Goal: Transaction & Acquisition: Subscribe to service/newsletter

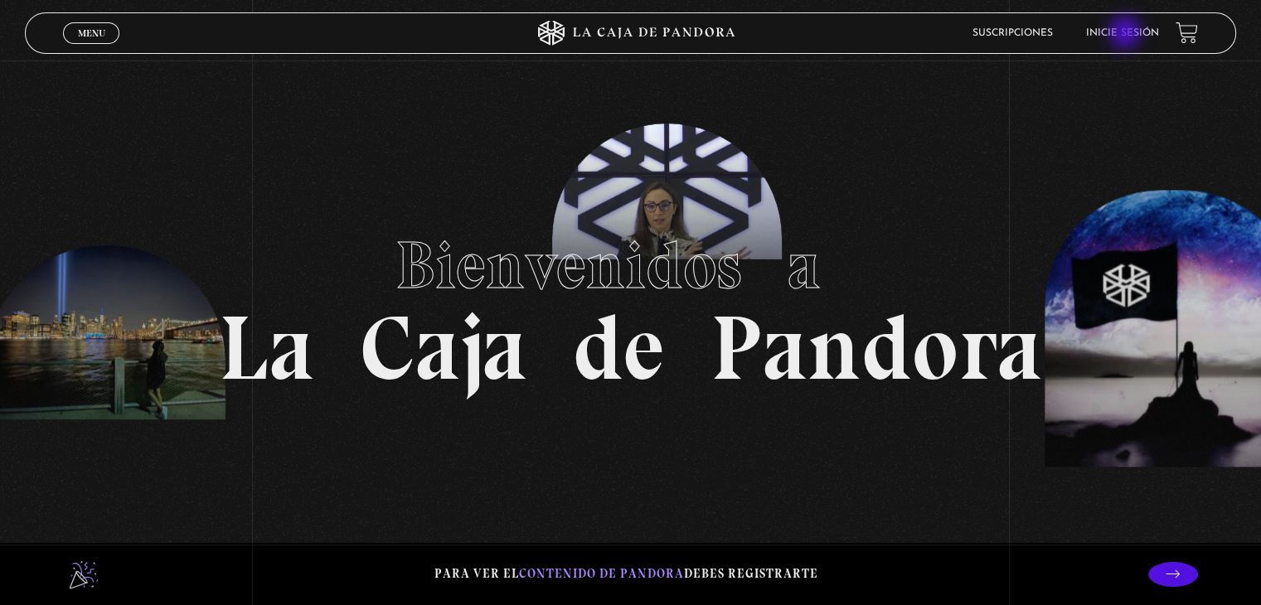
click at [1127, 34] on link "Inicie sesión" at bounding box center [1122, 33] width 73 height 10
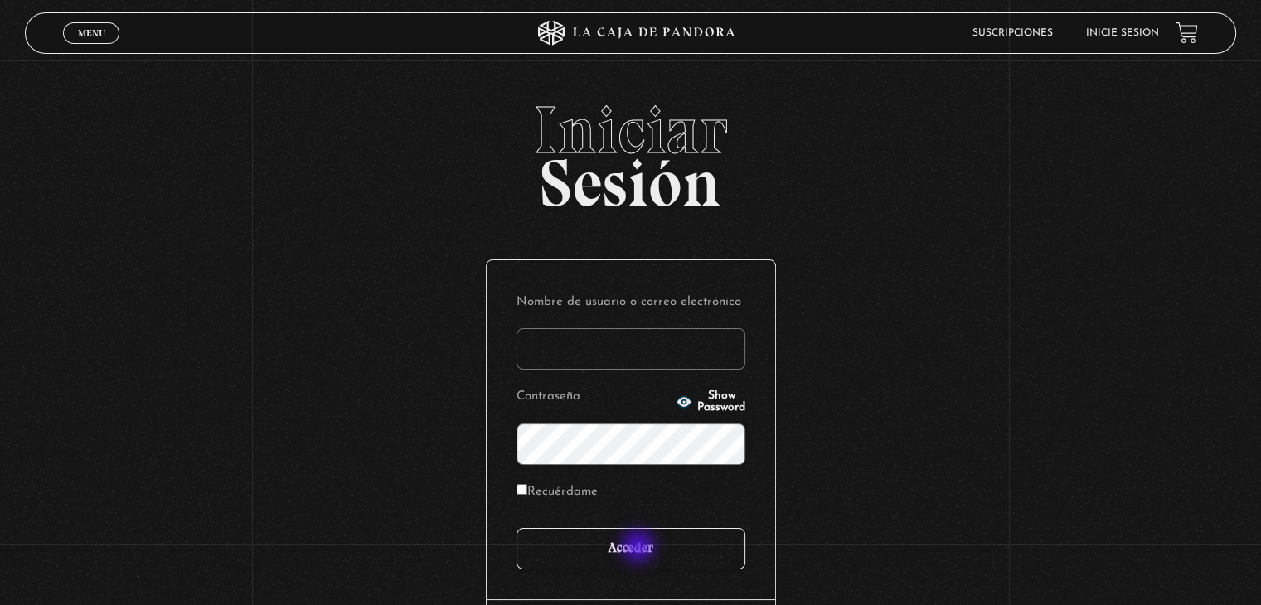
type input "Ara"
click at [640, 548] on input "Acceder" at bounding box center [631, 548] width 229 height 41
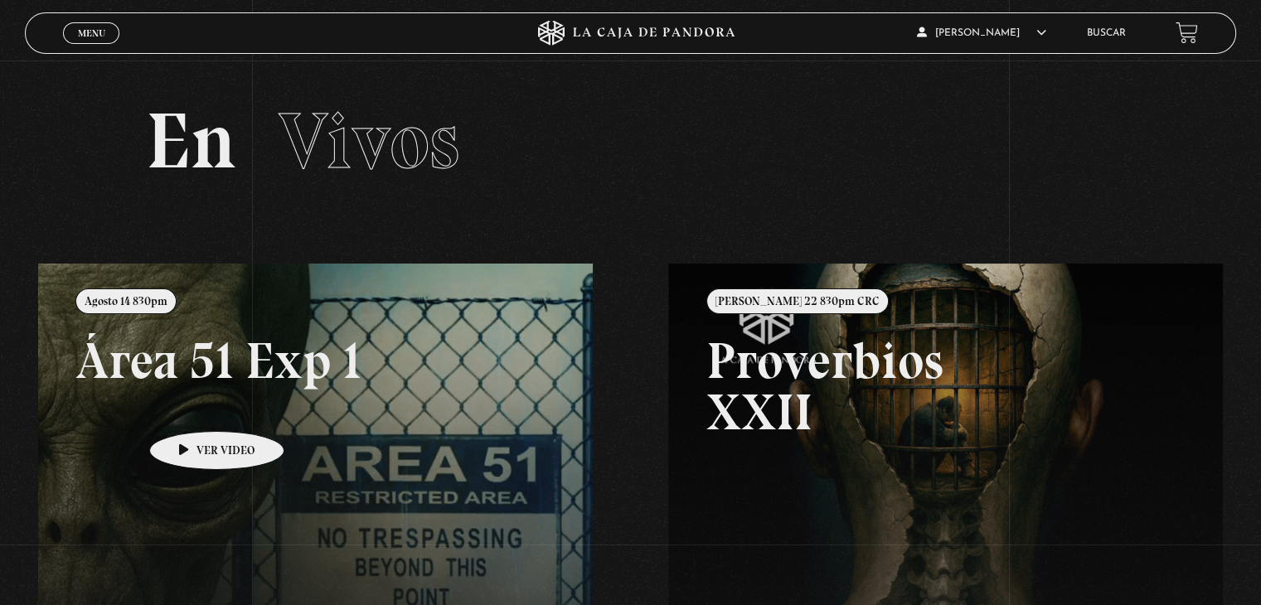
click at [191, 406] on link at bounding box center [668, 566] width 1261 height 605
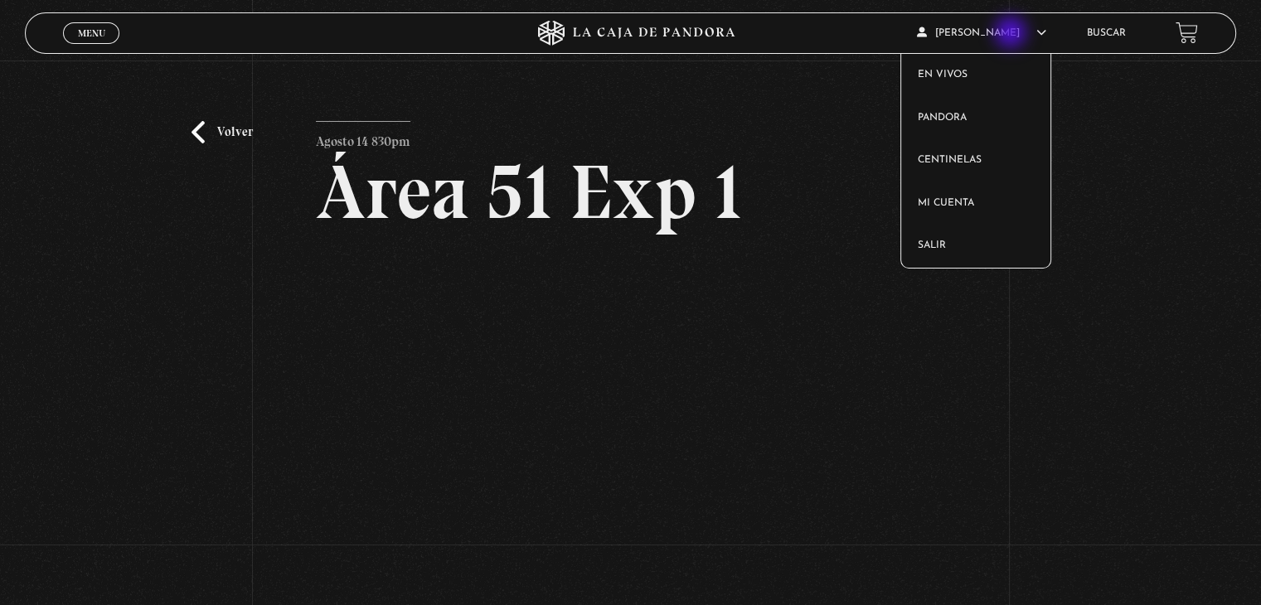
click at [1013, 34] on article "[PERSON_NAME] En vivos Pandora Centinelas Mi cuenta Salir" at bounding box center [993, 32] width 152 height 39
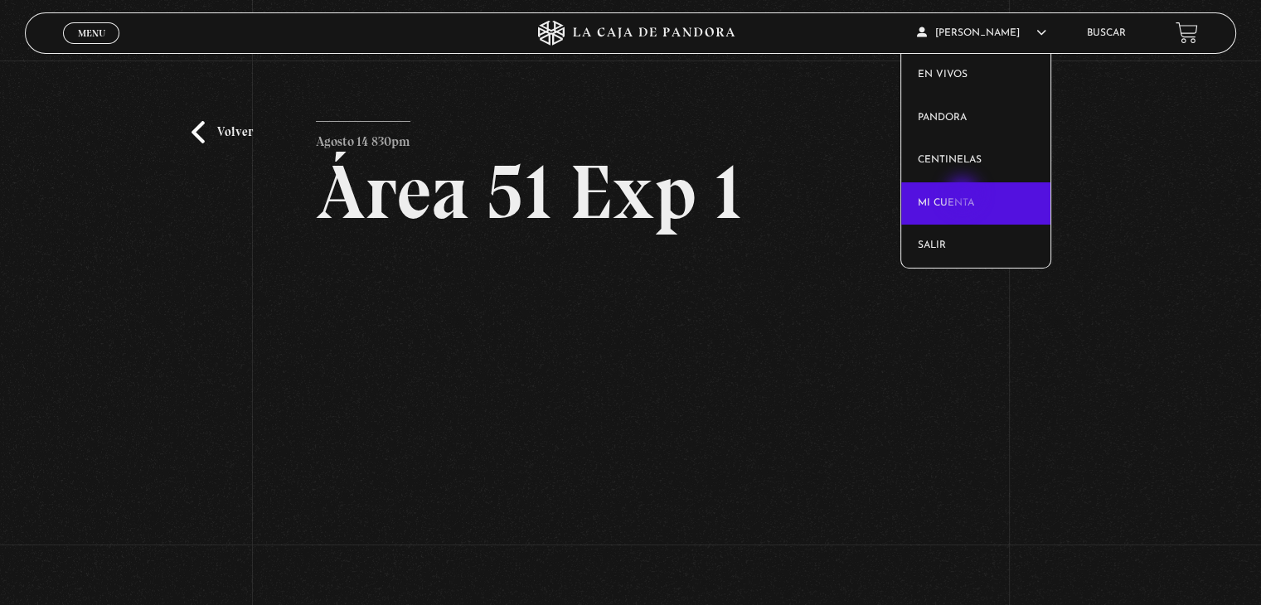
click at [965, 195] on link "Mi cuenta" at bounding box center [976, 203] width 150 height 43
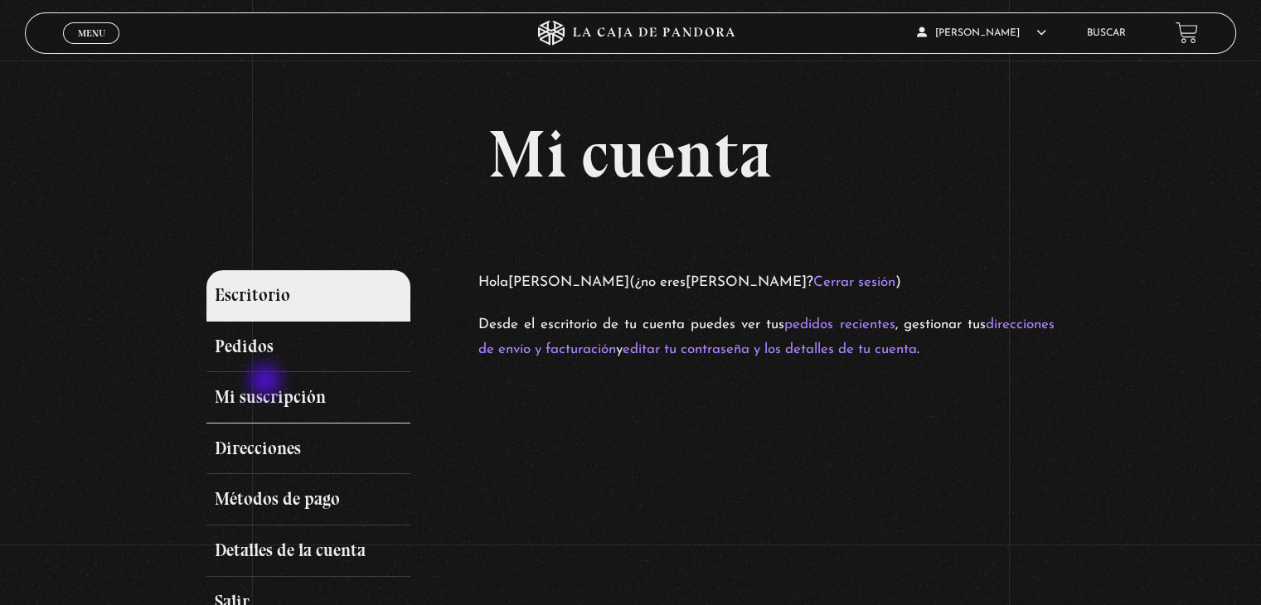
click at [267, 382] on link "Mi suscripción" at bounding box center [308, 397] width 203 height 51
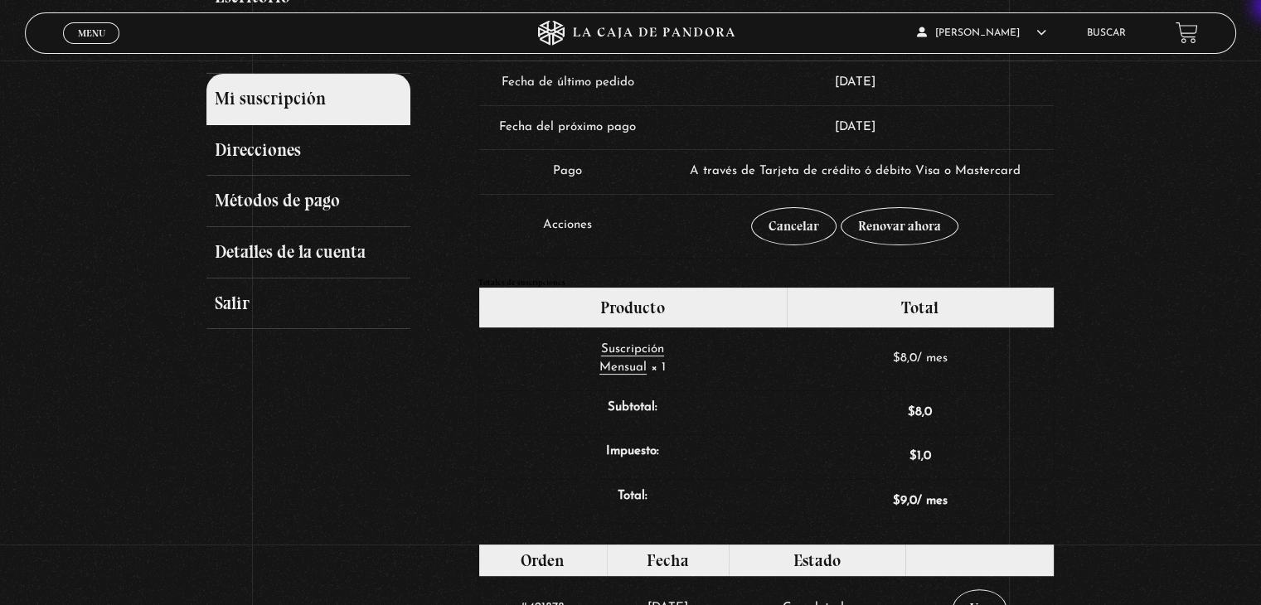
scroll to position [265, 0]
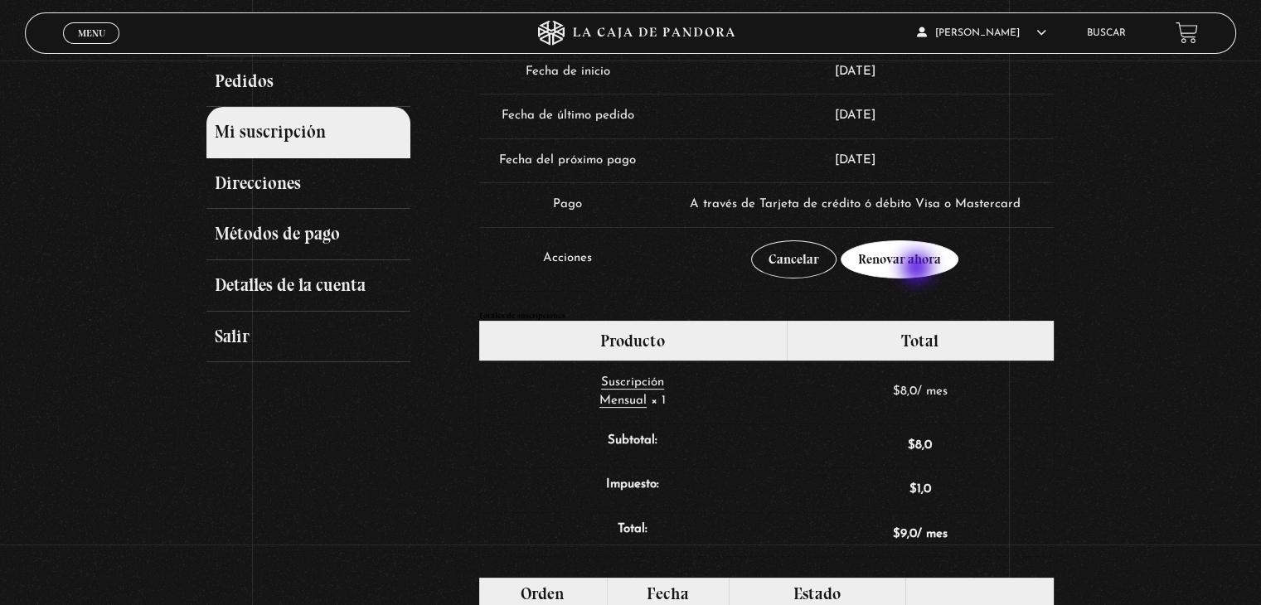
click at [919, 270] on link "Renovar ahora" at bounding box center [900, 260] width 118 height 38
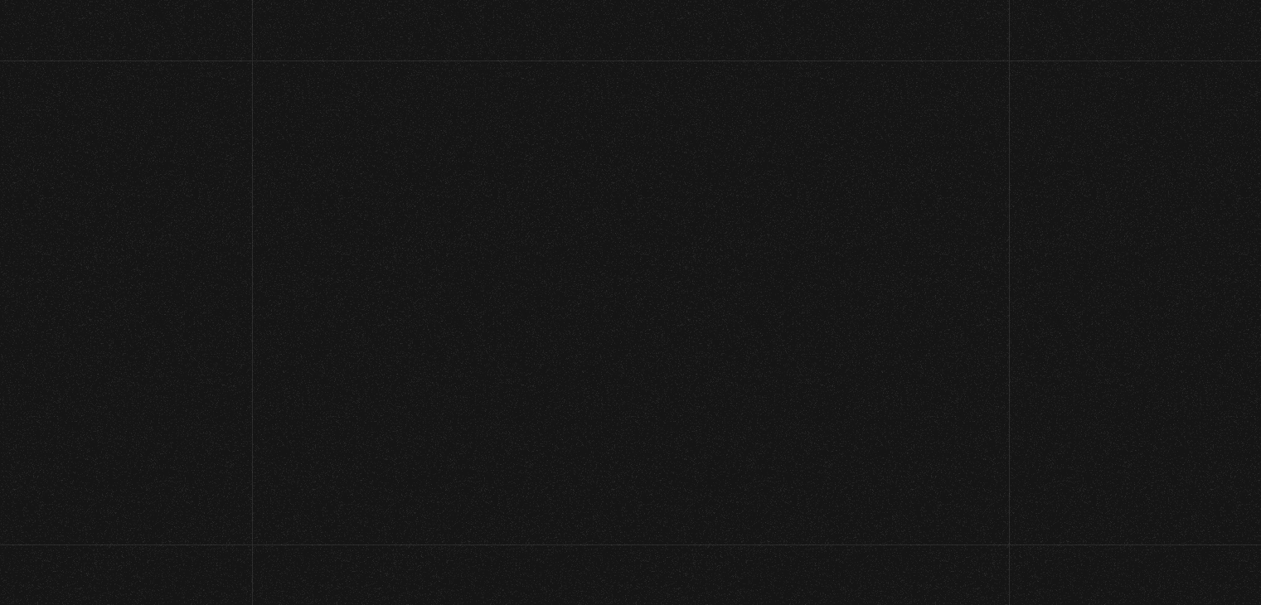
select select "CR-A"
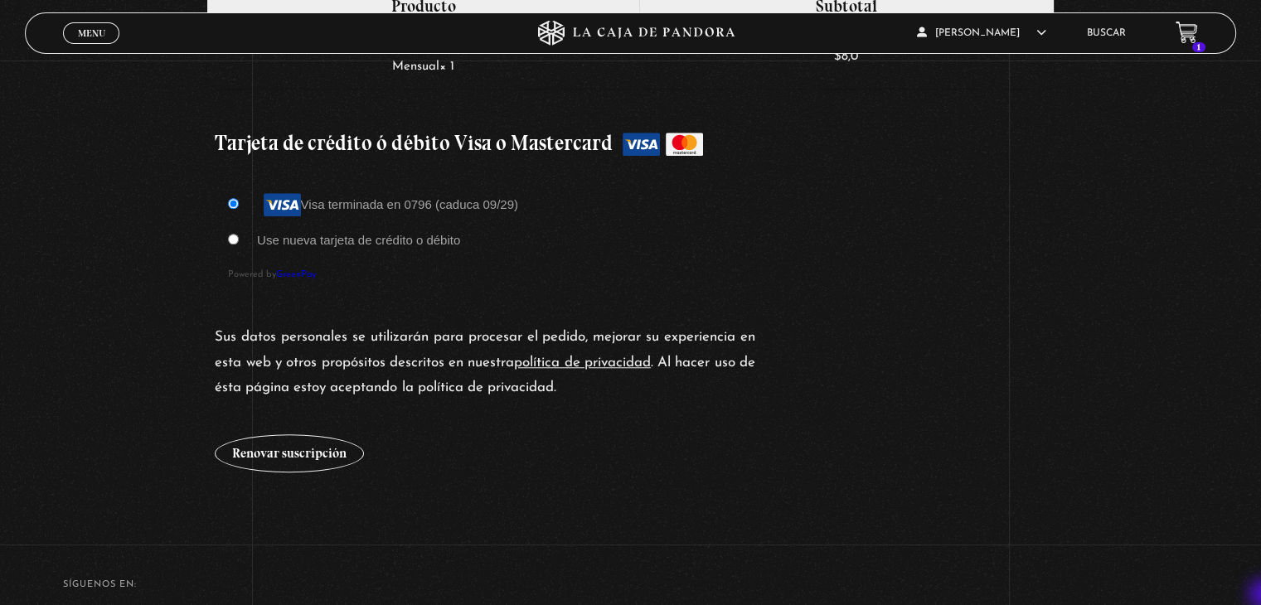
scroll to position [1414, 0]
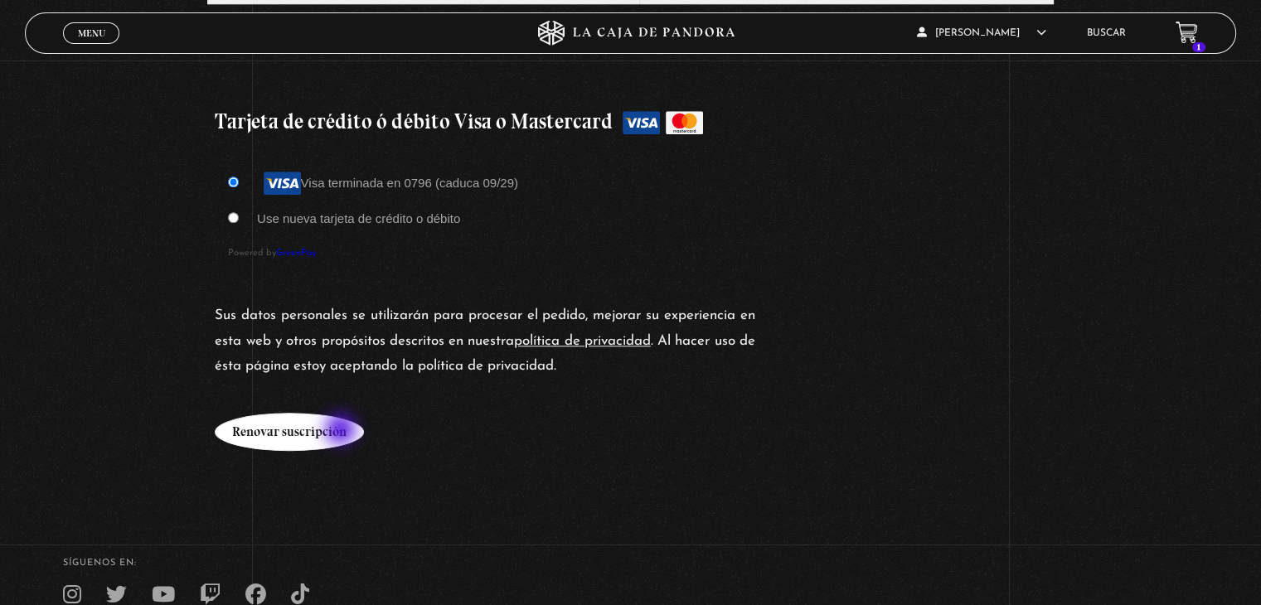
click at [343, 431] on button "Renovar suscripción" at bounding box center [289, 432] width 149 height 38
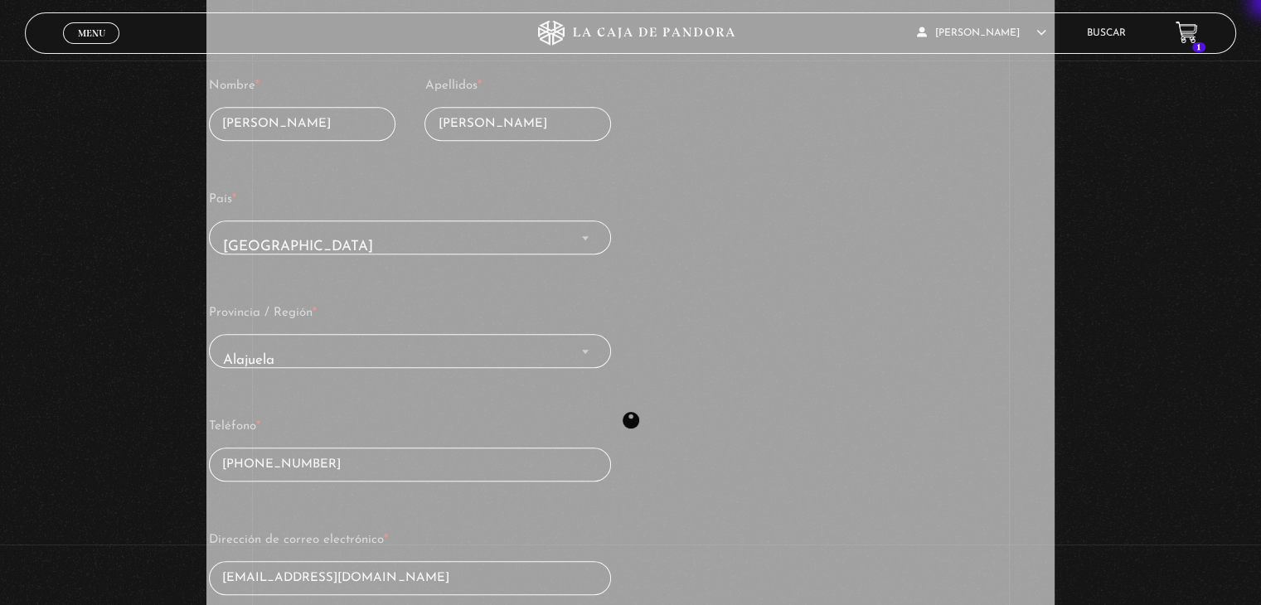
scroll to position [718, 0]
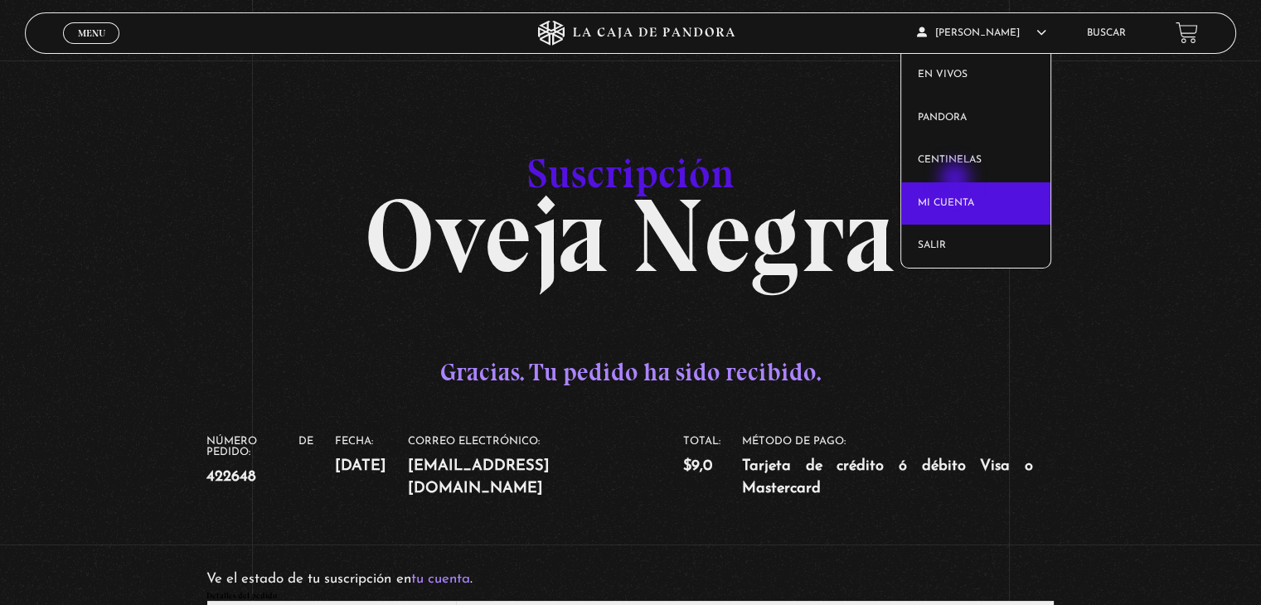
click at [957, 182] on link "Mi cuenta" at bounding box center [976, 203] width 150 height 43
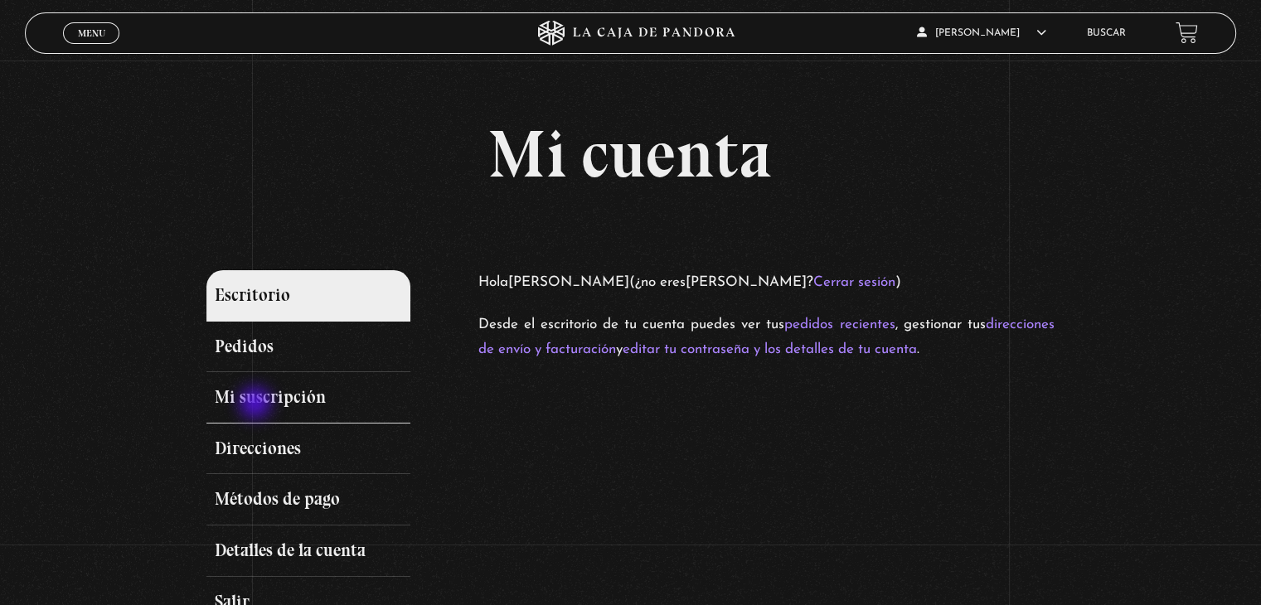
click at [257, 405] on link "Mi suscripción" at bounding box center [308, 397] width 203 height 51
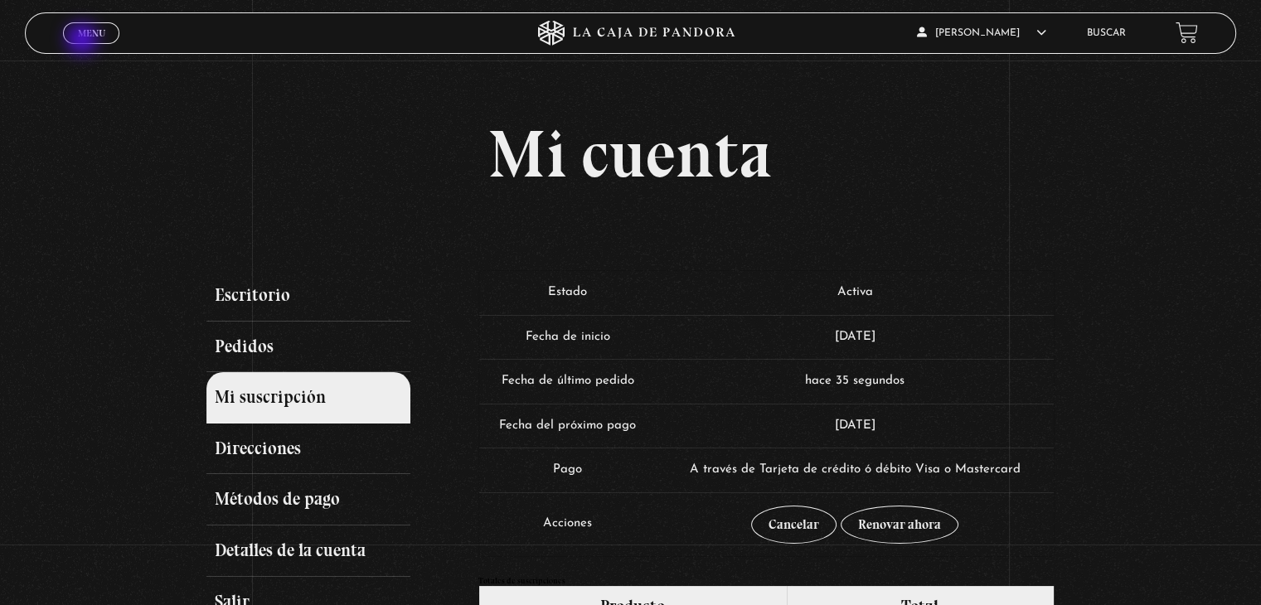
click at [84, 41] on span "Cerrar" at bounding box center [91, 47] width 39 height 12
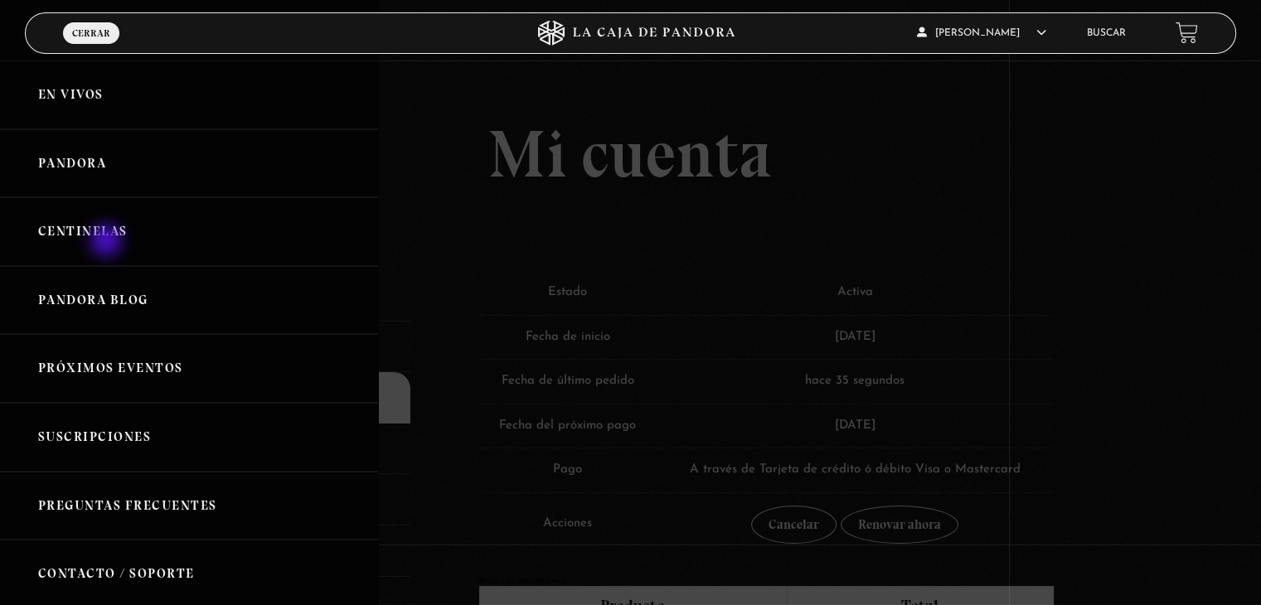
click at [108, 242] on link "Centinelas" at bounding box center [189, 231] width 378 height 69
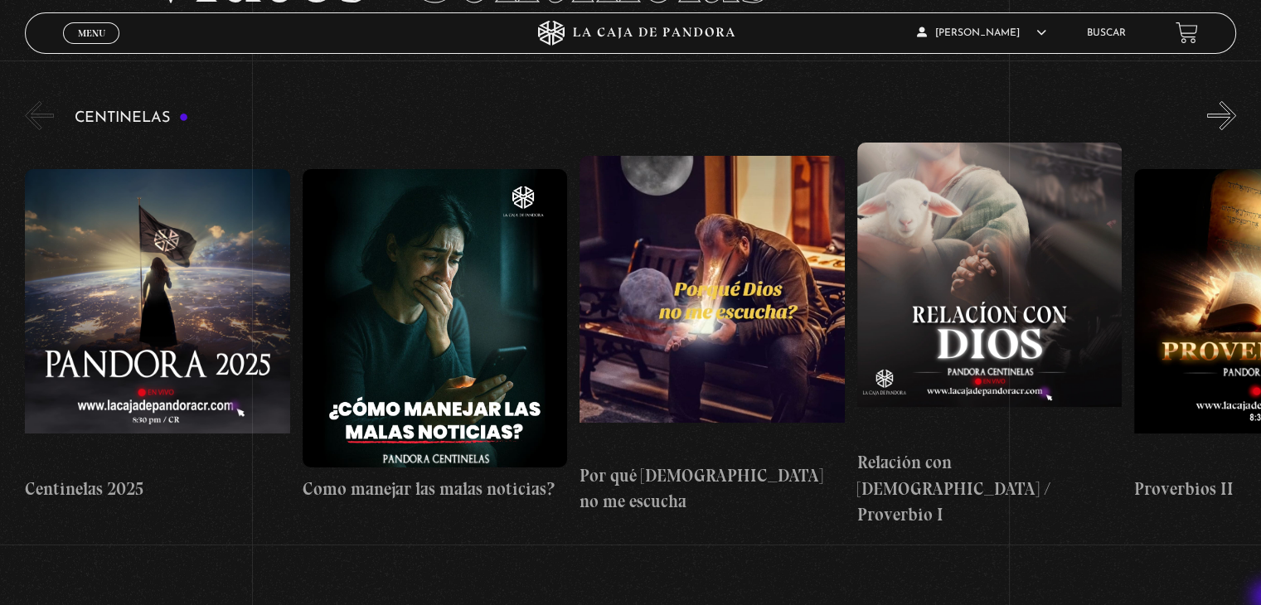
scroll to position [199, 0]
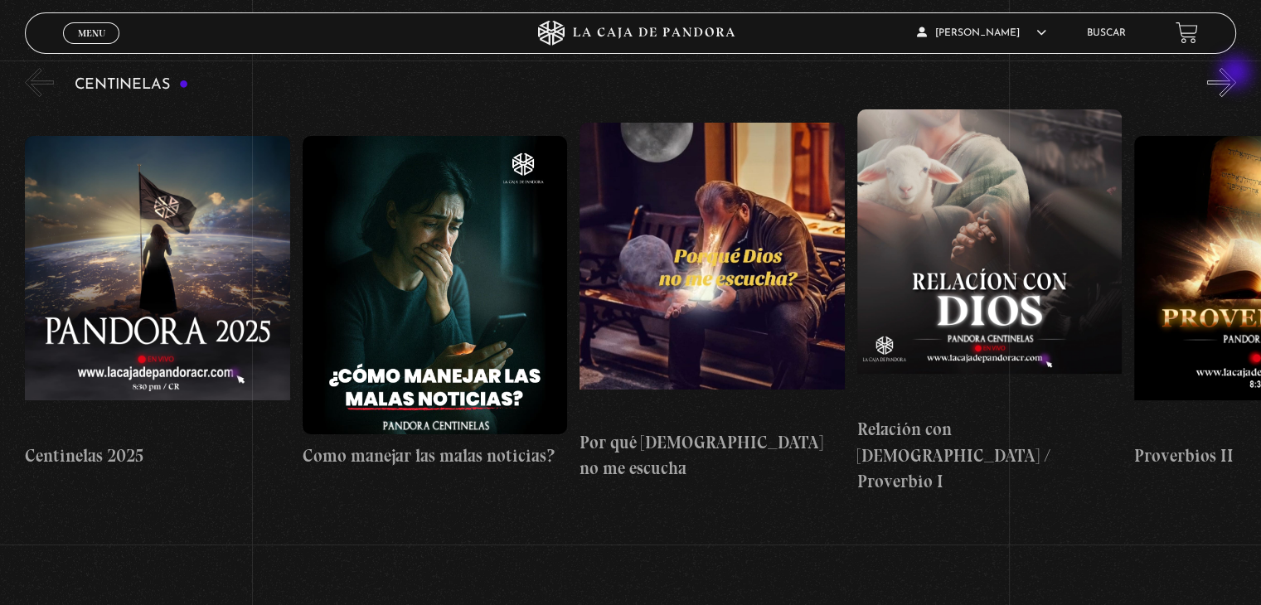
click at [1237, 74] on button "»" at bounding box center [1221, 82] width 29 height 29
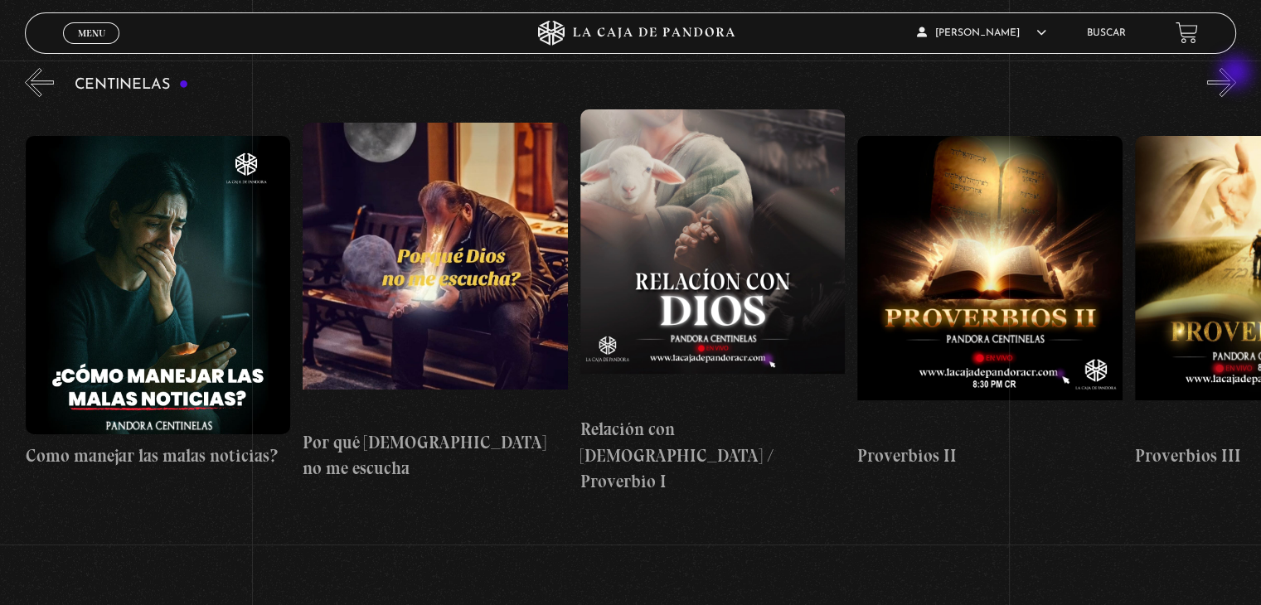
click at [1237, 74] on button "»" at bounding box center [1221, 82] width 29 height 29
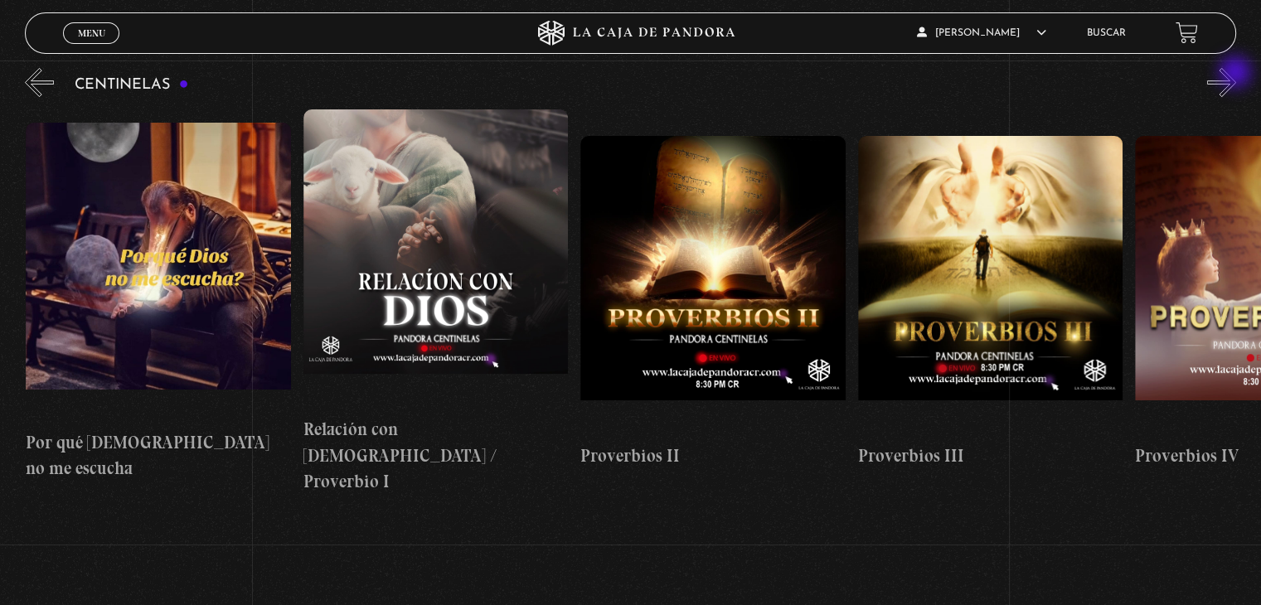
click at [1237, 74] on button "»" at bounding box center [1221, 82] width 29 height 29
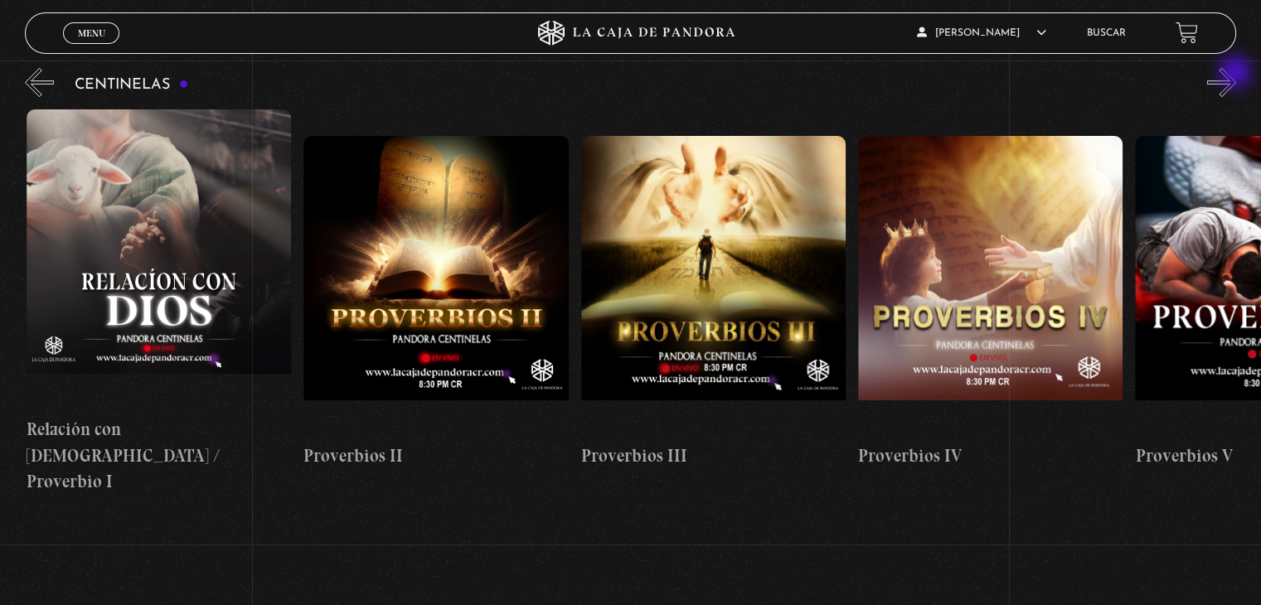
scroll to position [0, 832]
click at [1237, 74] on button "»" at bounding box center [1221, 82] width 29 height 29
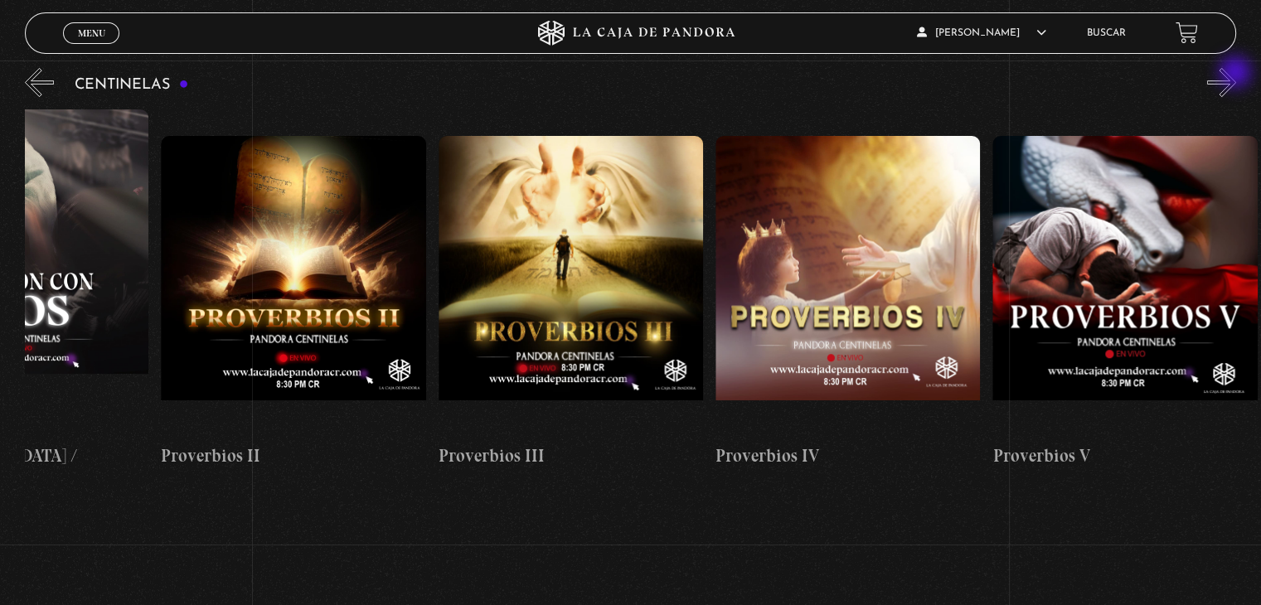
click at [1237, 74] on button "»" at bounding box center [1221, 82] width 29 height 29
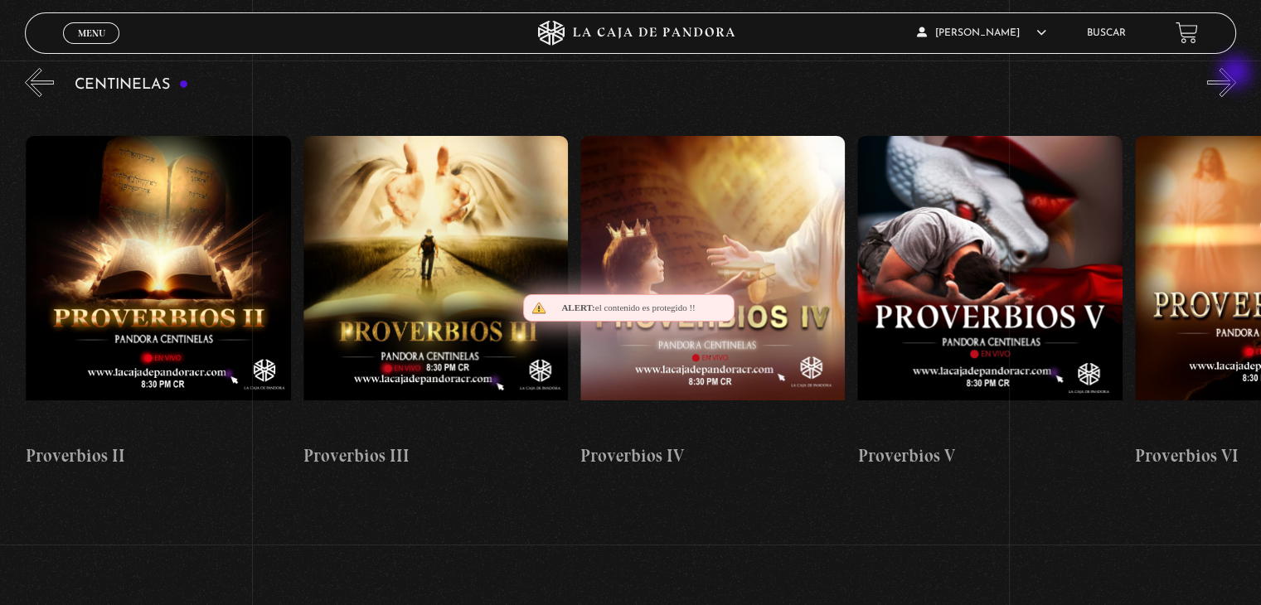
click at [1237, 74] on button "»" at bounding box center [1221, 82] width 29 height 29
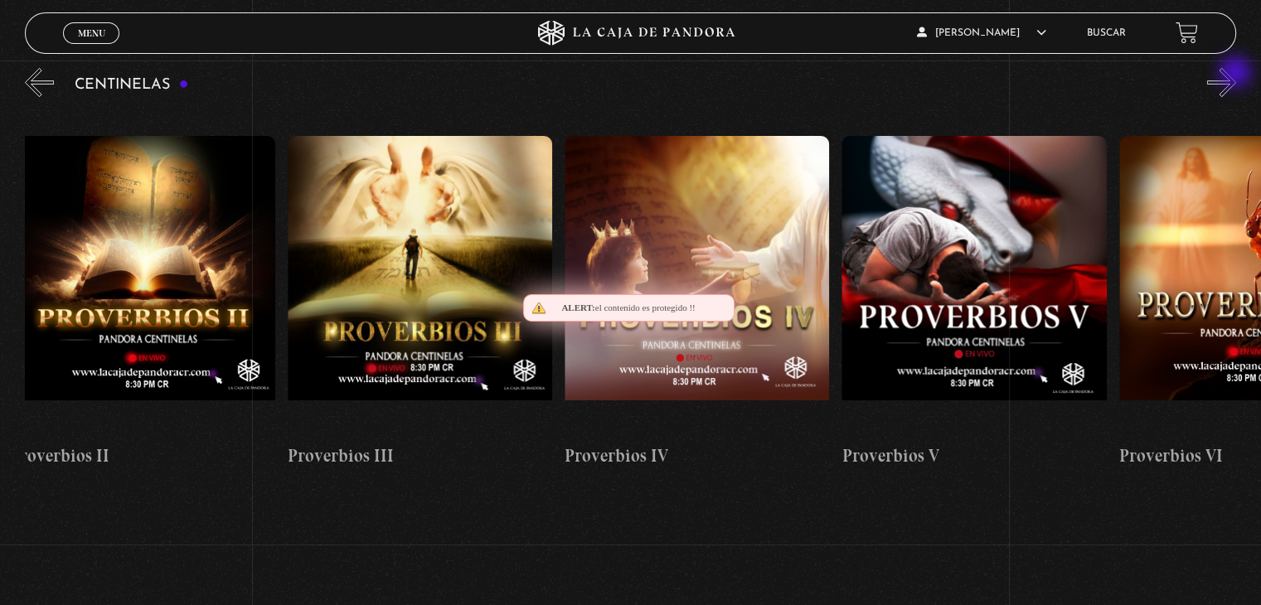
click at [1237, 74] on button "»" at bounding box center [1221, 82] width 29 height 29
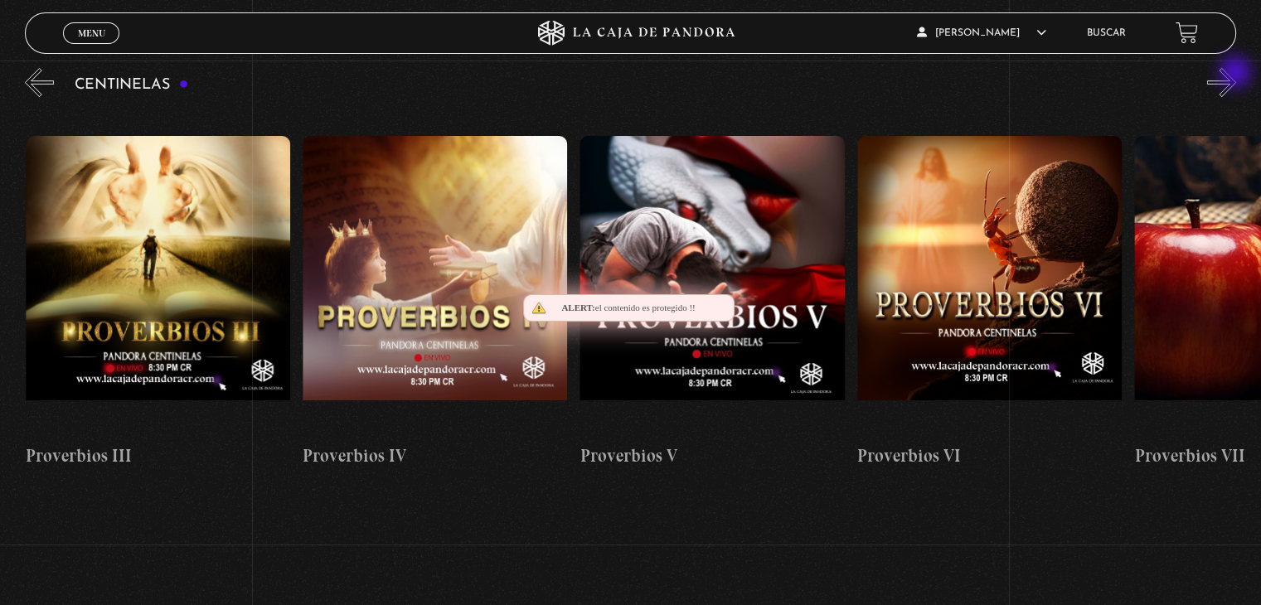
click at [1237, 74] on button "»" at bounding box center [1221, 82] width 29 height 29
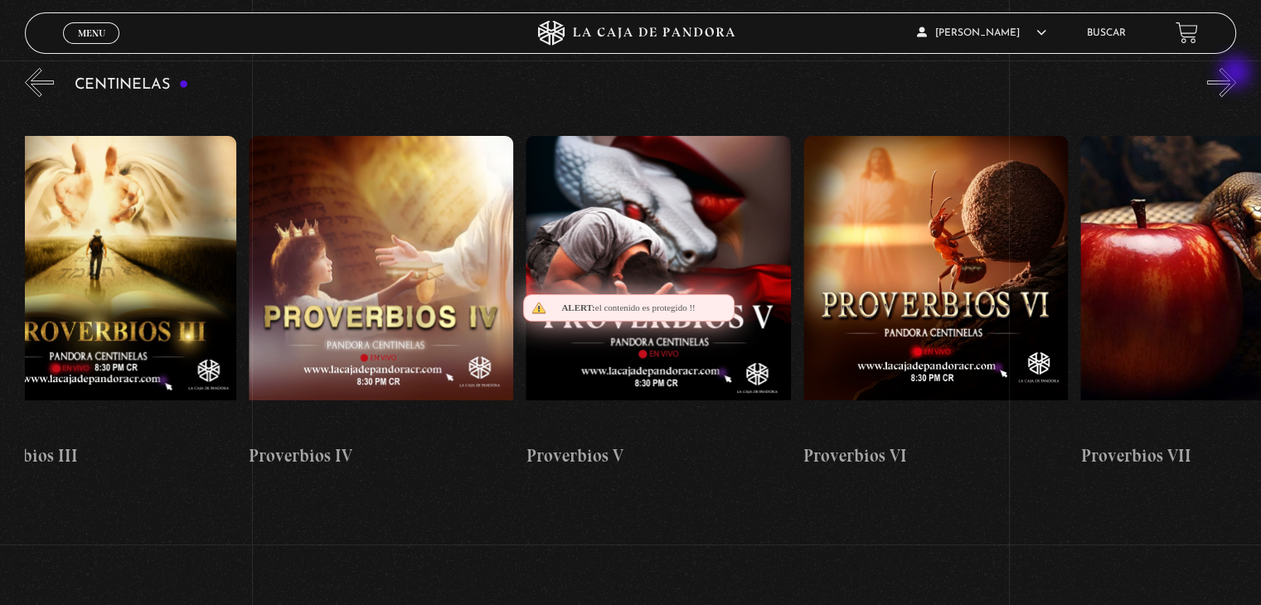
click at [1237, 74] on button "»" at bounding box center [1221, 82] width 29 height 29
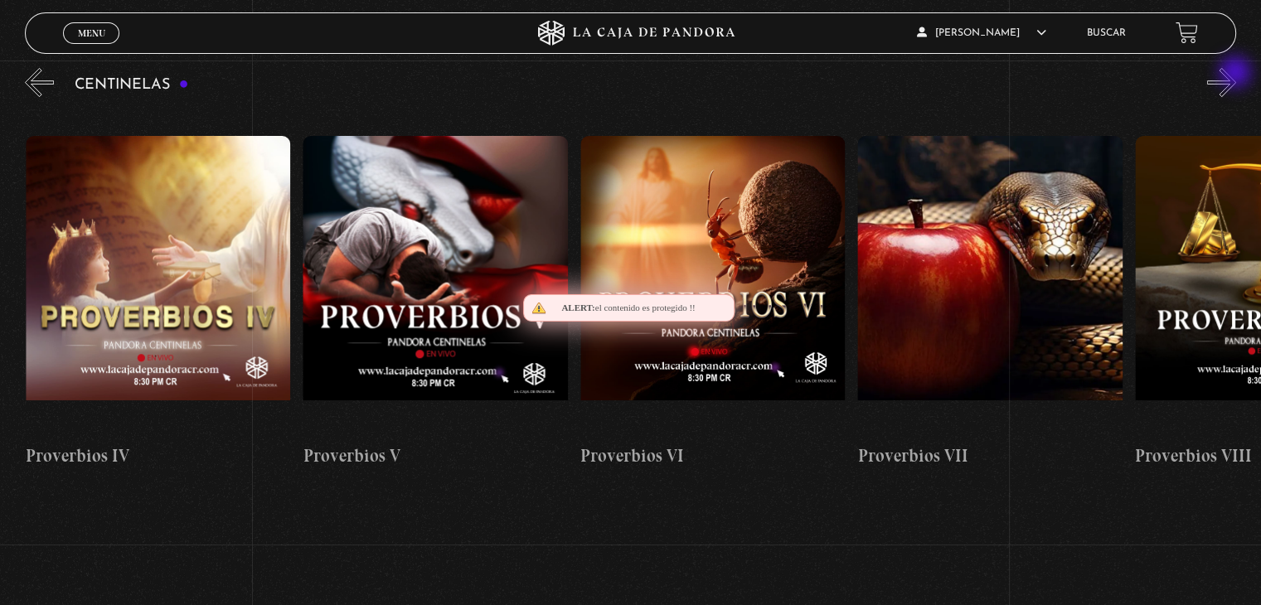
click at [1237, 74] on button "»" at bounding box center [1221, 82] width 29 height 29
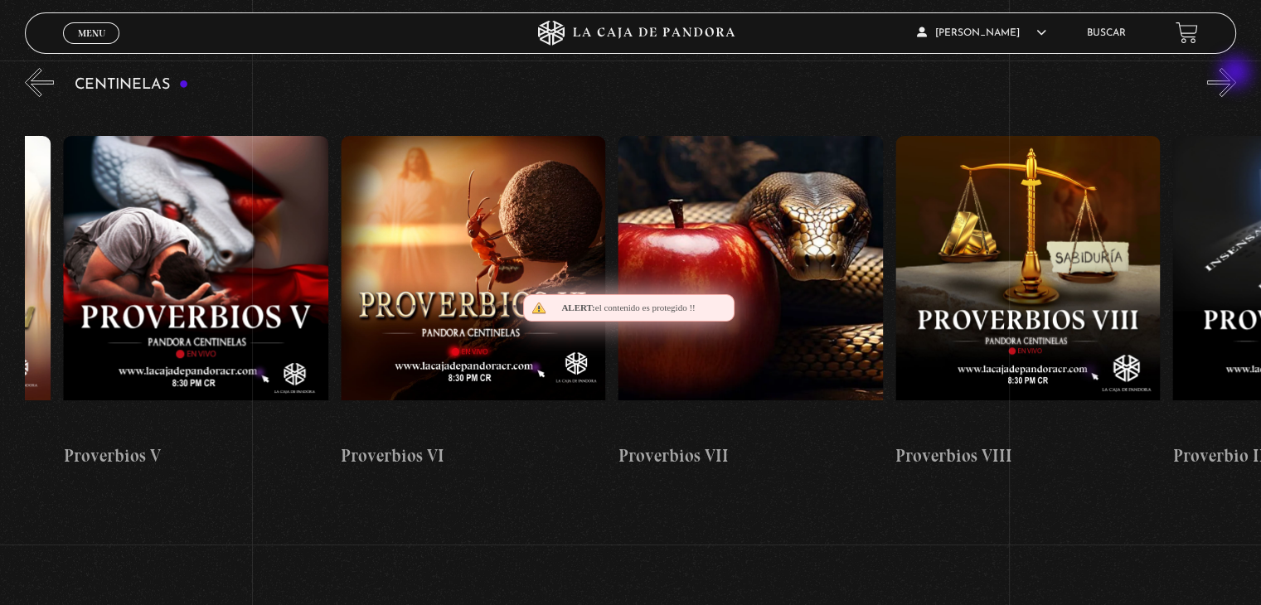
click at [1237, 74] on button "»" at bounding box center [1221, 82] width 29 height 29
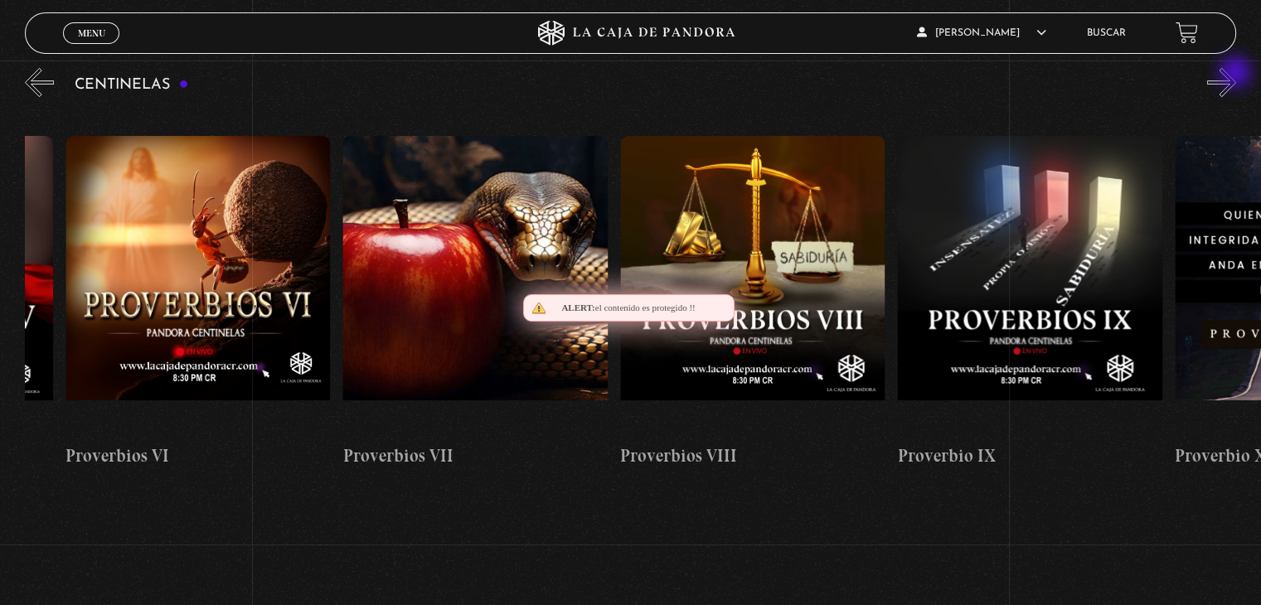
click at [1237, 74] on button "»" at bounding box center [1221, 82] width 29 height 29
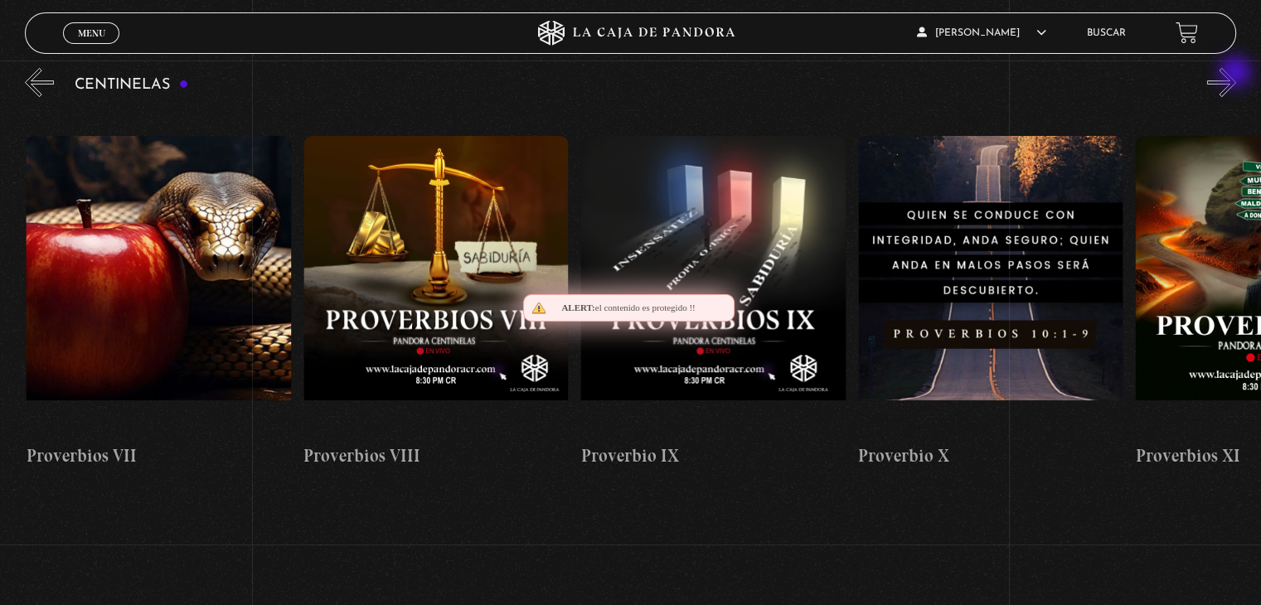
click at [1237, 74] on button "»" at bounding box center [1221, 82] width 29 height 29
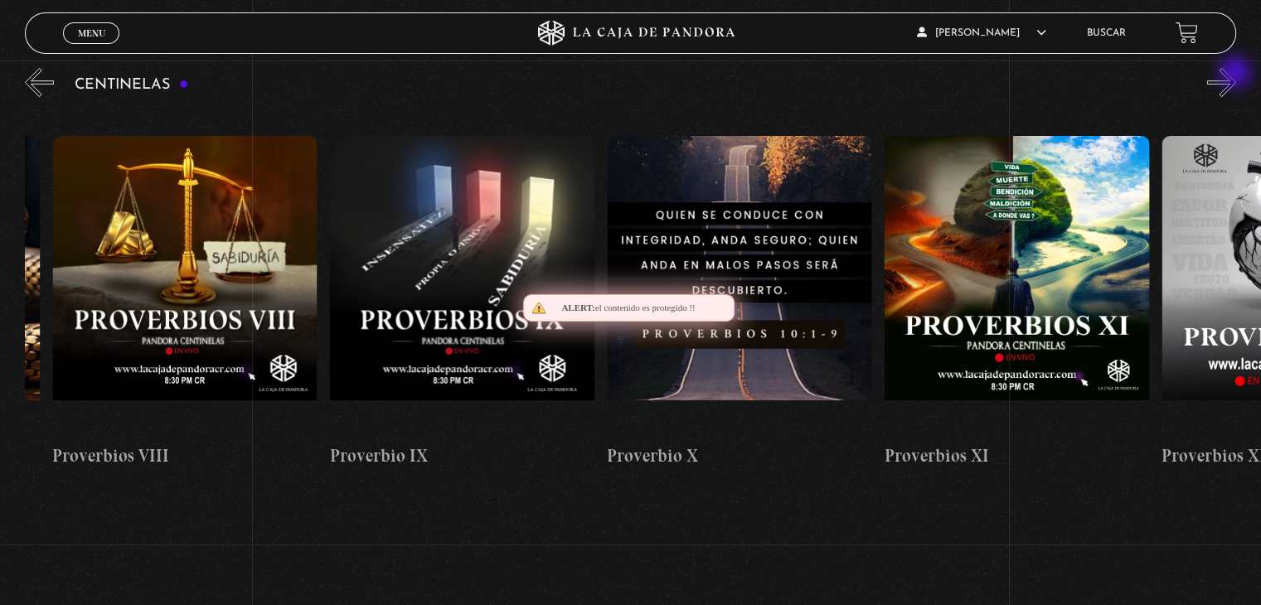
click at [1237, 74] on button "»" at bounding box center [1221, 82] width 29 height 29
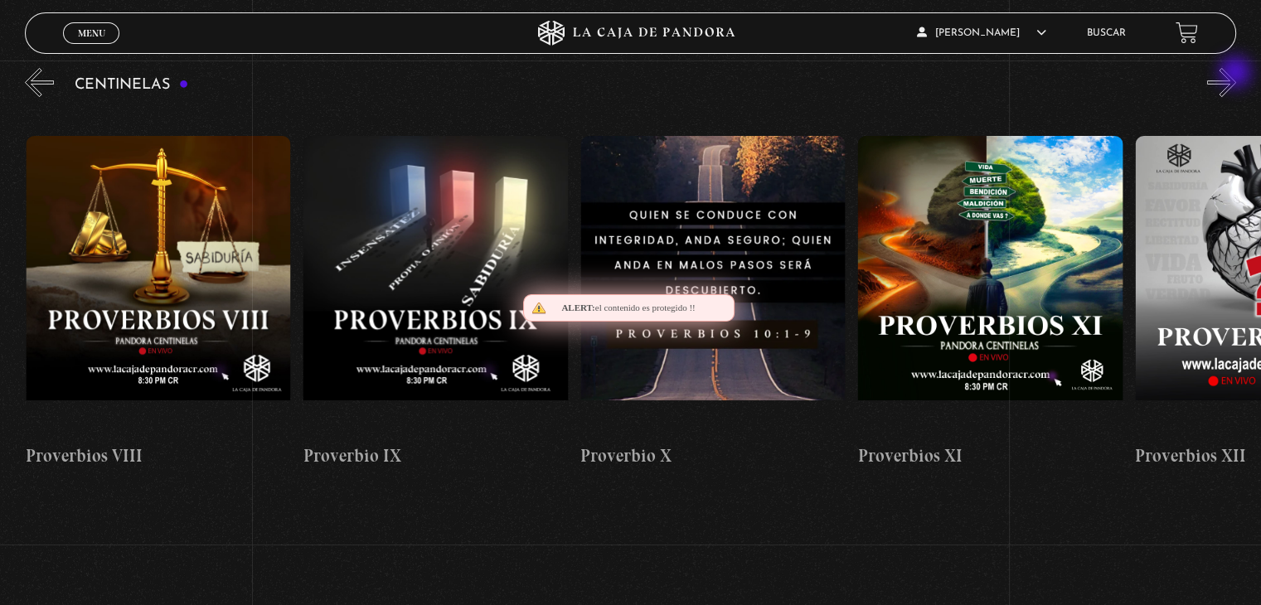
click at [1237, 74] on button "»" at bounding box center [1221, 82] width 29 height 29
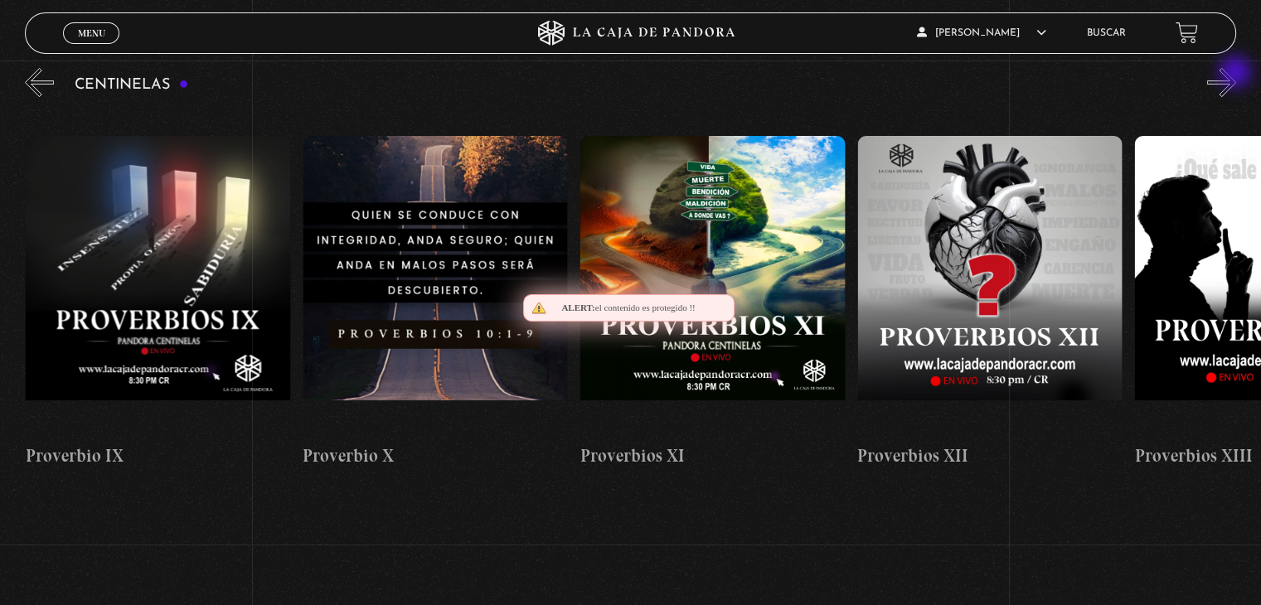
click at [1237, 74] on button "»" at bounding box center [1221, 82] width 29 height 29
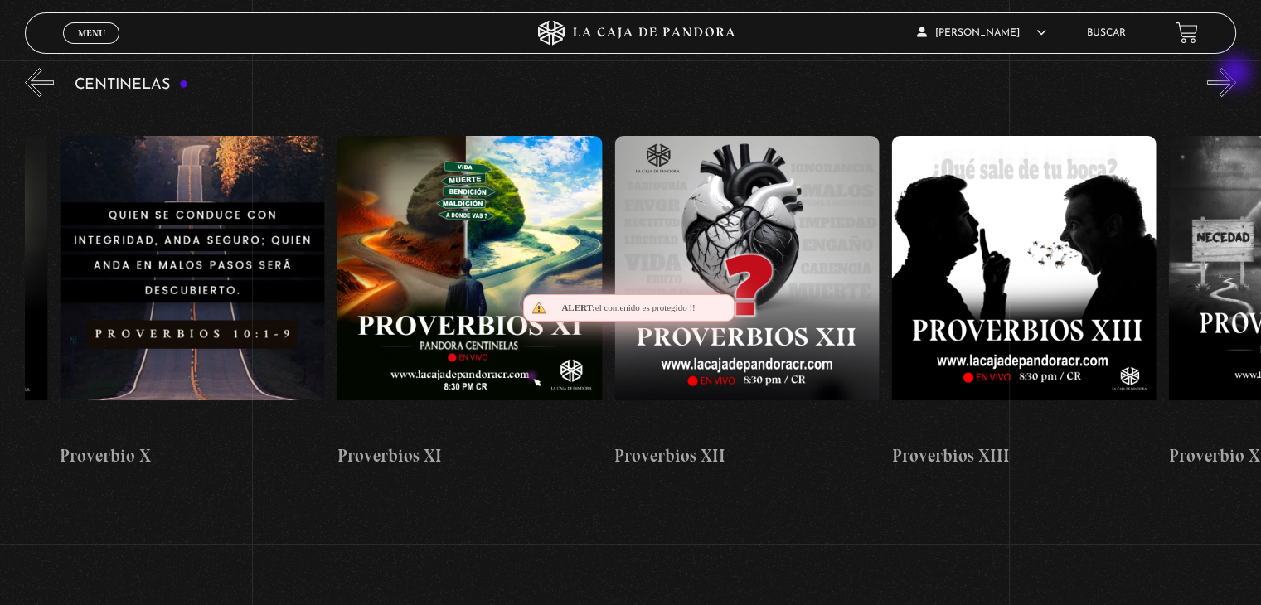
click at [1237, 74] on button "»" at bounding box center [1221, 82] width 29 height 29
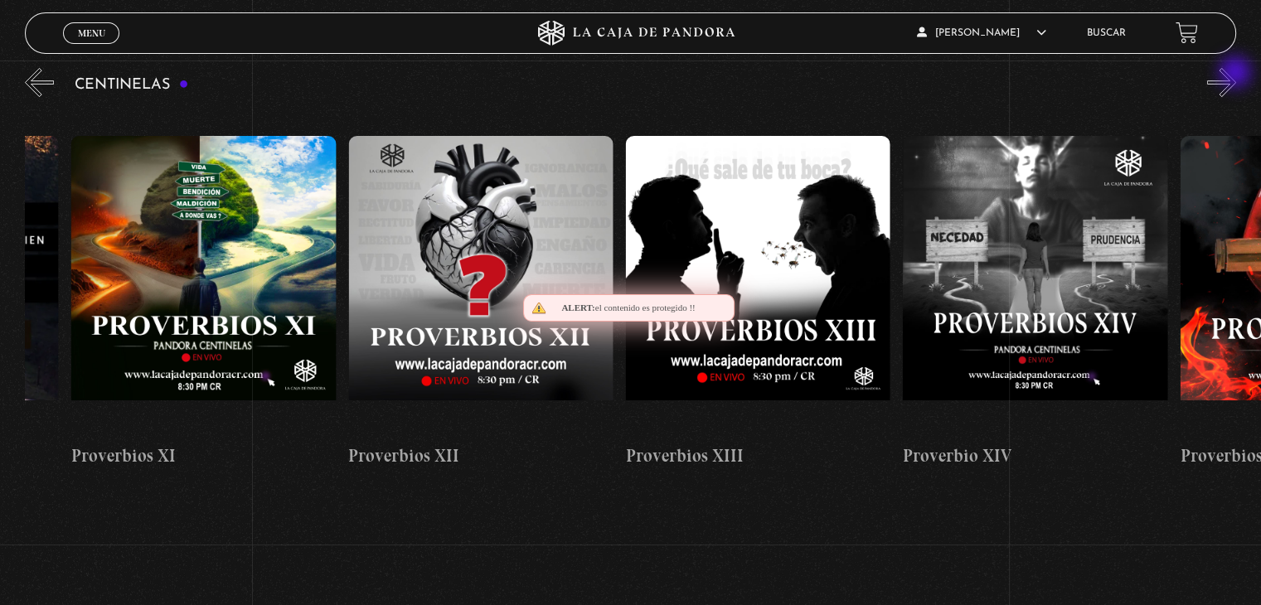
click at [1237, 74] on button "»" at bounding box center [1221, 82] width 29 height 29
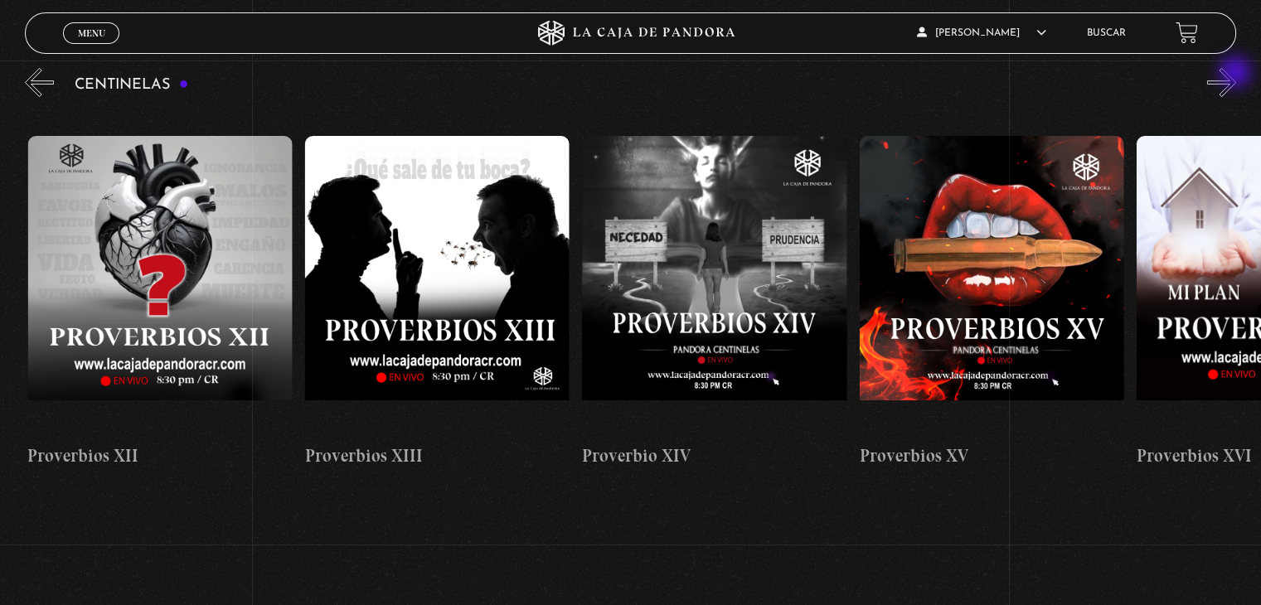
click at [1237, 74] on button "»" at bounding box center [1221, 82] width 29 height 29
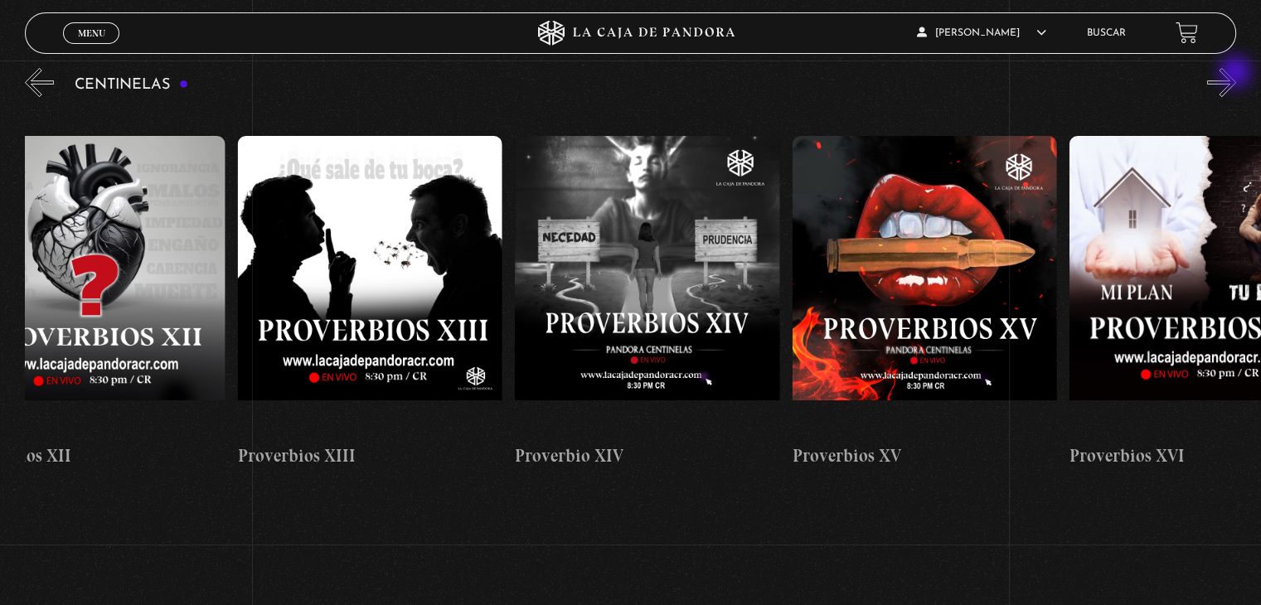
click at [1237, 74] on button "»" at bounding box center [1221, 82] width 29 height 29
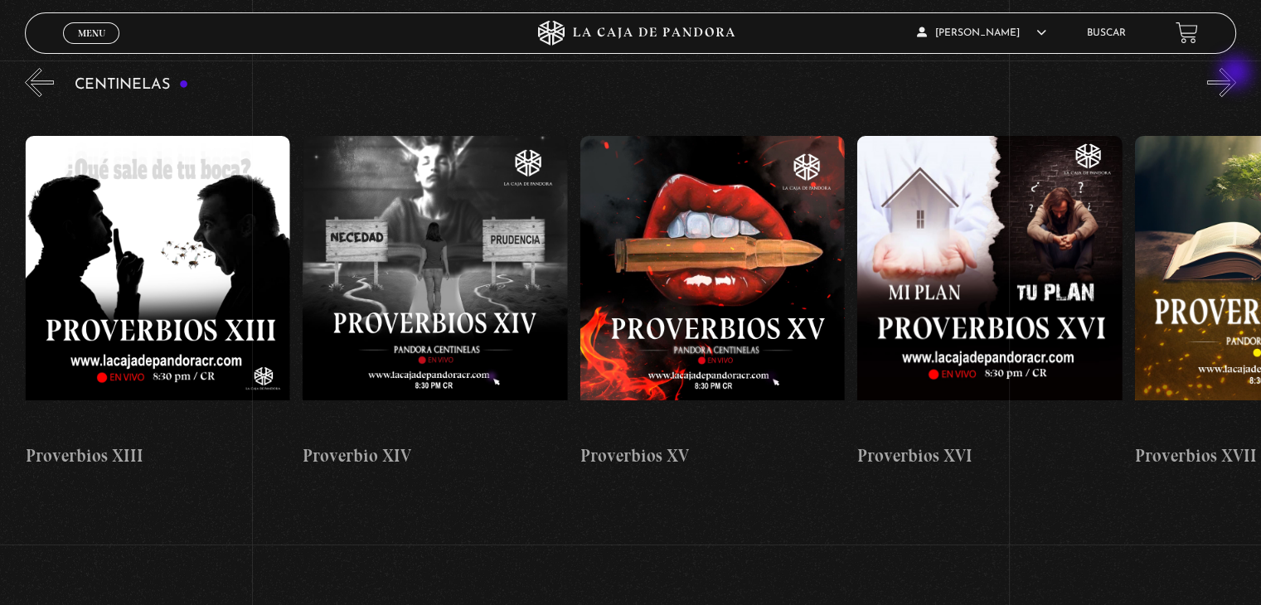
click at [1237, 74] on button "»" at bounding box center [1221, 82] width 29 height 29
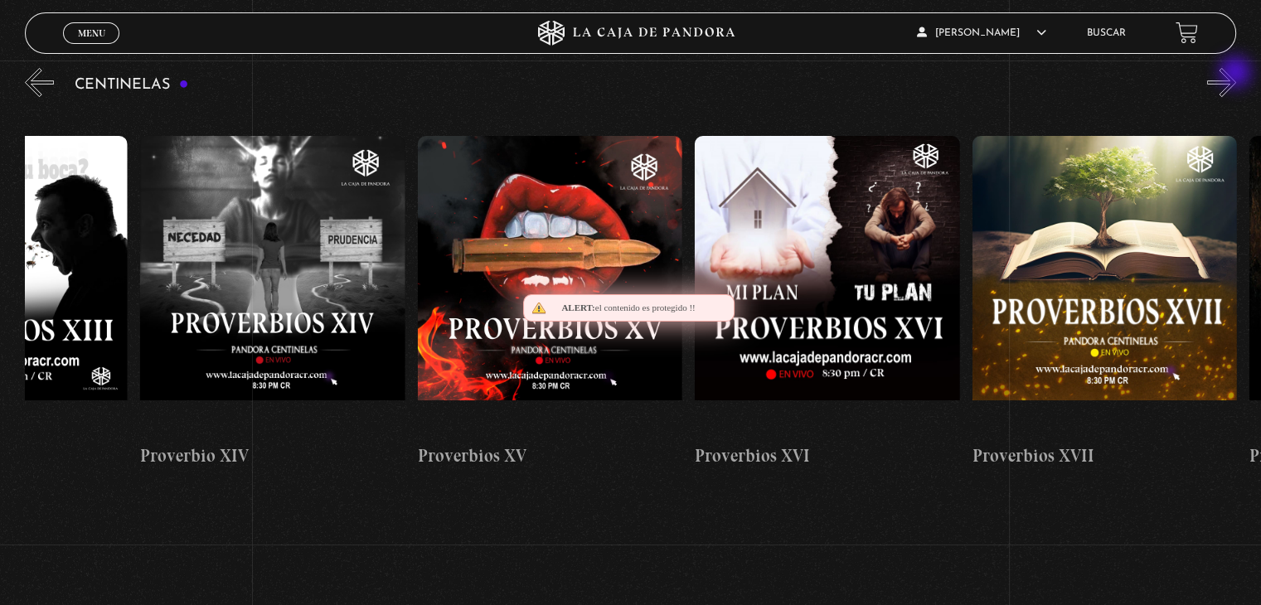
click at [1237, 74] on button "»" at bounding box center [1221, 82] width 29 height 29
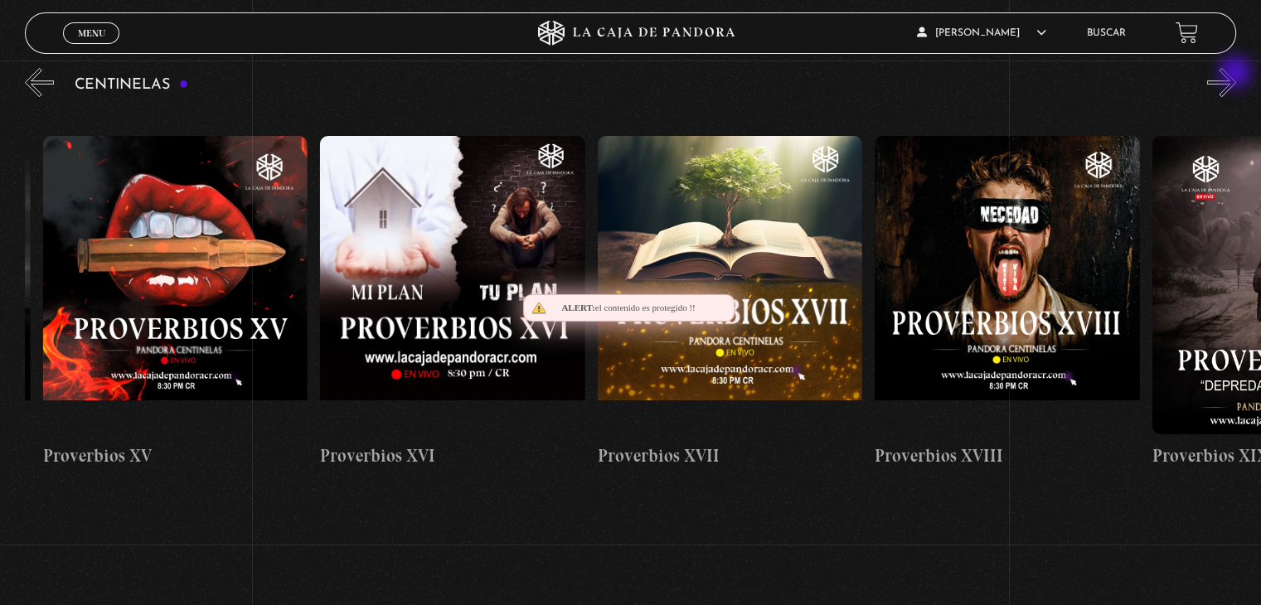
click at [1237, 74] on button "»" at bounding box center [1221, 82] width 29 height 29
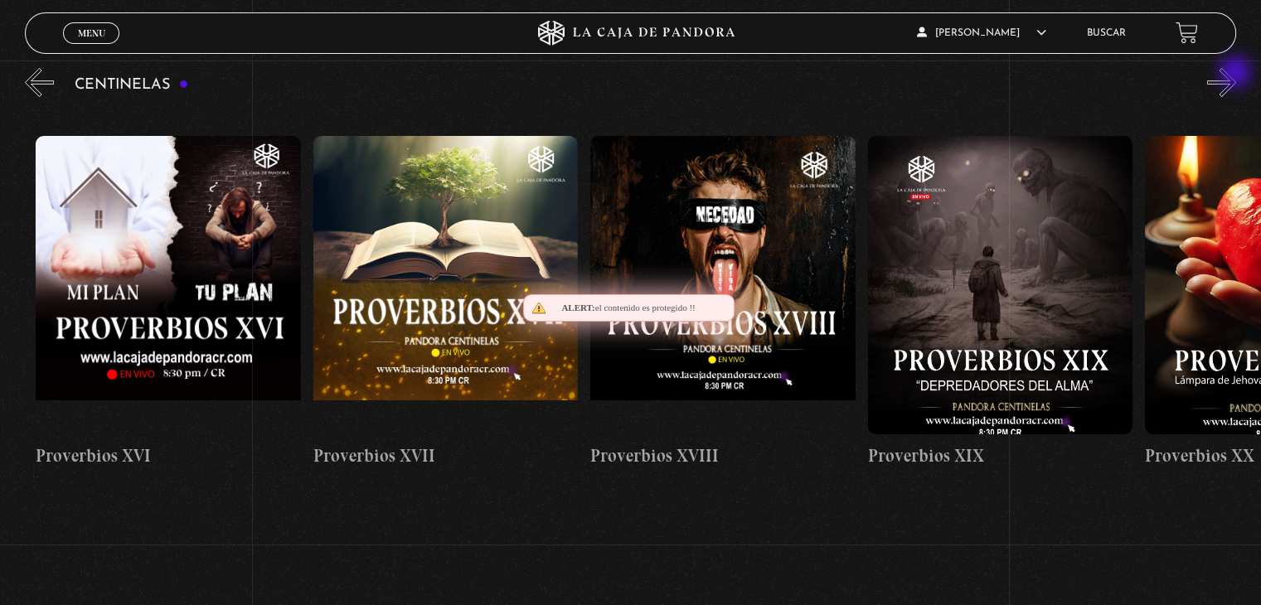
click at [1237, 74] on button "»" at bounding box center [1221, 82] width 29 height 29
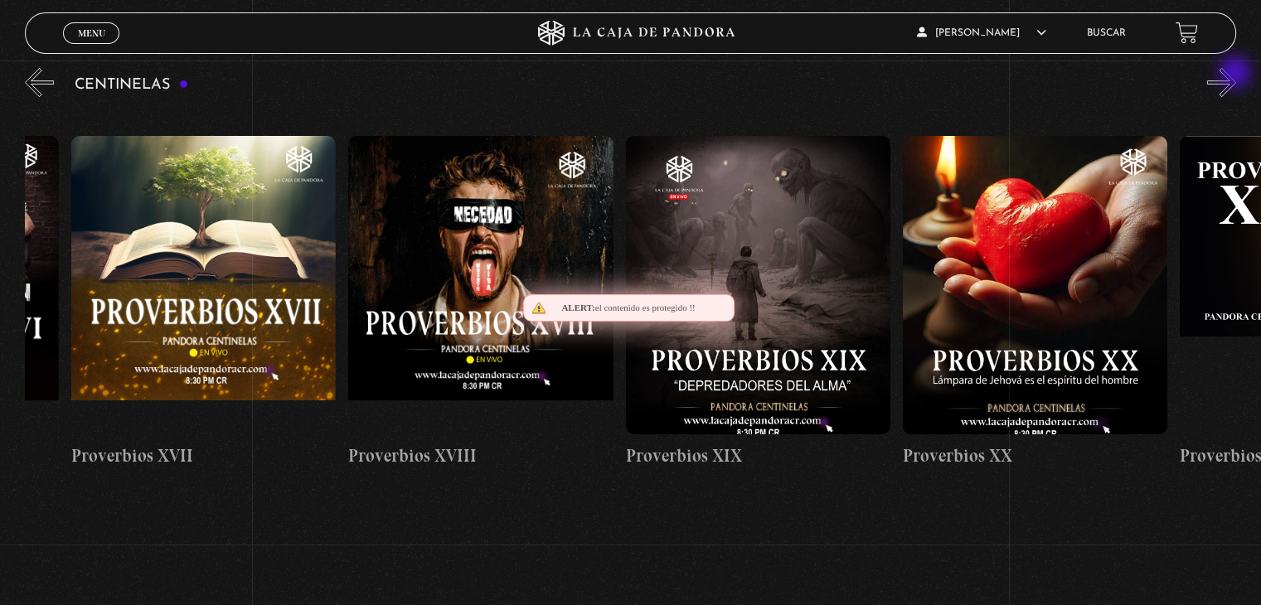
click at [1237, 74] on button "»" at bounding box center [1221, 82] width 29 height 29
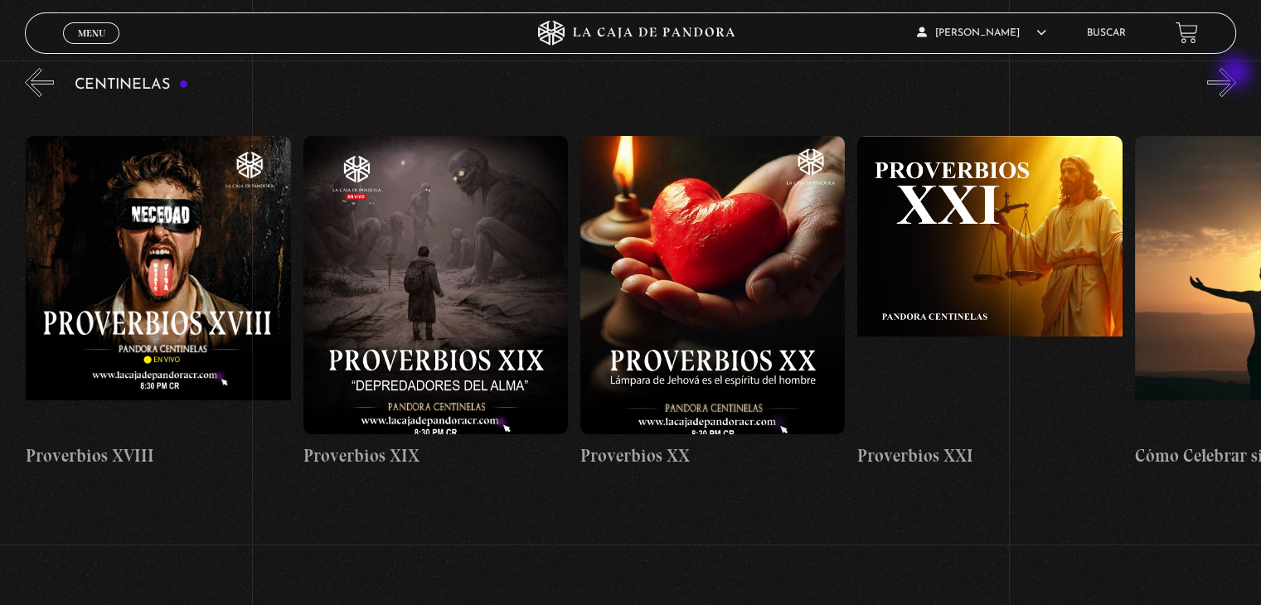
click at [1237, 74] on button "»" at bounding box center [1221, 82] width 29 height 29
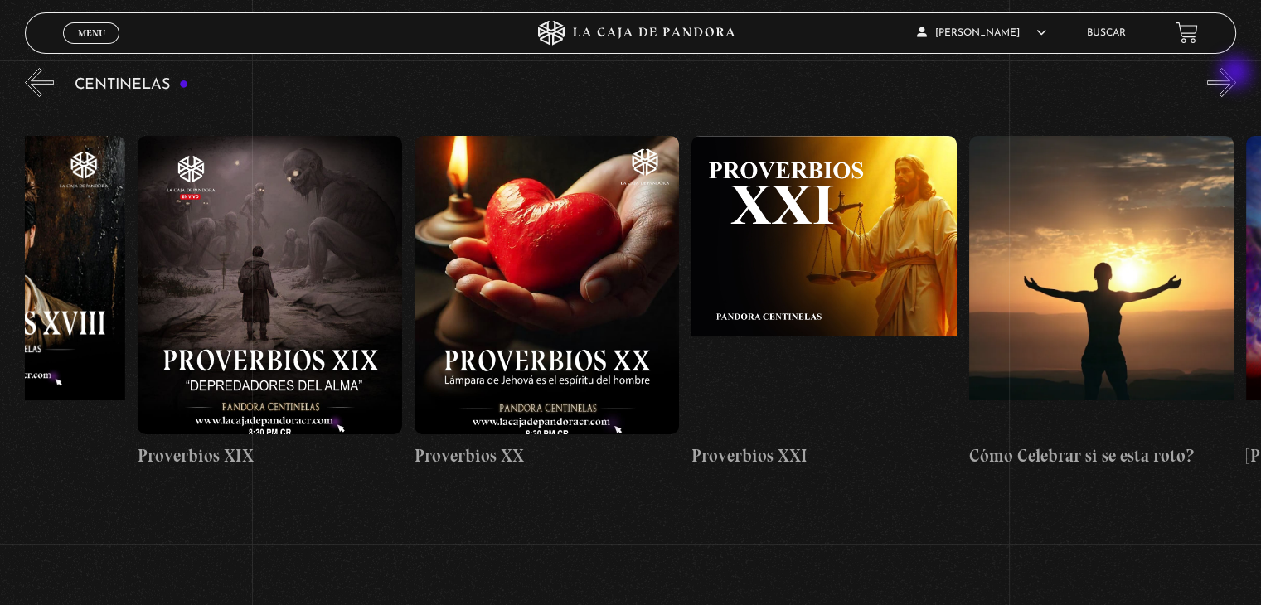
click at [1237, 74] on button "»" at bounding box center [1221, 82] width 29 height 29
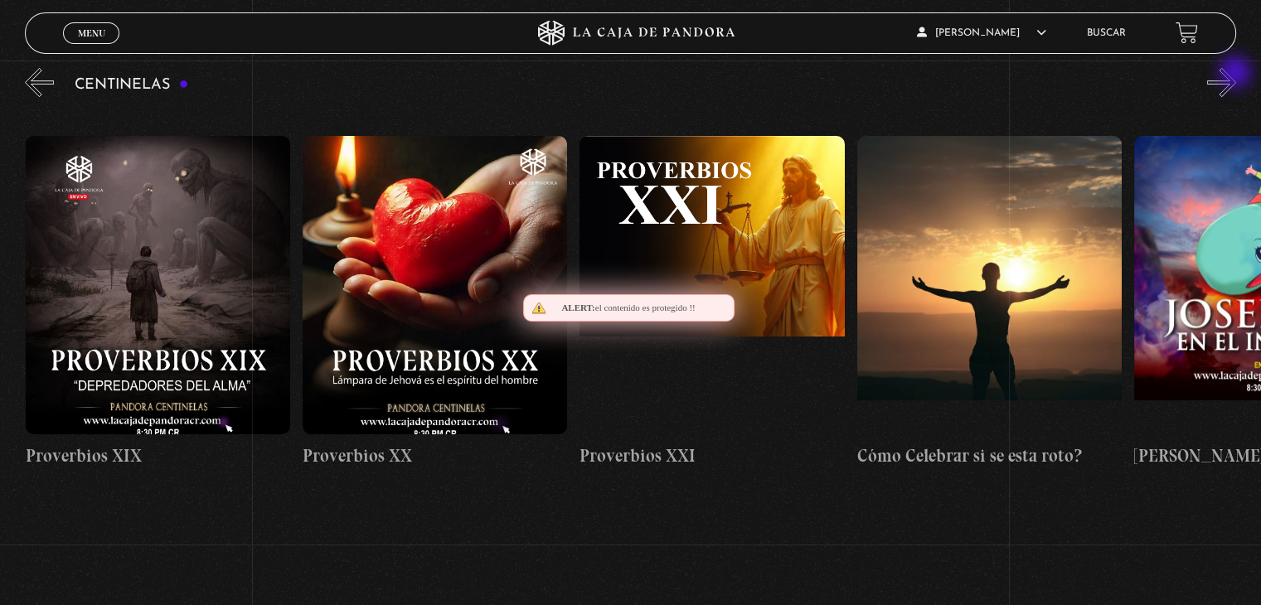
click at [1237, 74] on button "»" at bounding box center [1221, 82] width 29 height 29
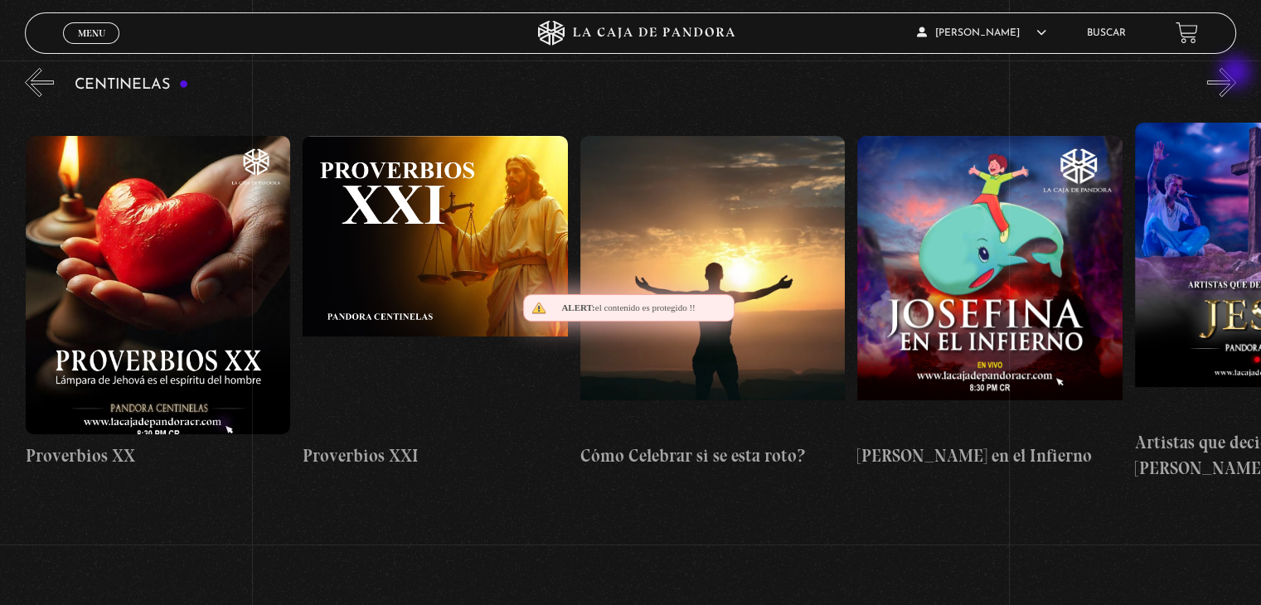
click at [1237, 74] on button "»" at bounding box center [1221, 82] width 29 height 29
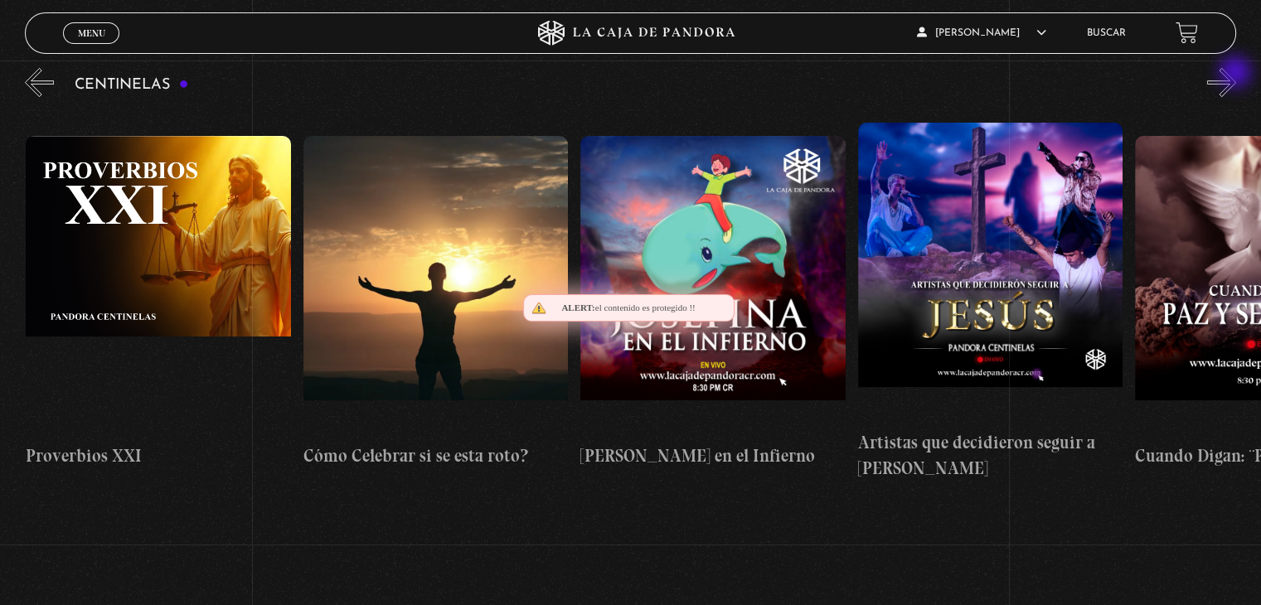
scroll to position [0, 6379]
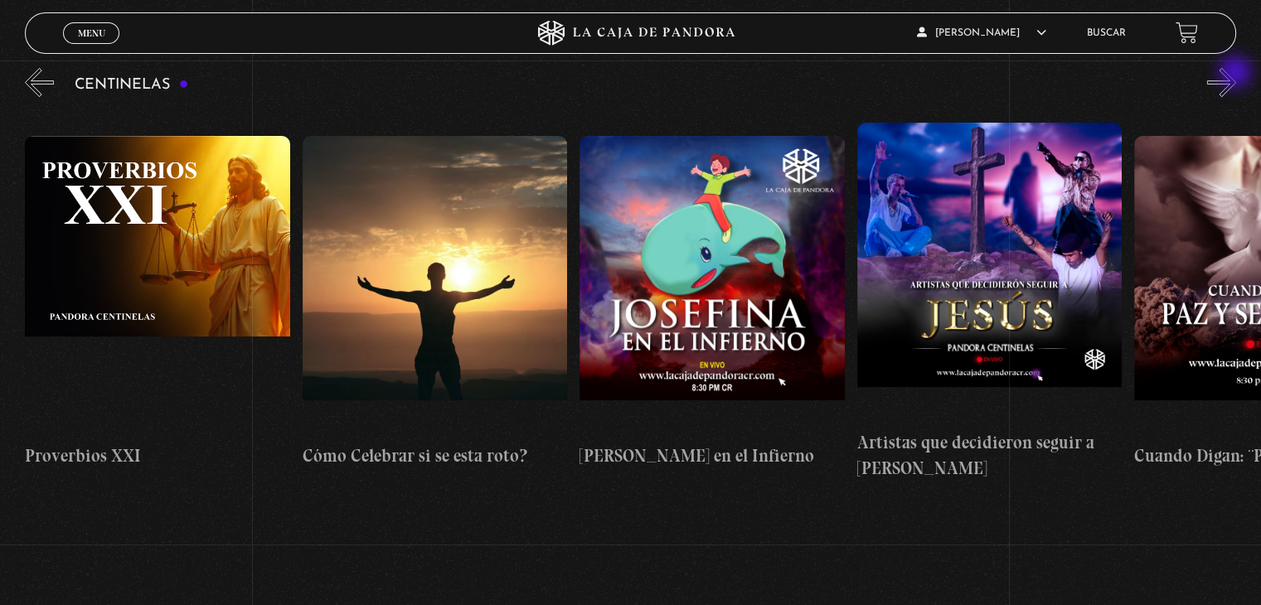
click at [1237, 74] on button "»" at bounding box center [1221, 82] width 29 height 29
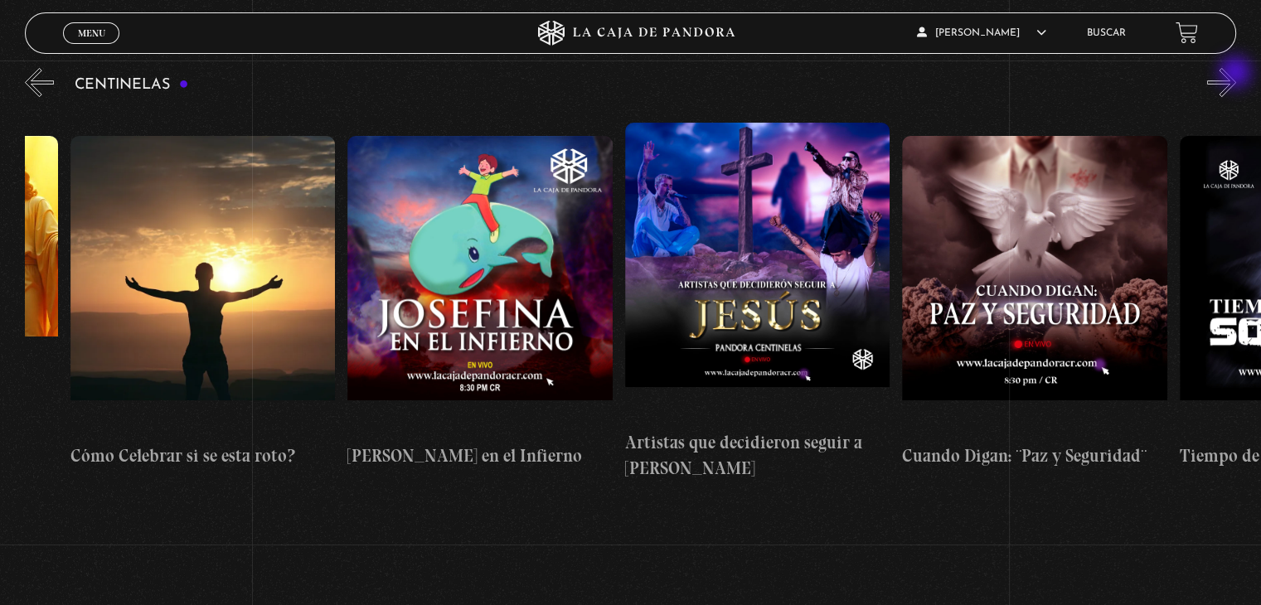
click at [1237, 74] on button "»" at bounding box center [1221, 82] width 29 height 29
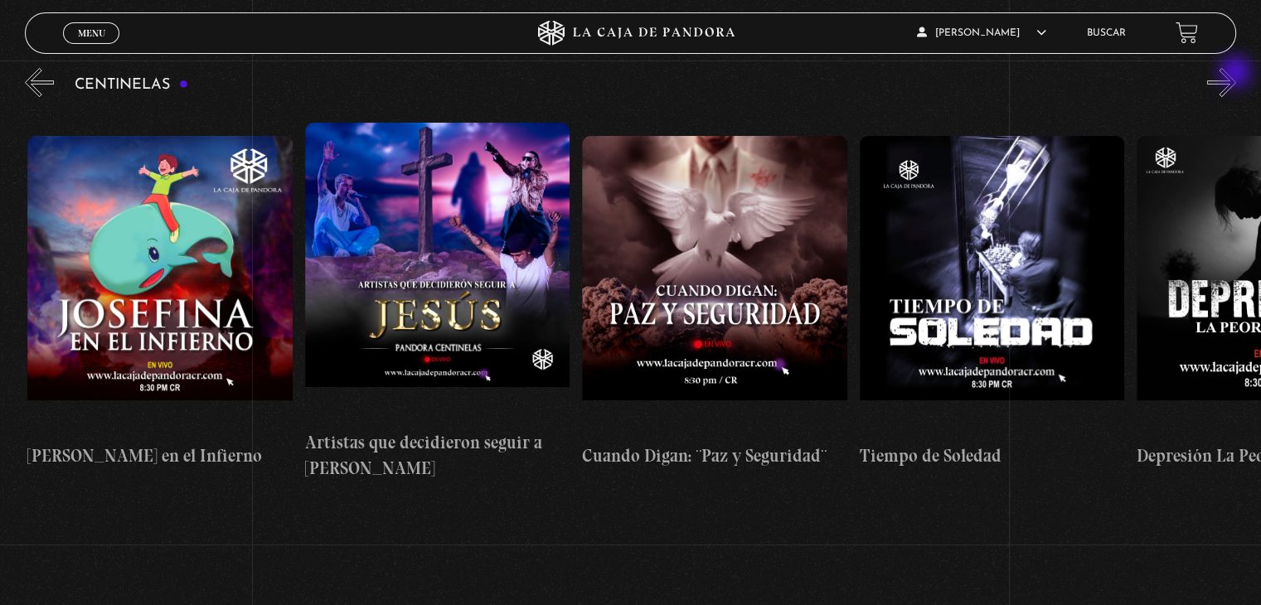
scroll to position [0, 6933]
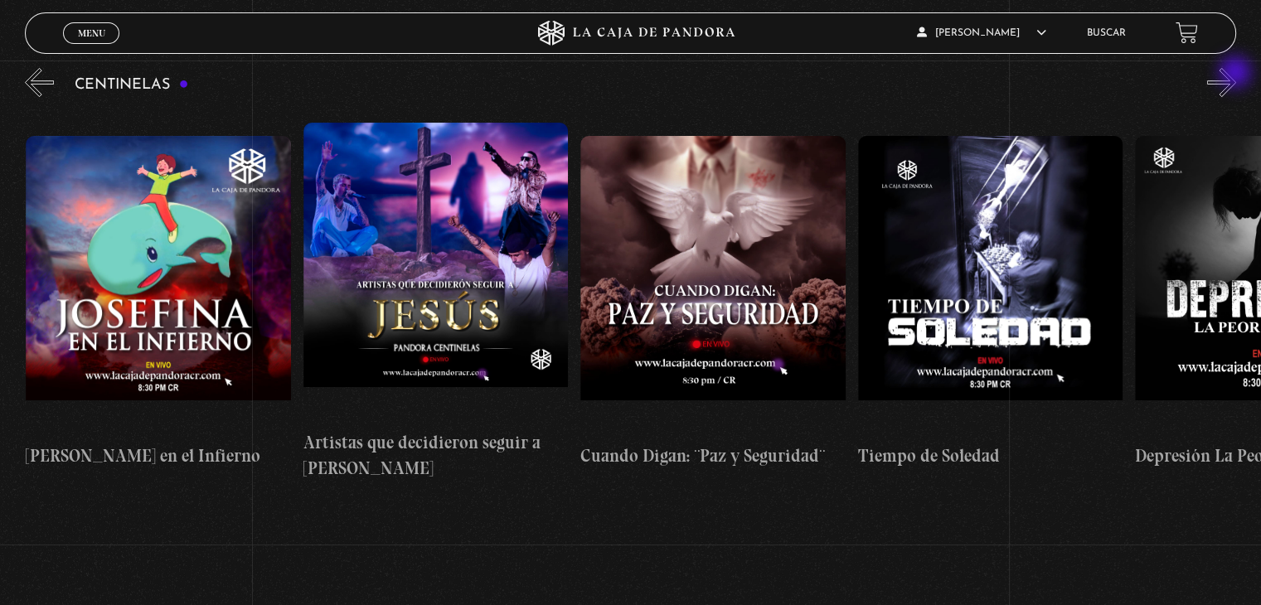
click at [1237, 74] on button "»" at bounding box center [1221, 82] width 29 height 29
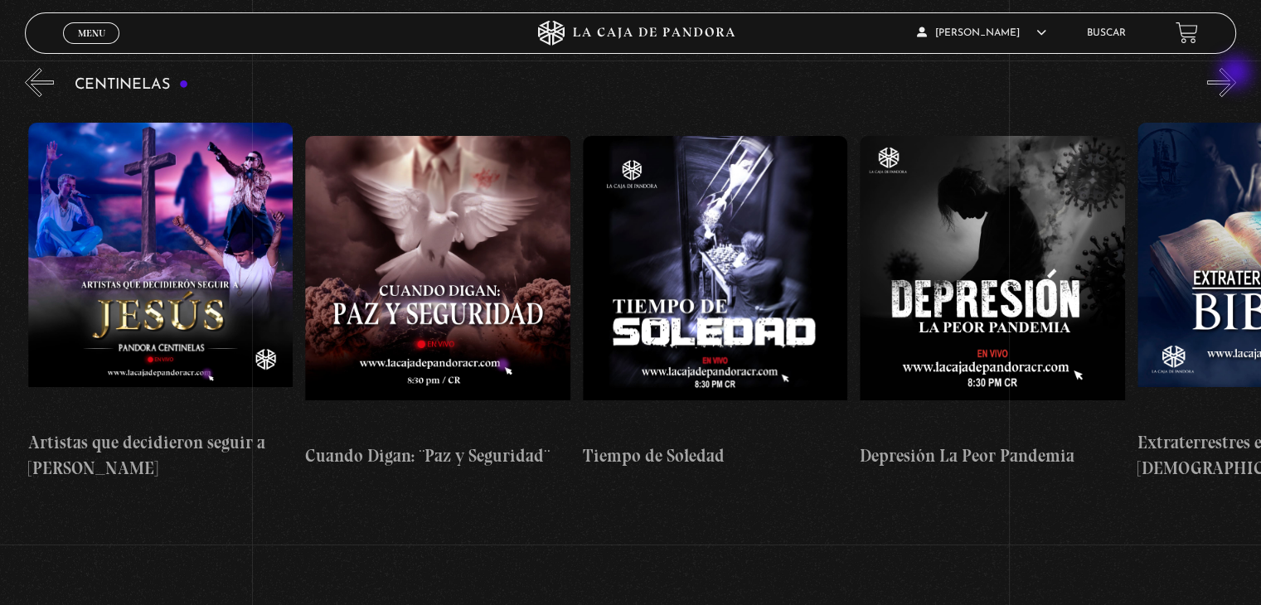
click at [1237, 74] on button "»" at bounding box center [1221, 82] width 29 height 29
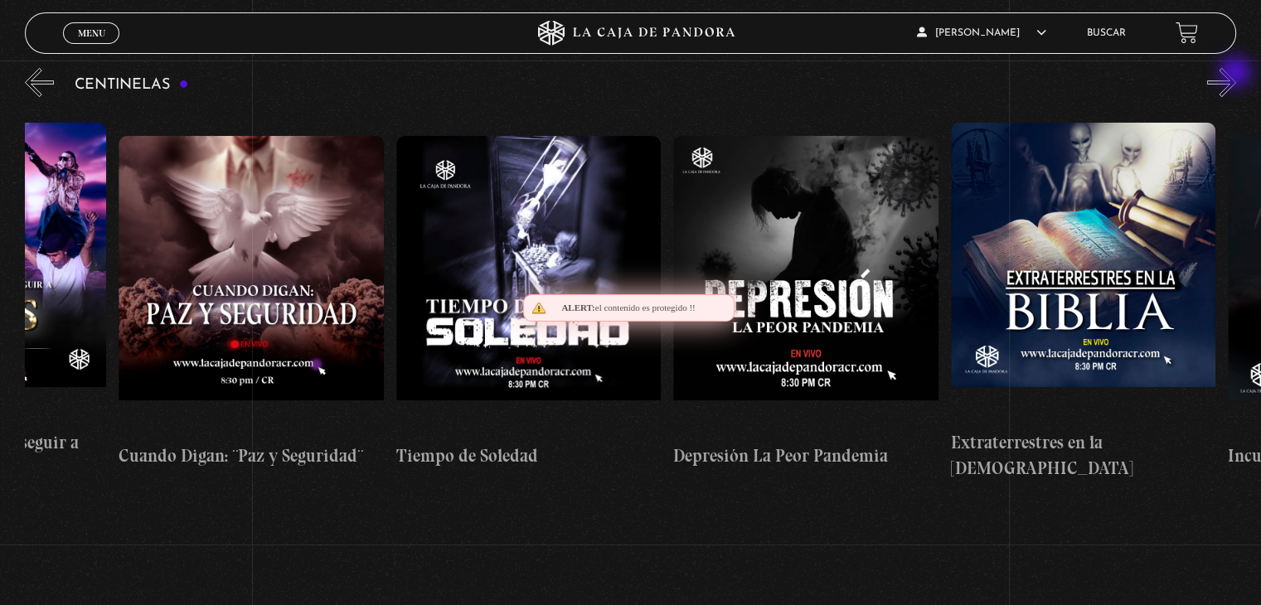
click at [1237, 74] on button "»" at bounding box center [1221, 82] width 29 height 29
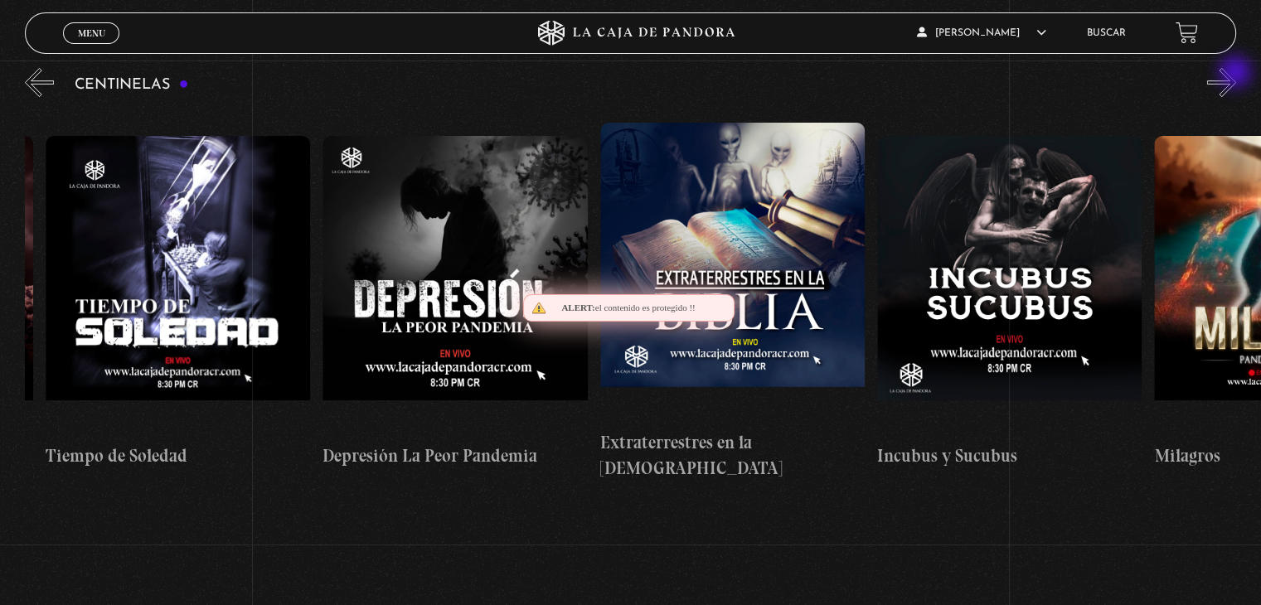
click at [1237, 74] on button "»" at bounding box center [1221, 82] width 29 height 29
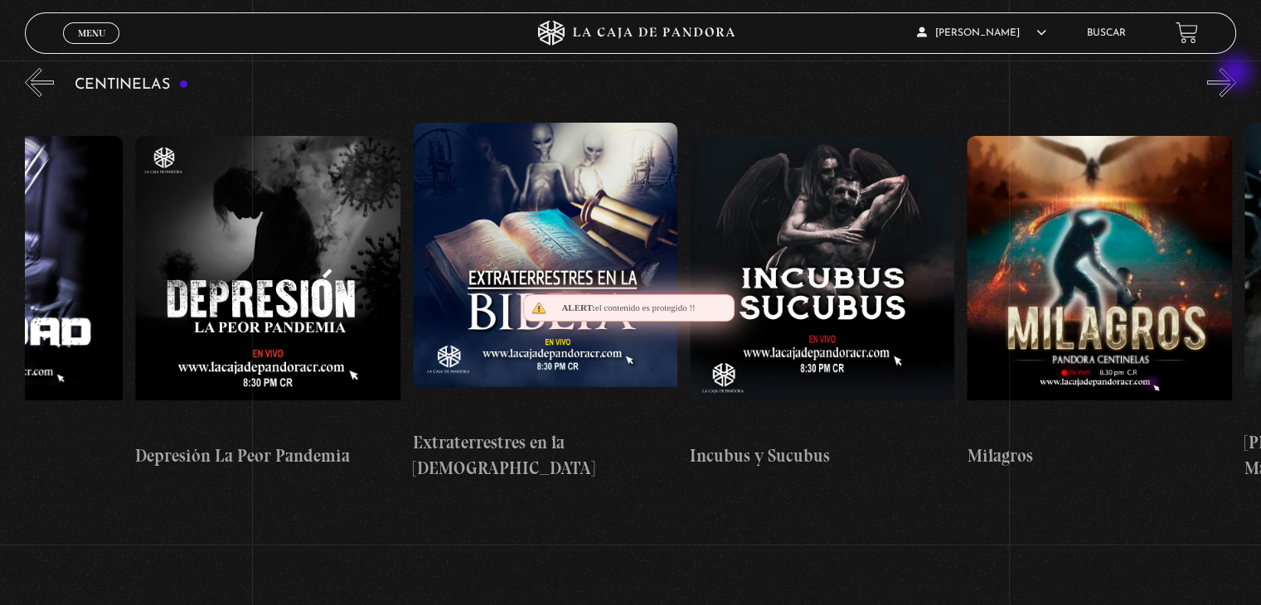
click at [1237, 74] on button "»" at bounding box center [1221, 82] width 29 height 29
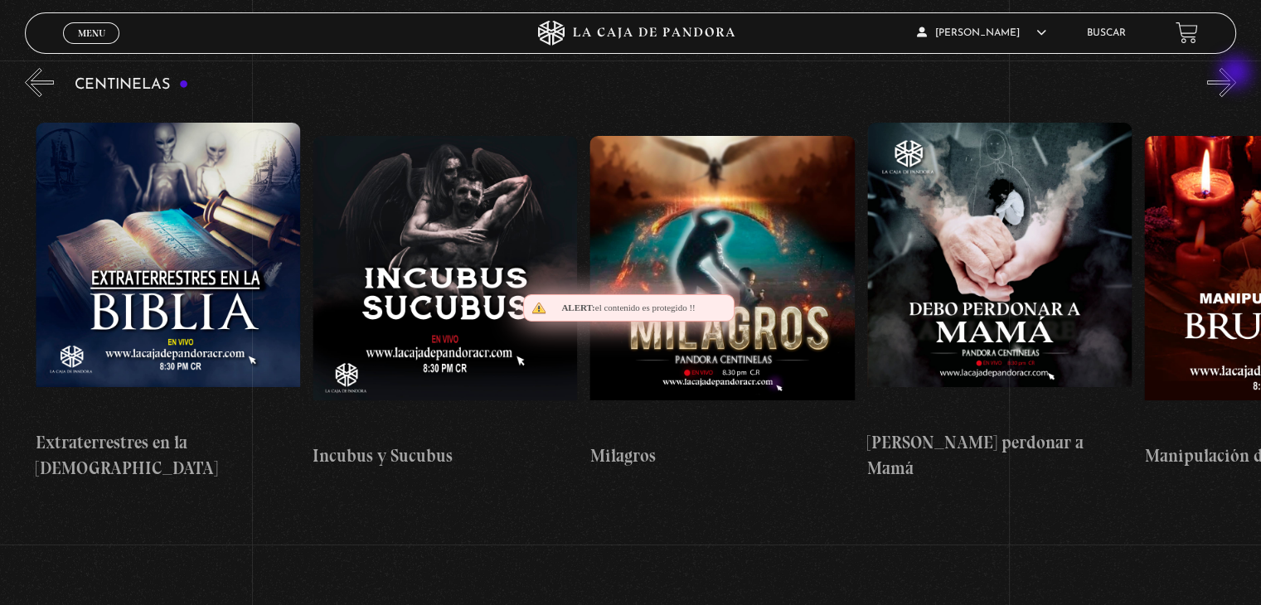
click at [1237, 74] on button "»" at bounding box center [1221, 82] width 29 height 29
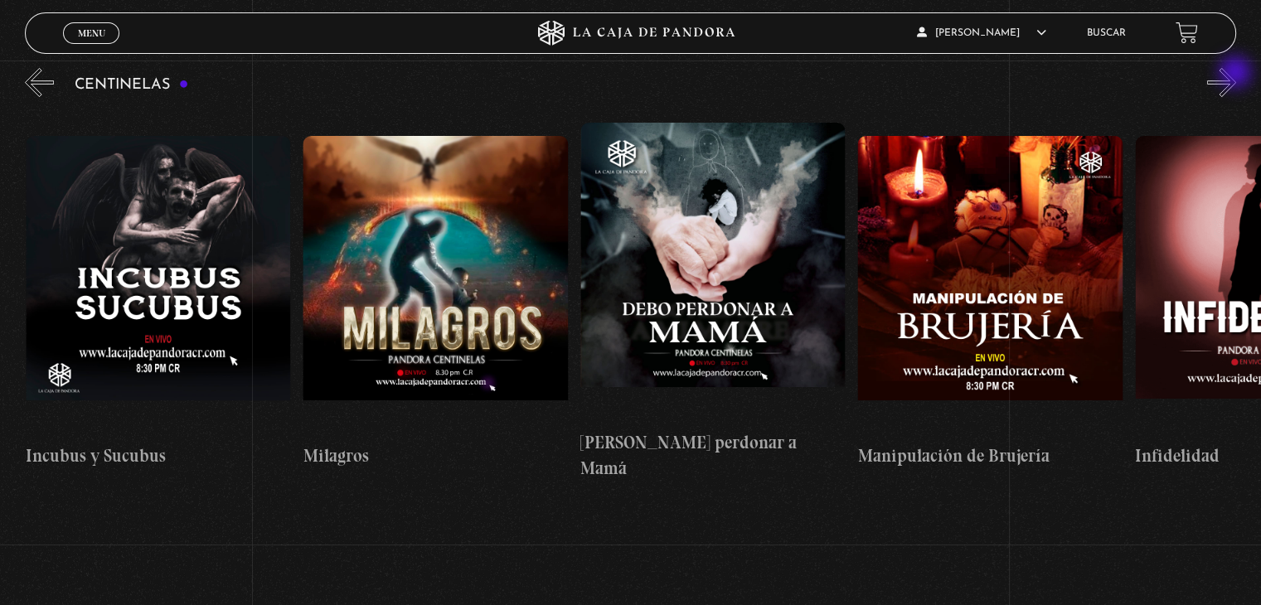
scroll to position [0, 8598]
click at [1237, 74] on button "»" at bounding box center [1221, 82] width 29 height 29
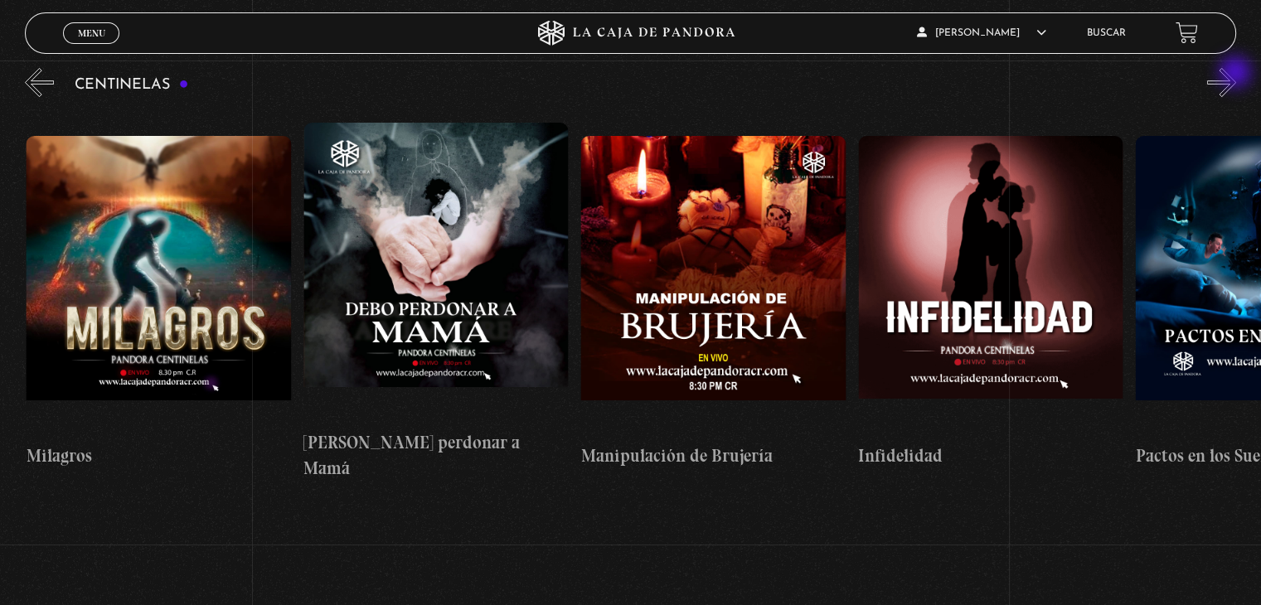
click at [1237, 74] on button "»" at bounding box center [1221, 82] width 29 height 29
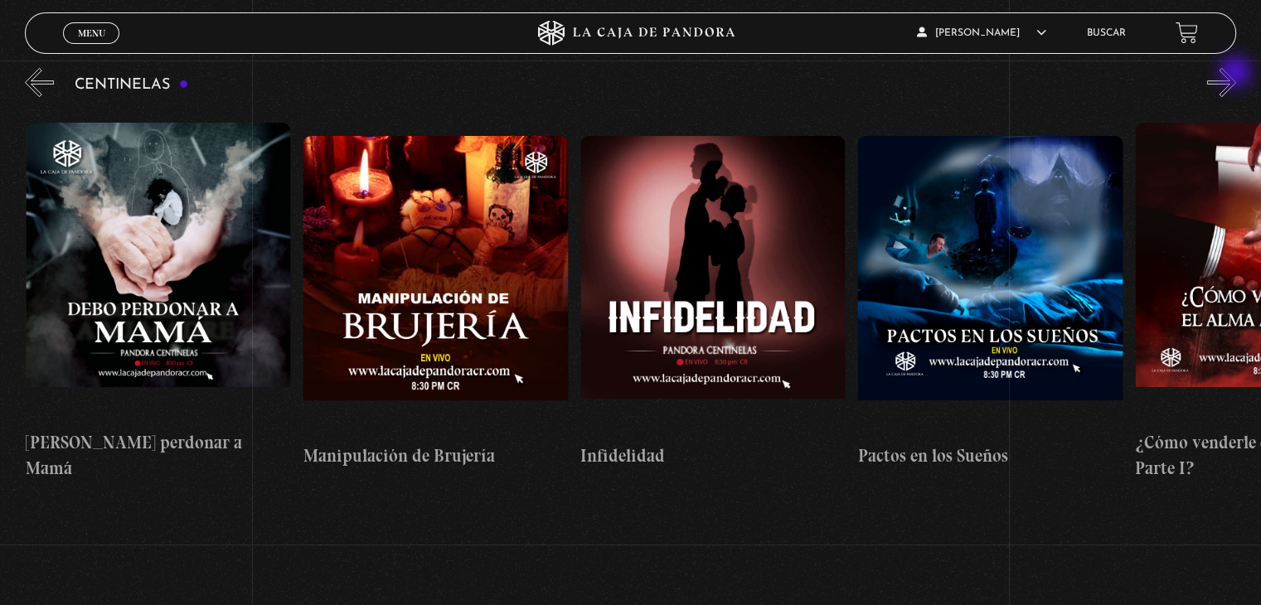
click at [1237, 74] on button "»" at bounding box center [1221, 82] width 29 height 29
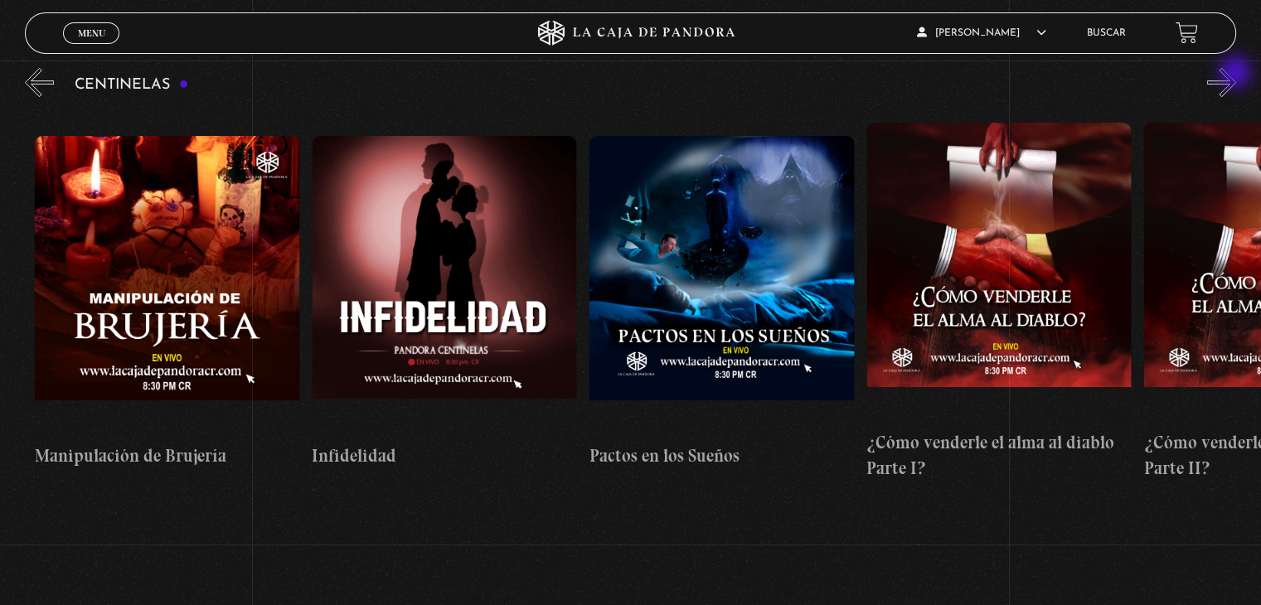
click at [1237, 74] on button "»" at bounding box center [1221, 82] width 29 height 29
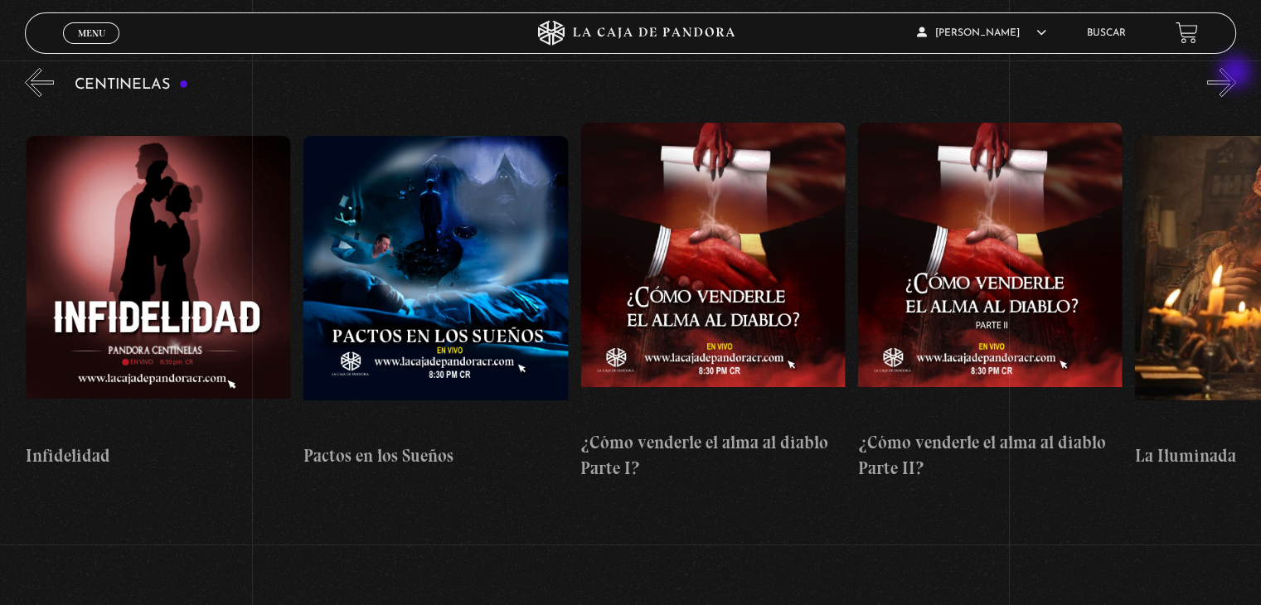
click at [1237, 74] on button "»" at bounding box center [1221, 82] width 29 height 29
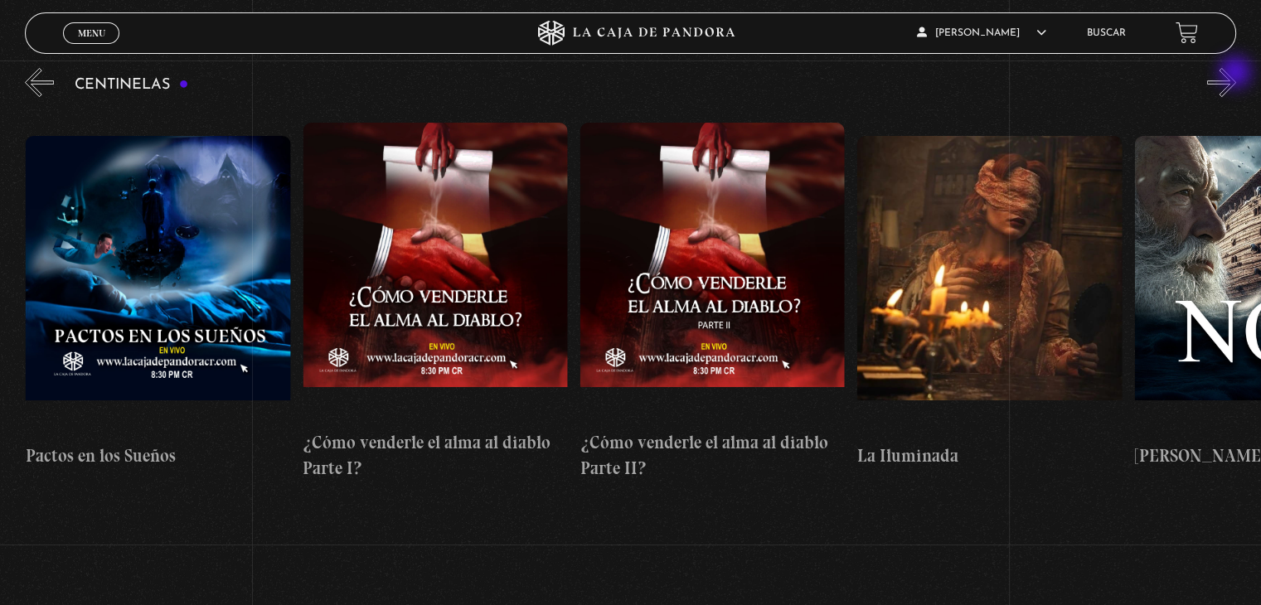
scroll to position [0, 9985]
click at [1237, 74] on button "»" at bounding box center [1221, 82] width 29 height 29
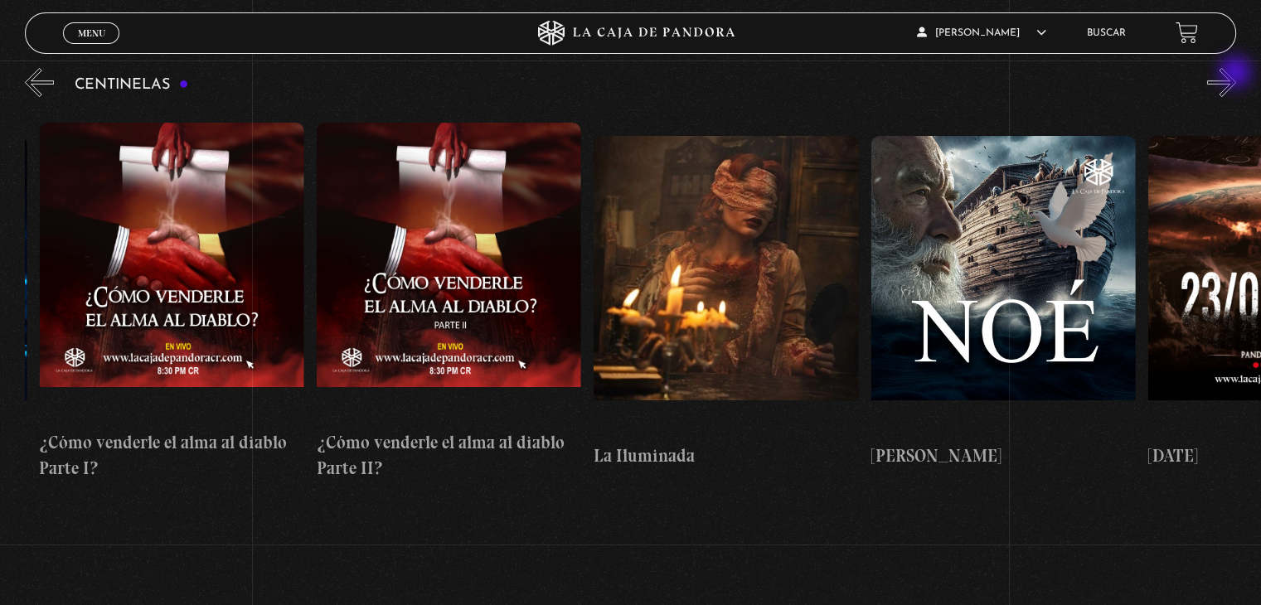
click at [1237, 74] on button "»" at bounding box center [1221, 82] width 29 height 29
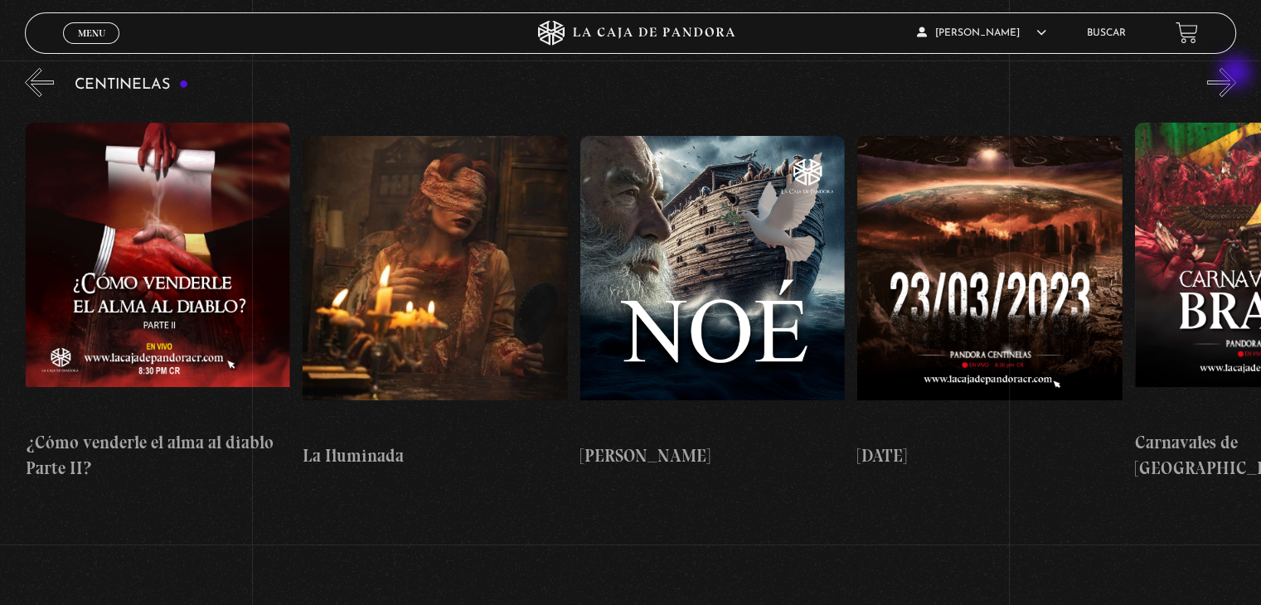
scroll to position [0, 10539]
click at [1237, 74] on button "»" at bounding box center [1221, 82] width 29 height 29
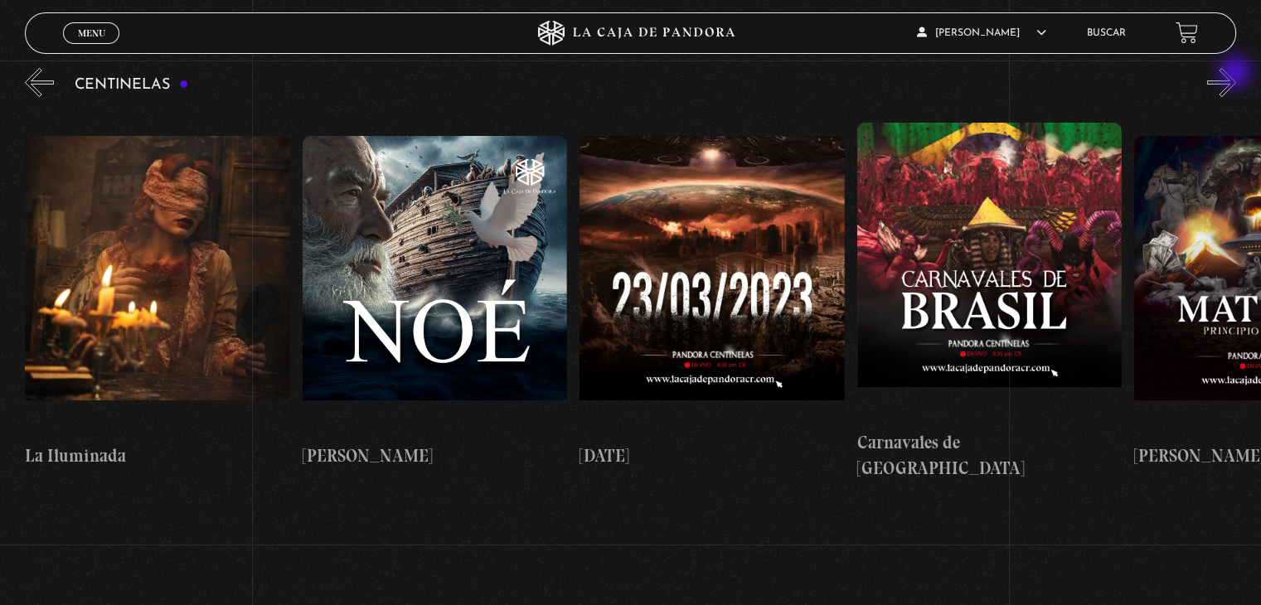
click at [1237, 74] on button "»" at bounding box center [1221, 82] width 29 height 29
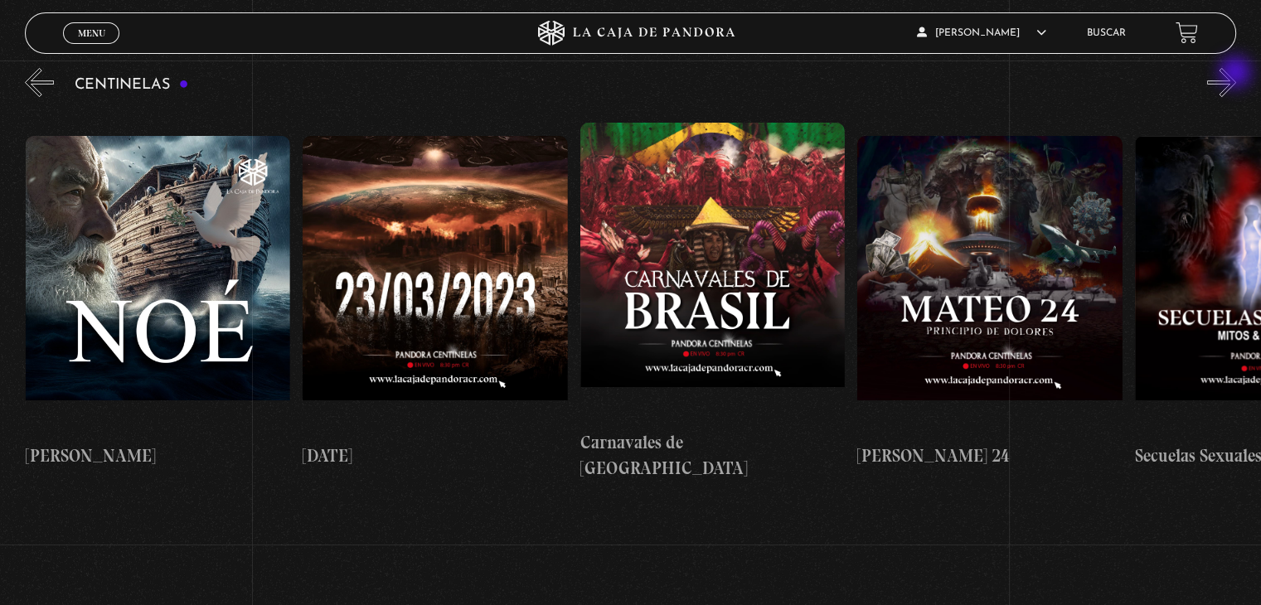
click at [1237, 74] on button "»" at bounding box center [1221, 82] width 29 height 29
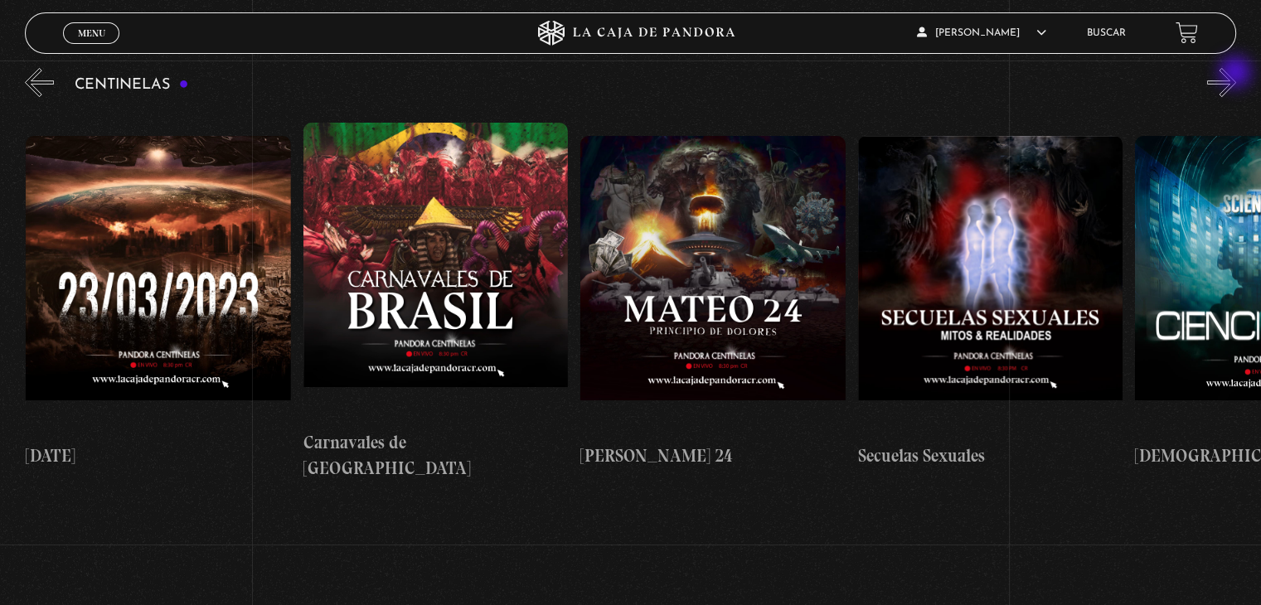
click at [1237, 74] on button "»" at bounding box center [1221, 82] width 29 height 29
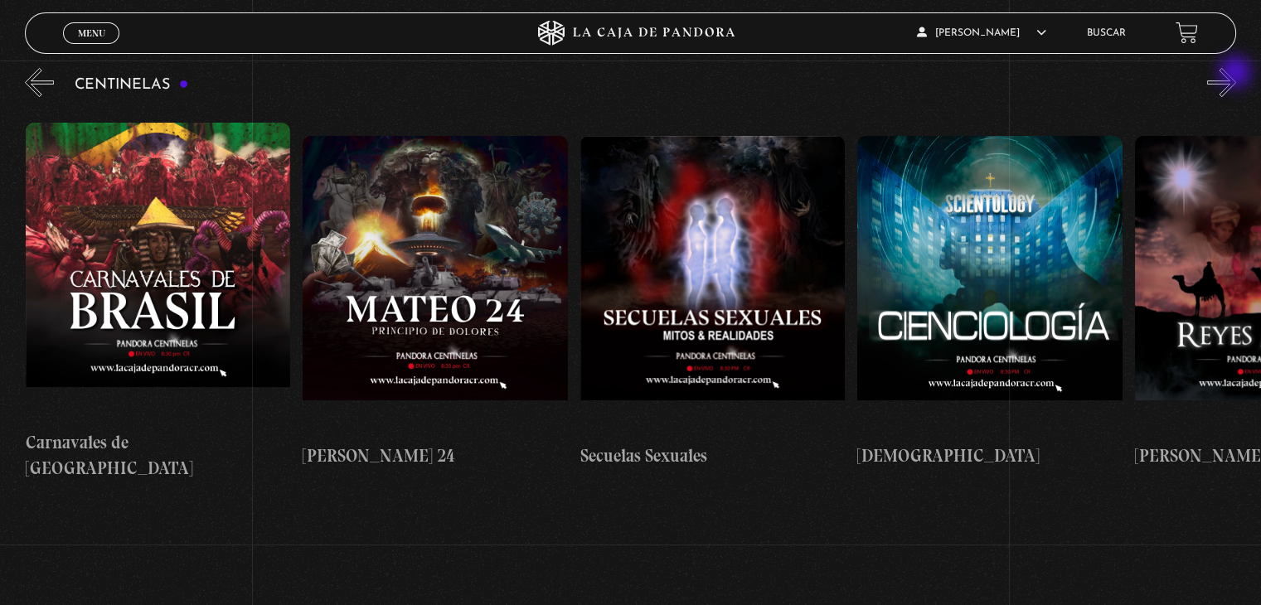
click at [1237, 74] on button "»" at bounding box center [1221, 82] width 29 height 29
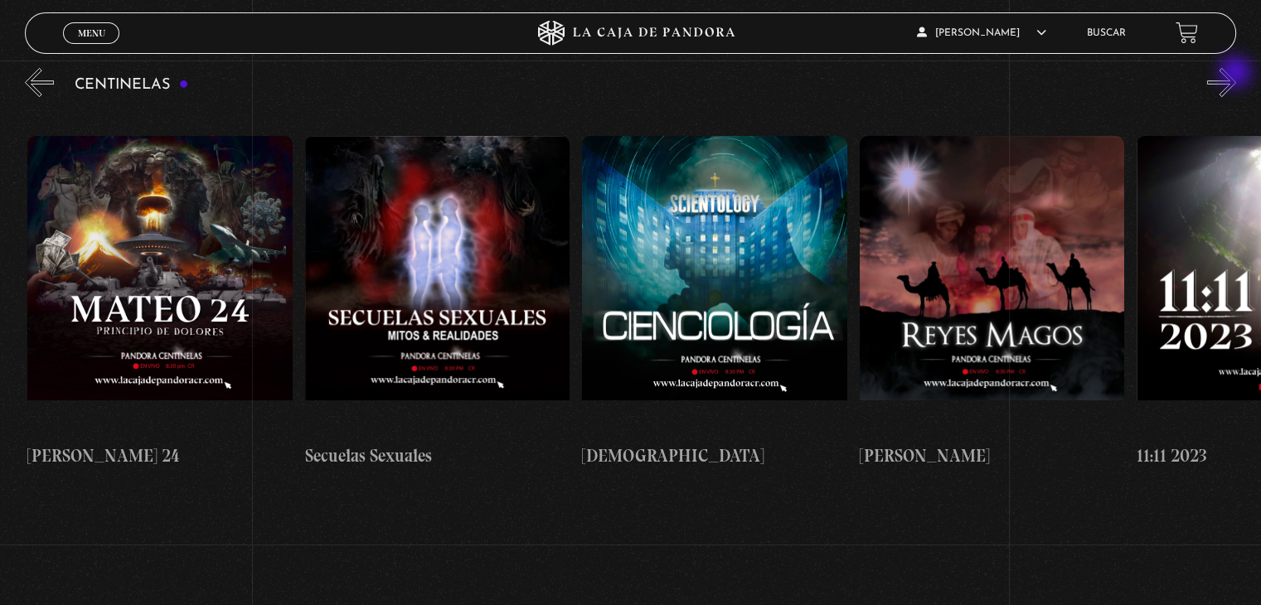
click at [1237, 74] on button "»" at bounding box center [1221, 82] width 29 height 29
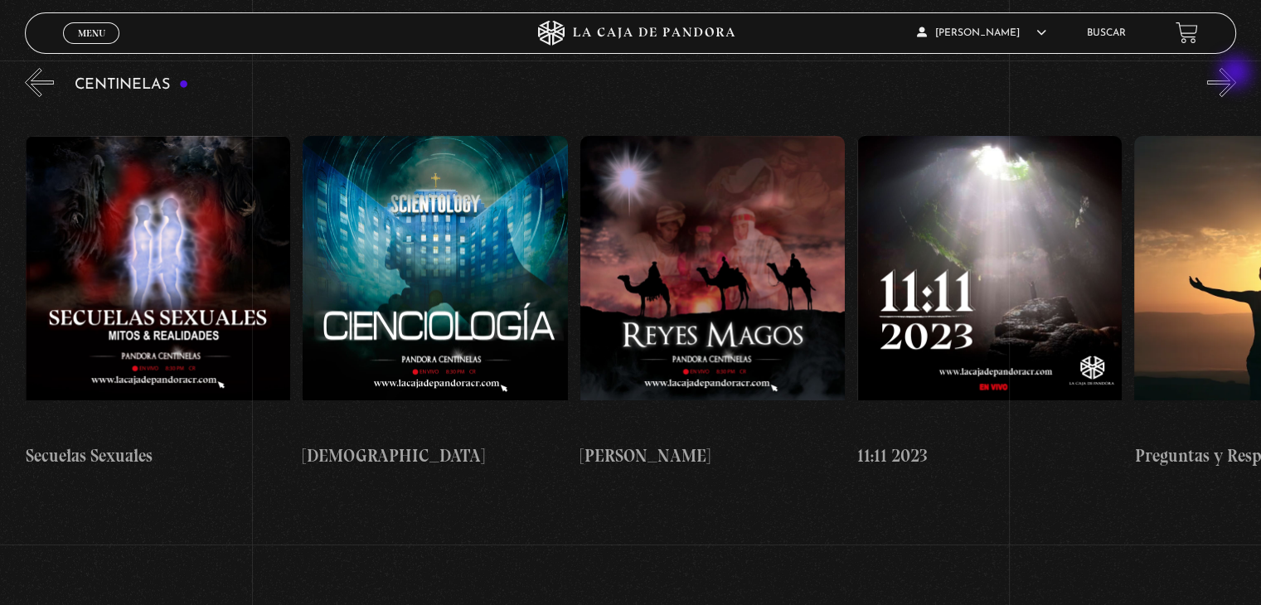
click at [1237, 74] on button "»" at bounding box center [1221, 82] width 29 height 29
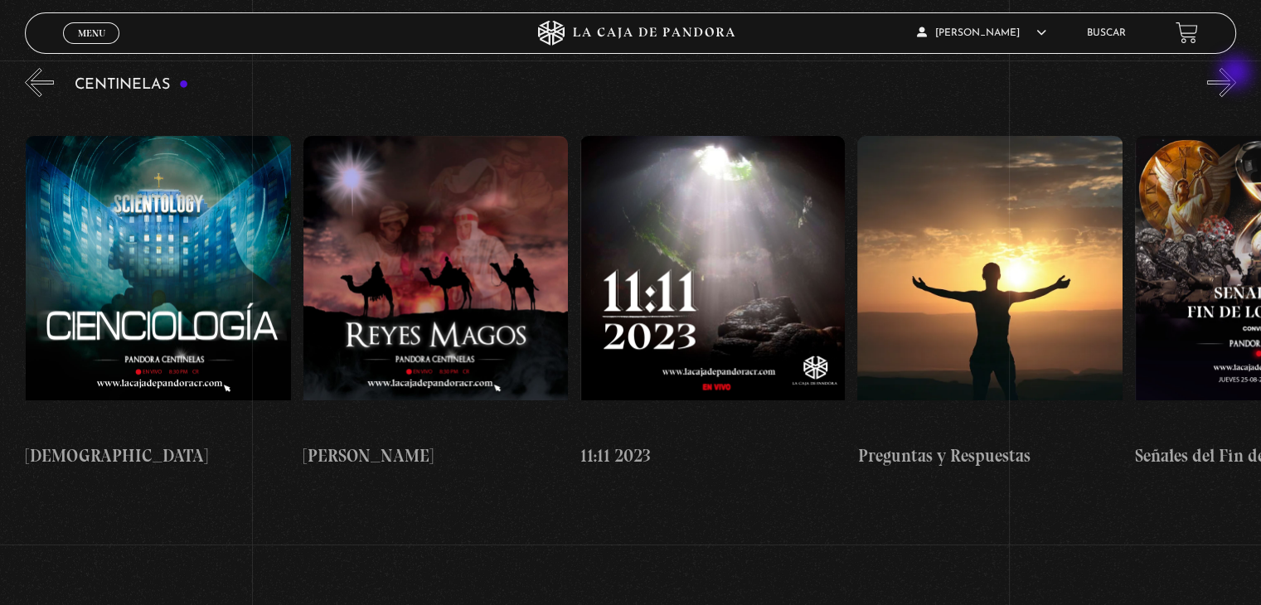
click at [1237, 74] on button "»" at bounding box center [1221, 82] width 29 height 29
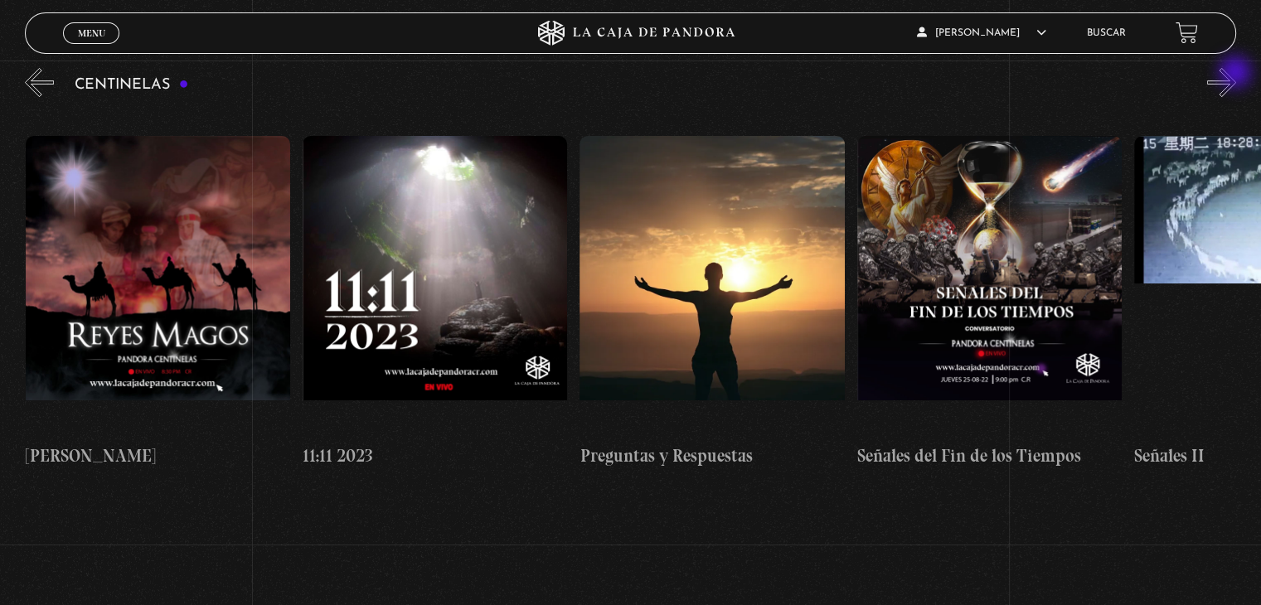
click at [1237, 74] on button "»" at bounding box center [1221, 82] width 29 height 29
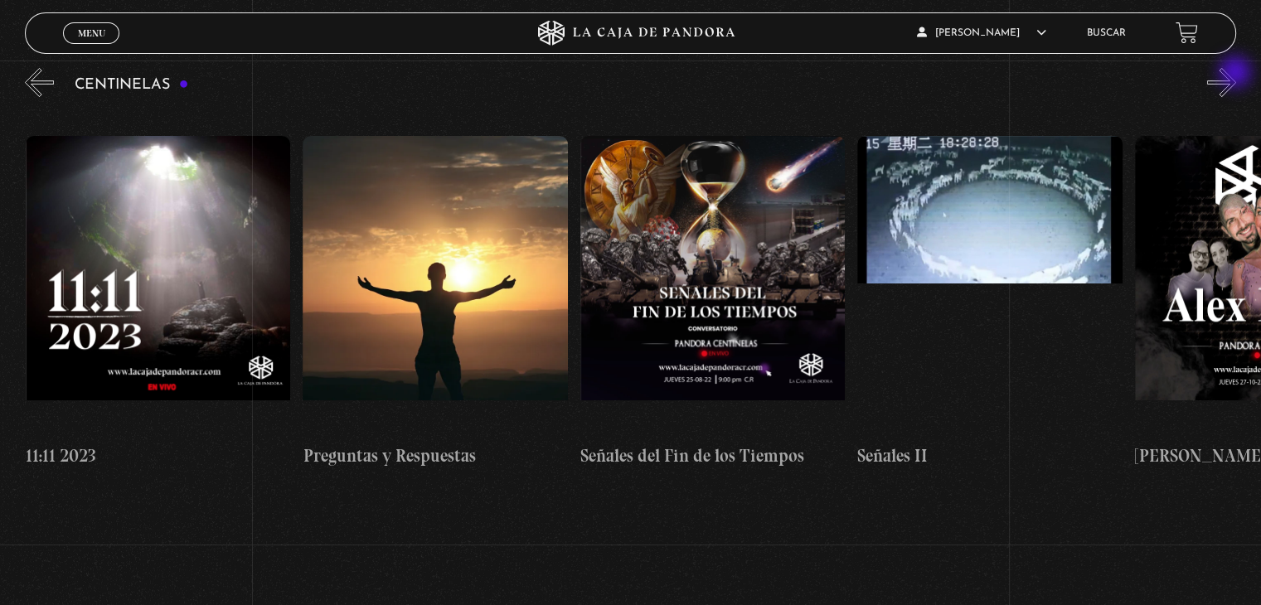
click at [1237, 74] on button "»" at bounding box center [1221, 82] width 29 height 29
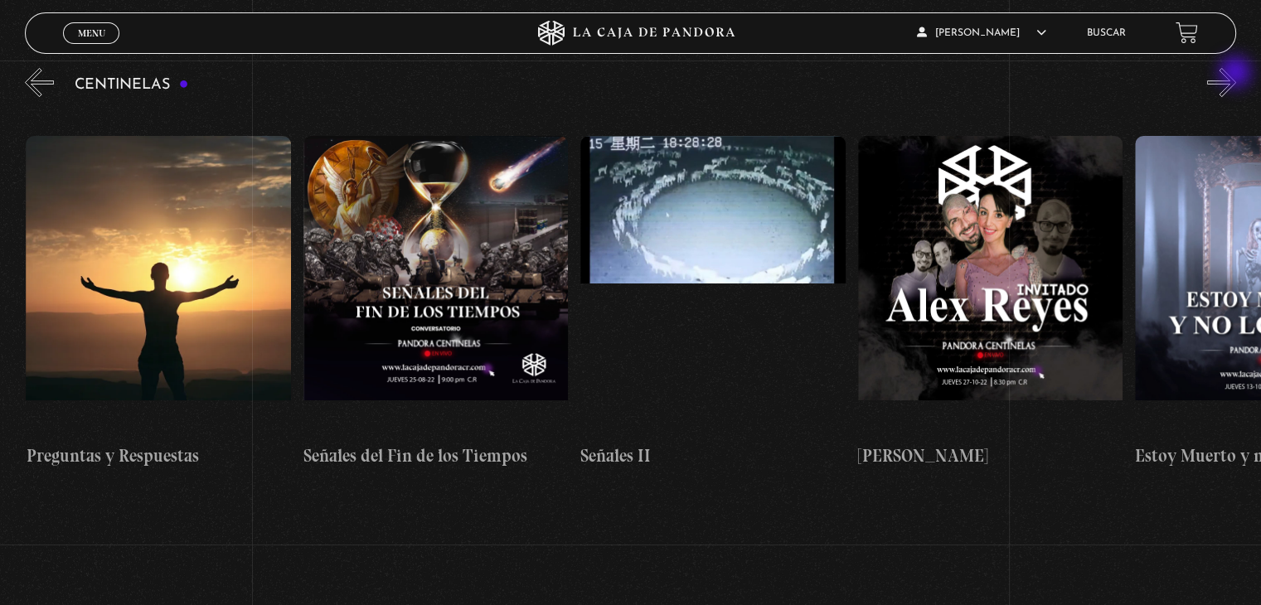
click at [1237, 74] on button "»" at bounding box center [1221, 82] width 29 height 29
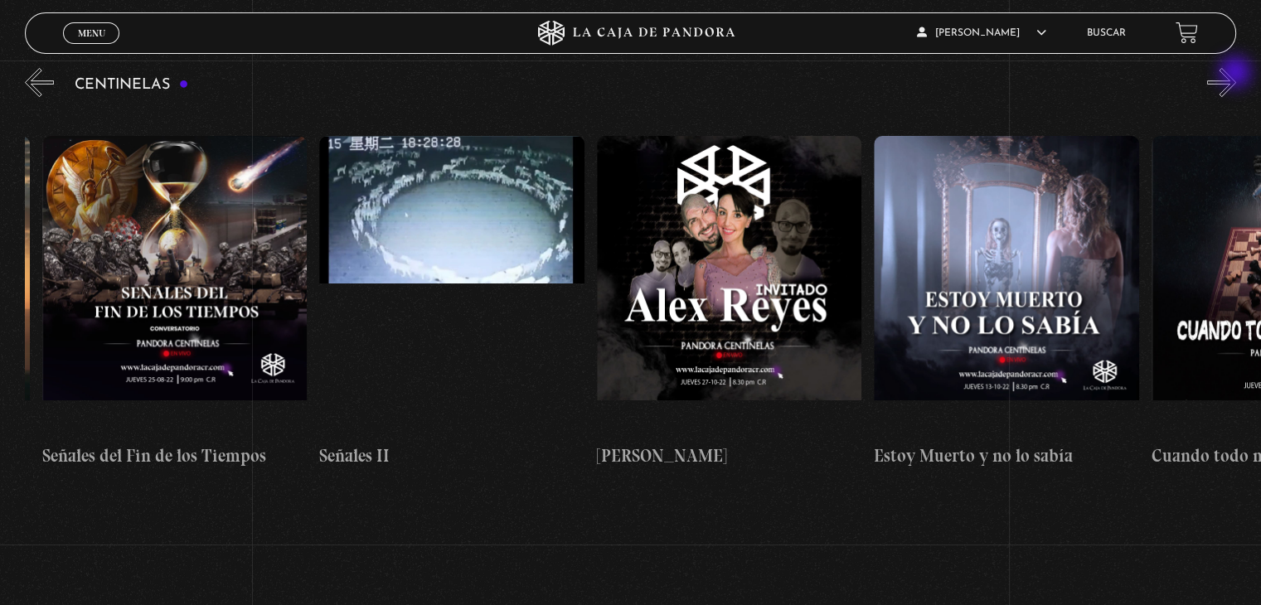
click at [1237, 74] on button "»" at bounding box center [1221, 82] width 29 height 29
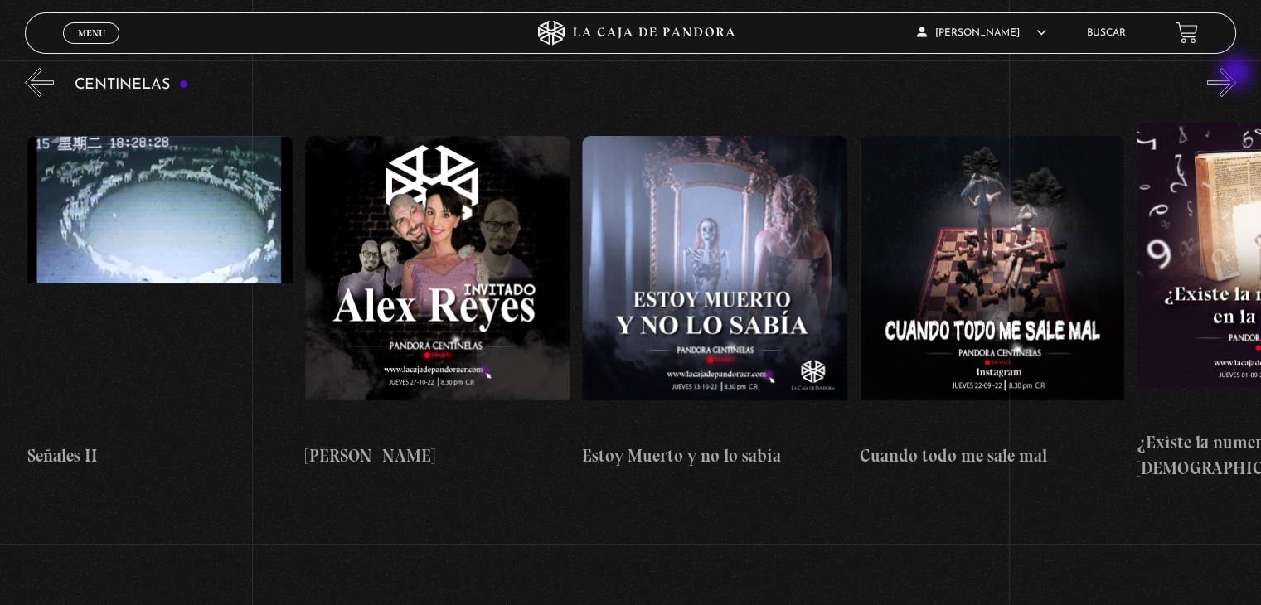
click at [1237, 74] on button "»" at bounding box center [1221, 82] width 29 height 29
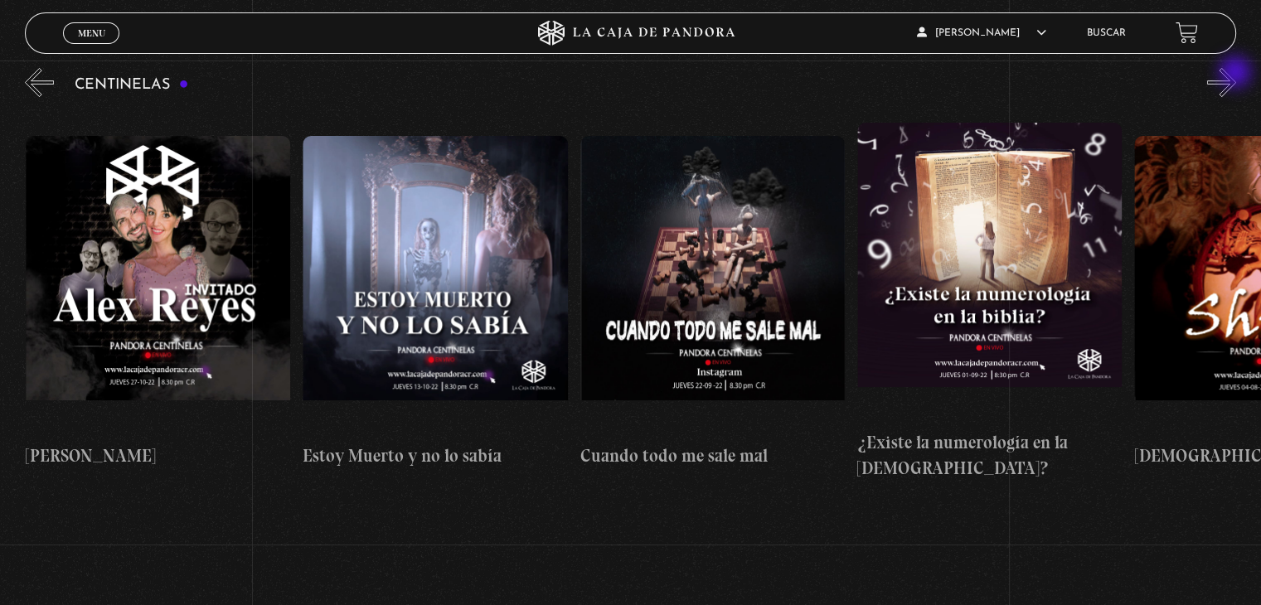
click at [1237, 74] on button "»" at bounding box center [1221, 82] width 29 height 29
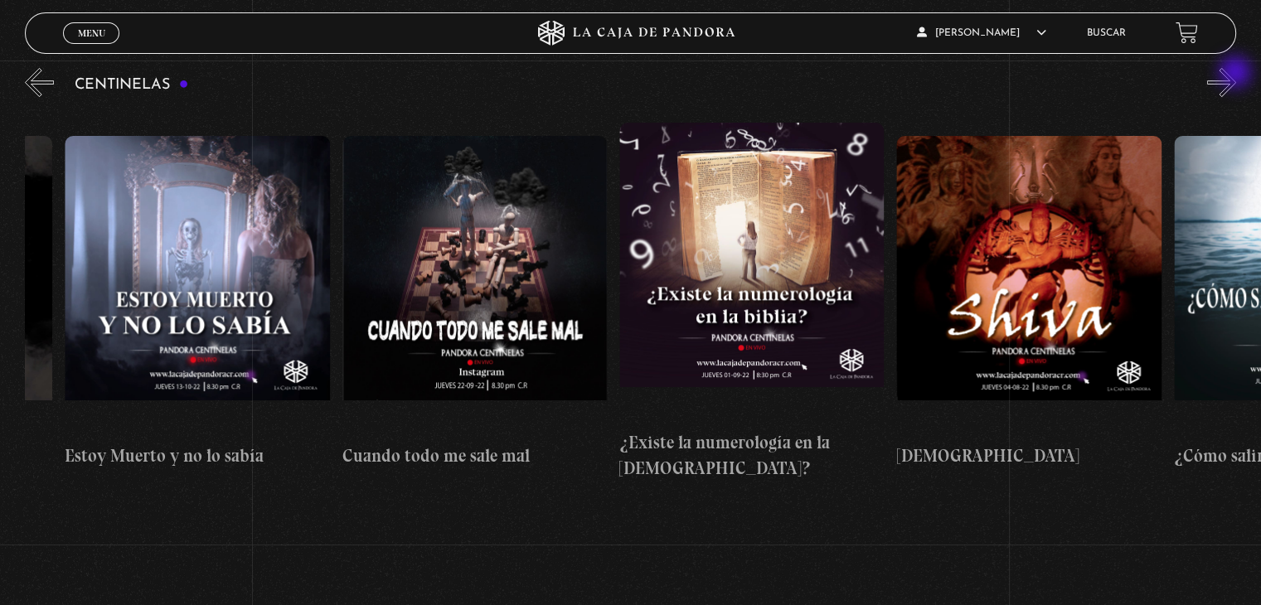
click at [1237, 74] on button "»" at bounding box center [1221, 82] width 29 height 29
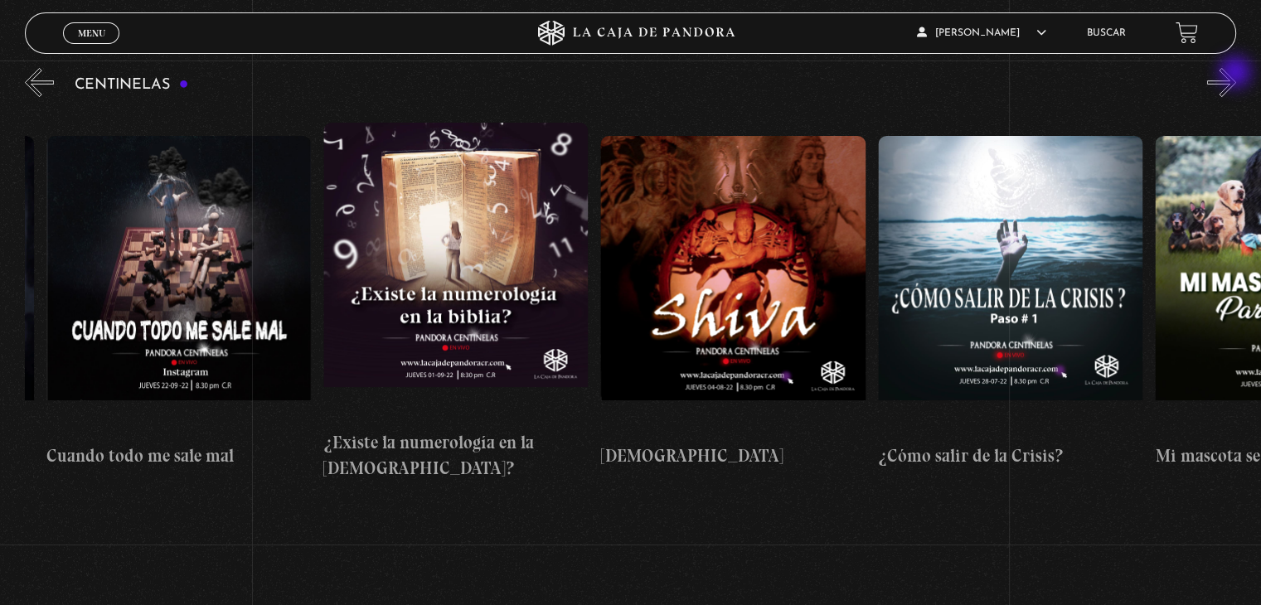
click at [1237, 74] on button "»" at bounding box center [1221, 82] width 29 height 29
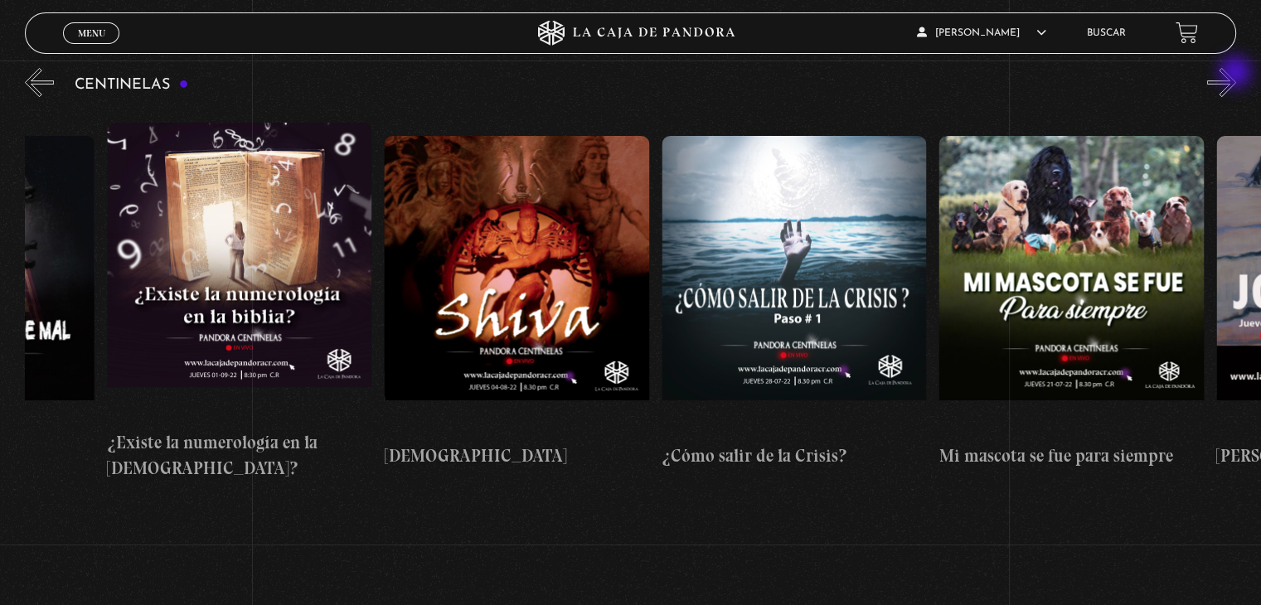
click at [1237, 74] on button "»" at bounding box center [1221, 82] width 29 height 29
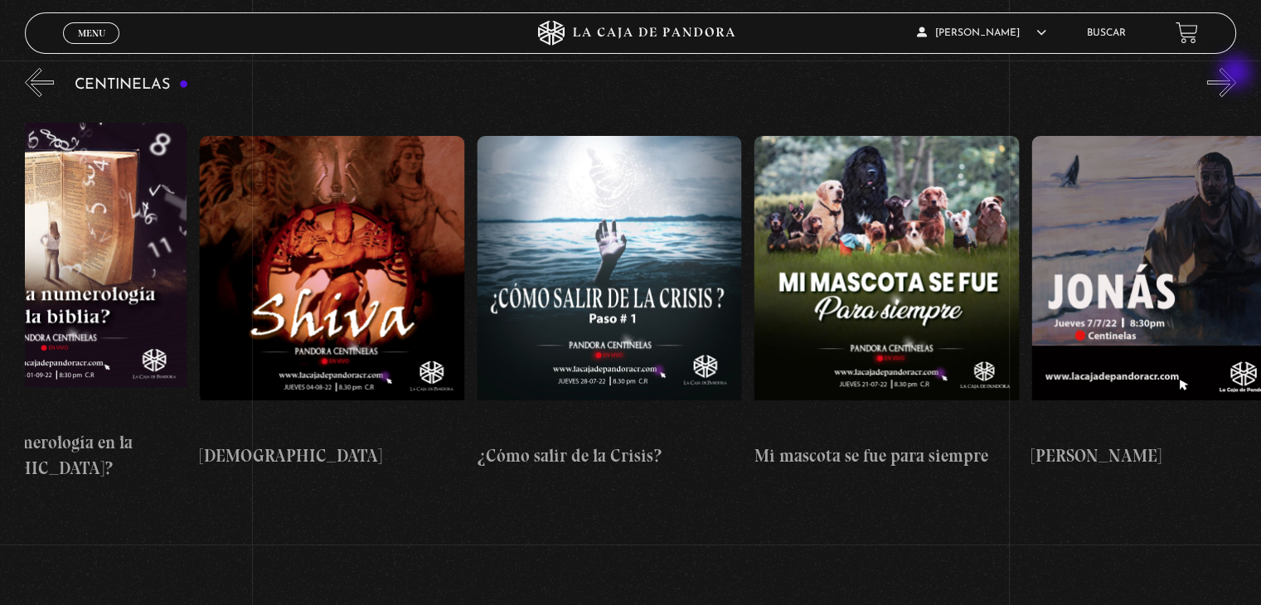
click at [1237, 74] on button "»" at bounding box center [1221, 82] width 29 height 29
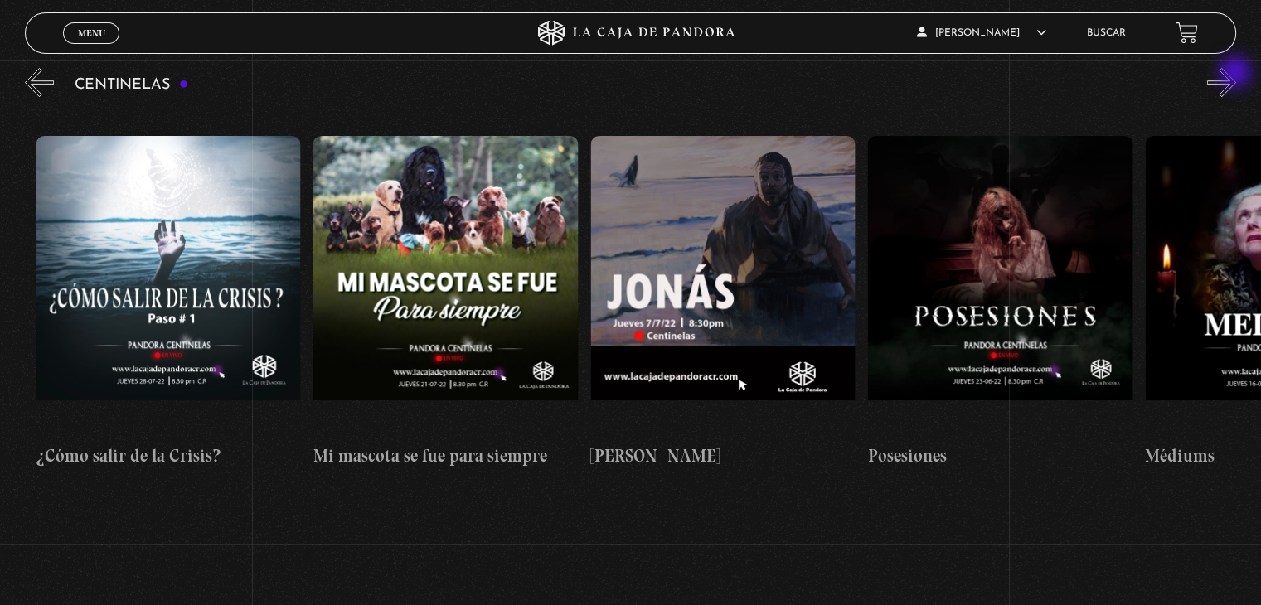
click at [1237, 74] on button "»" at bounding box center [1221, 82] width 29 height 29
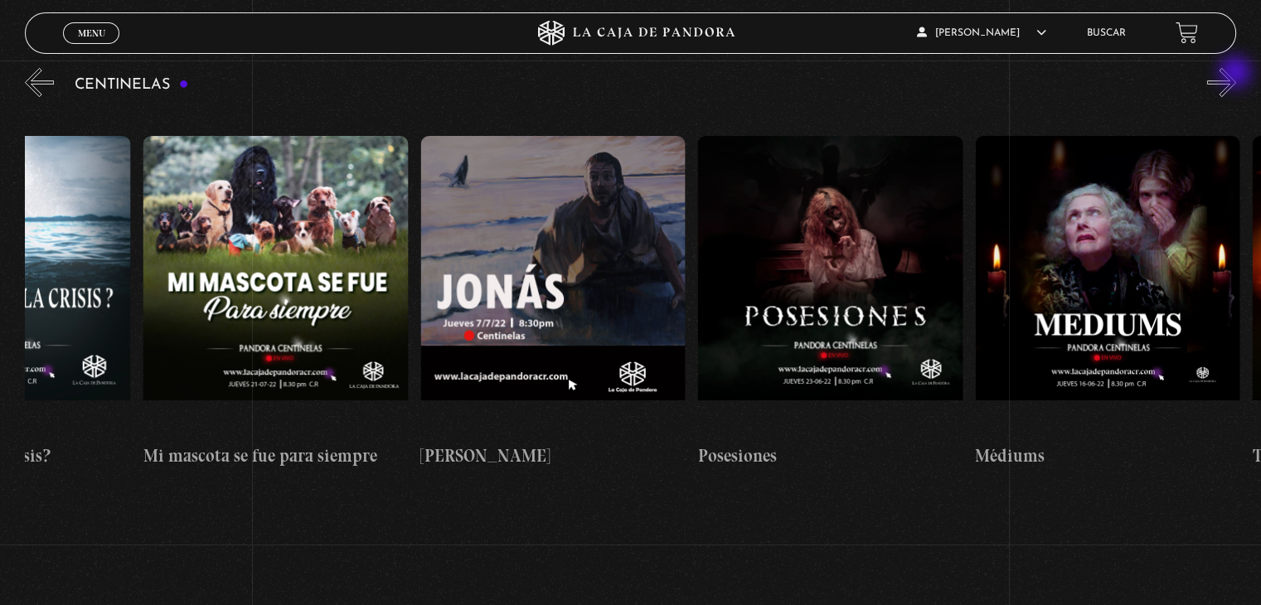
click at [1237, 74] on button "»" at bounding box center [1221, 82] width 29 height 29
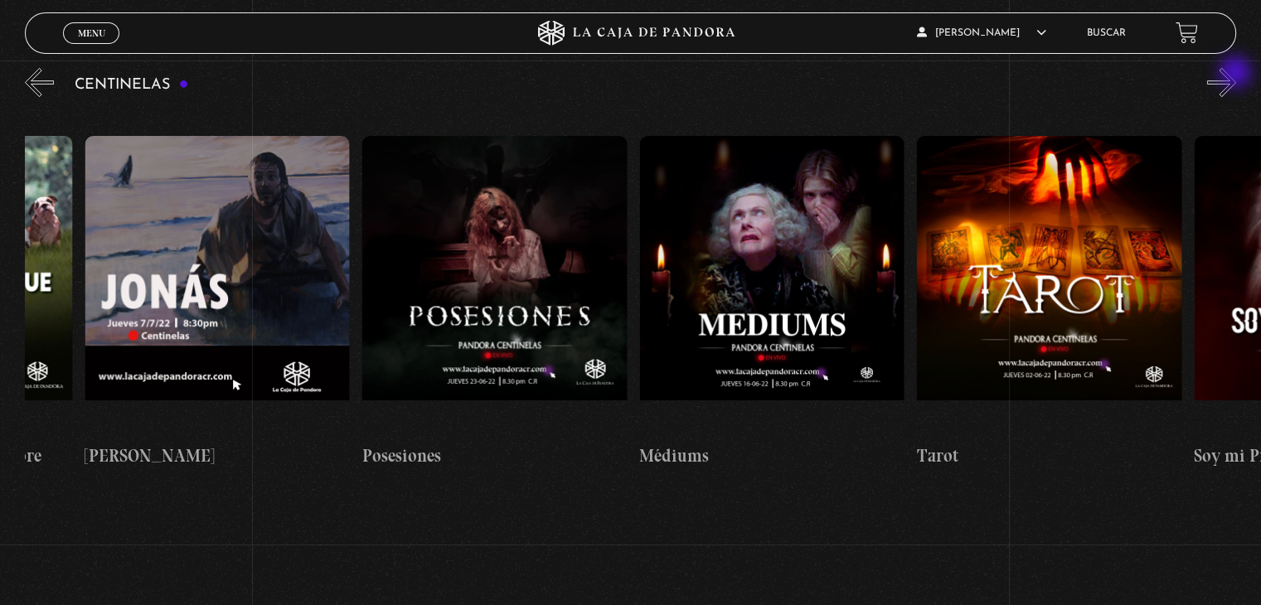
click at [1237, 74] on button "»" at bounding box center [1221, 82] width 29 height 29
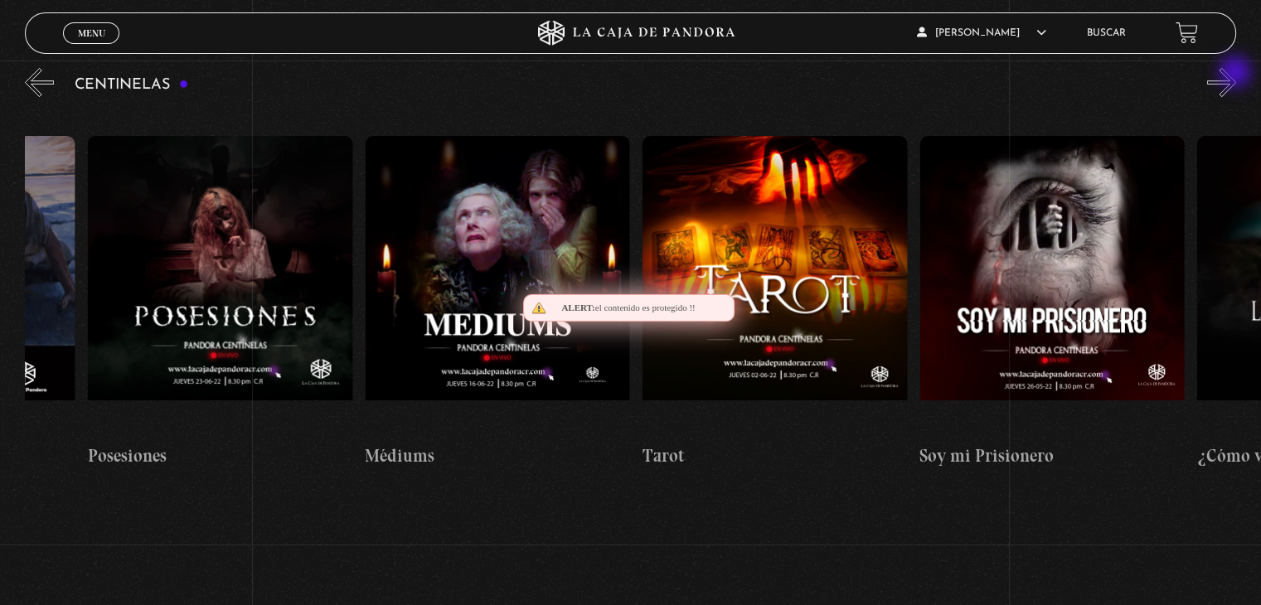
click at [1237, 74] on button "»" at bounding box center [1221, 82] width 29 height 29
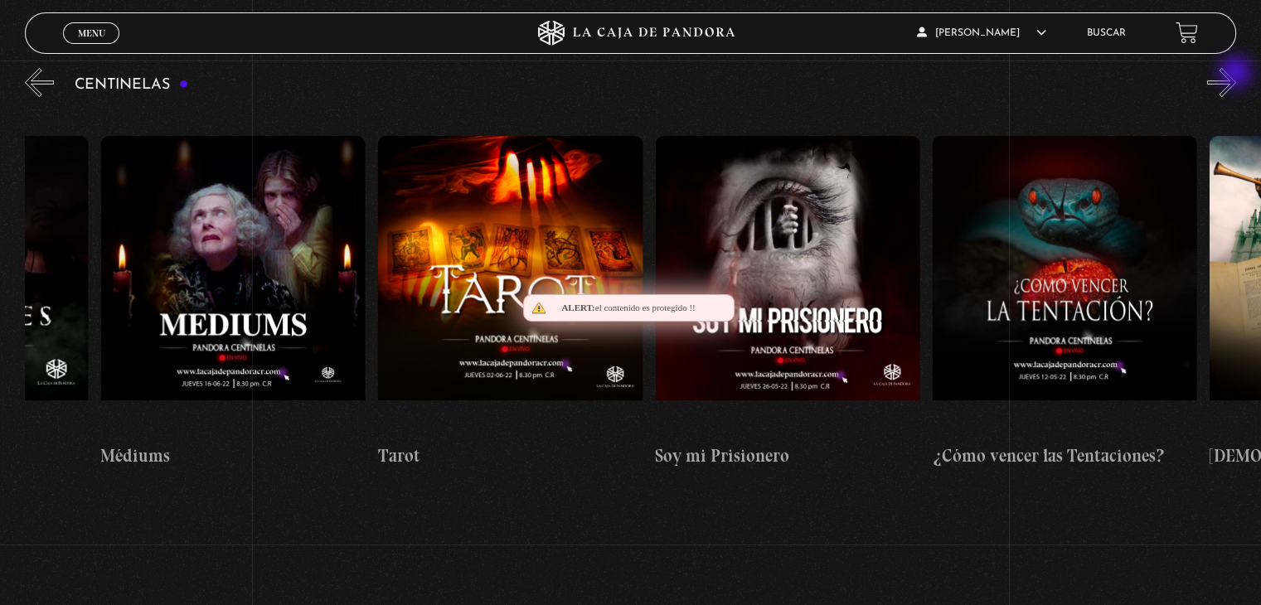
click at [1237, 74] on button "»" at bounding box center [1221, 82] width 29 height 29
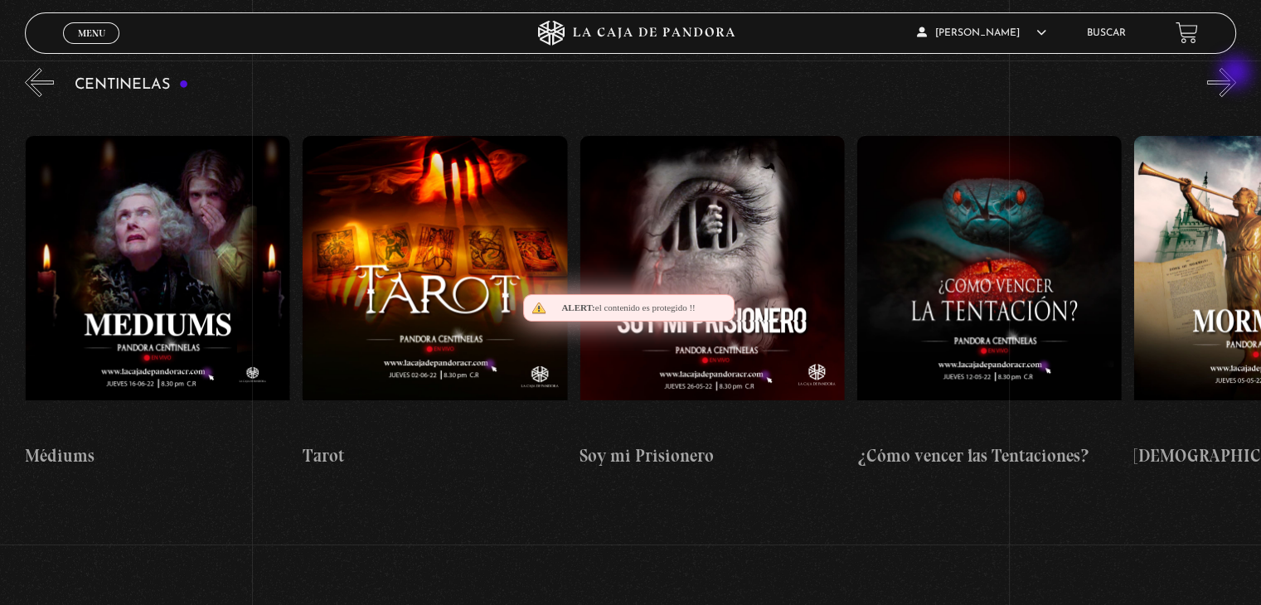
click at [1237, 74] on button "»" at bounding box center [1221, 82] width 29 height 29
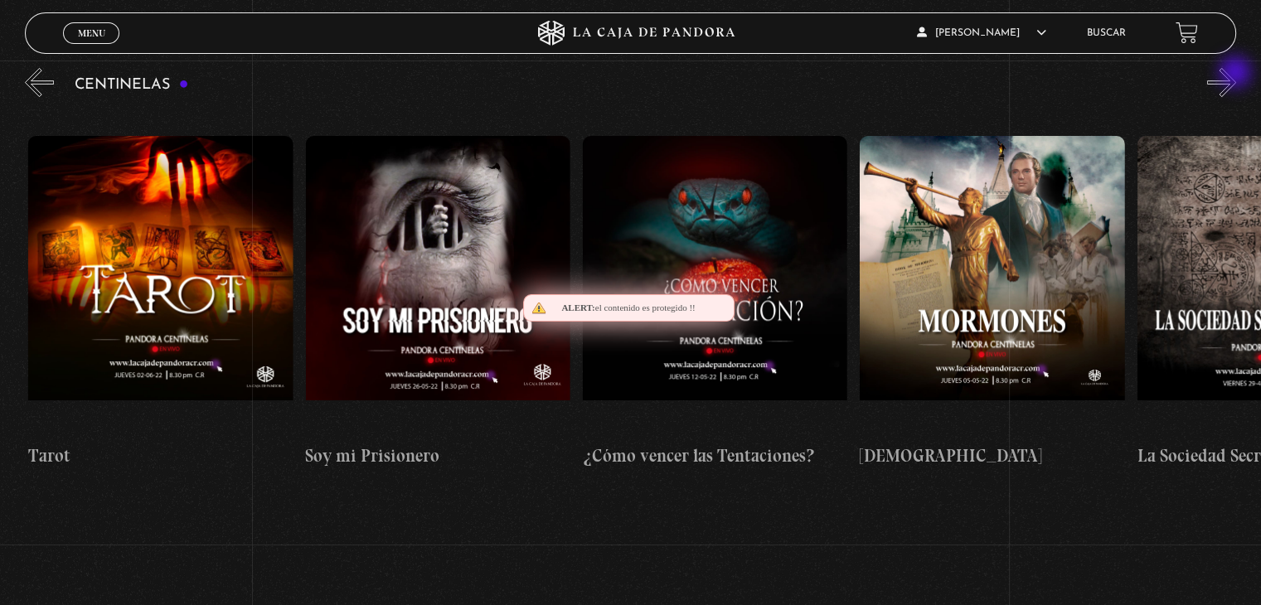
click at [1237, 74] on button "»" at bounding box center [1221, 82] width 29 height 29
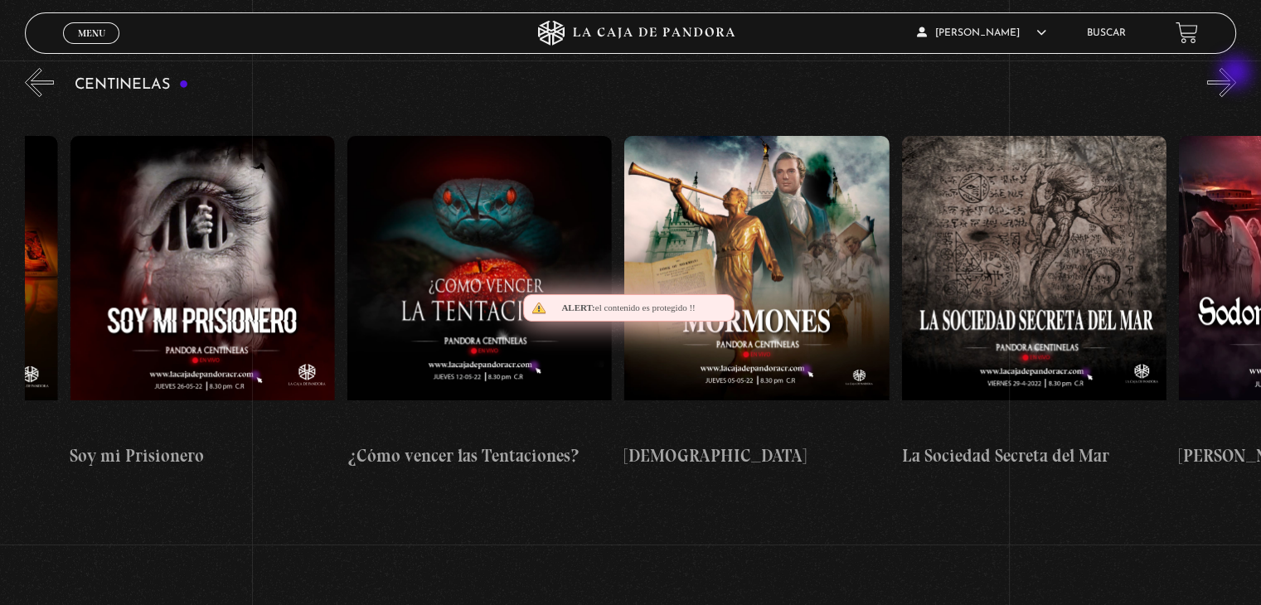
click at [1237, 74] on button "»" at bounding box center [1221, 82] width 29 height 29
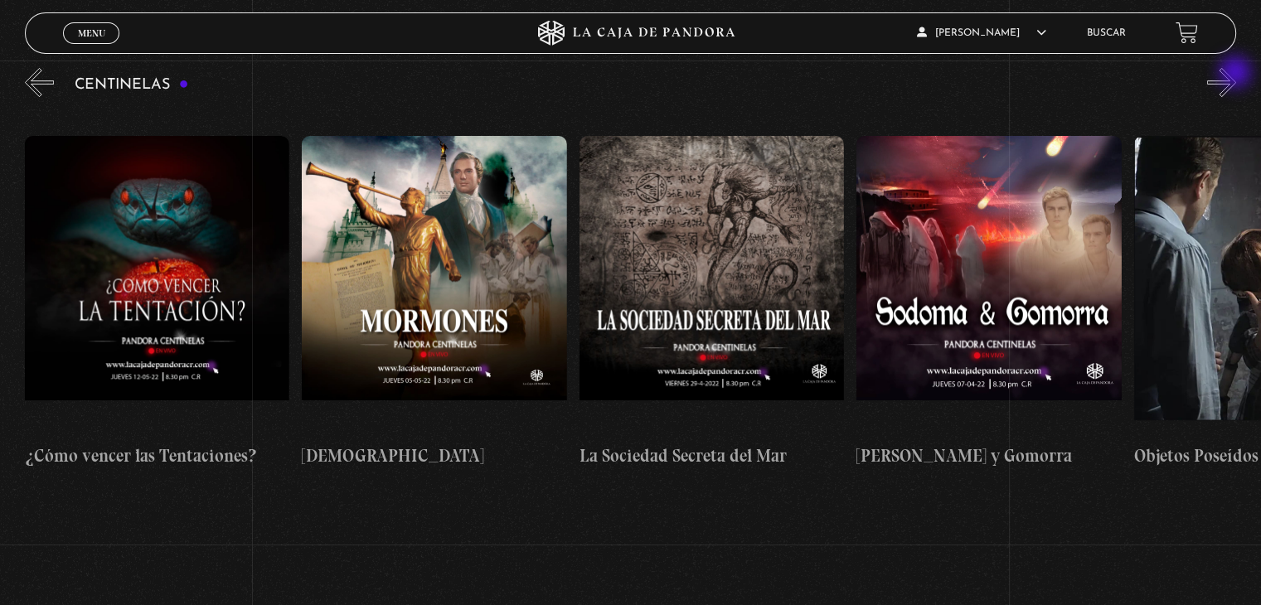
click at [1237, 74] on button "»" at bounding box center [1221, 82] width 29 height 29
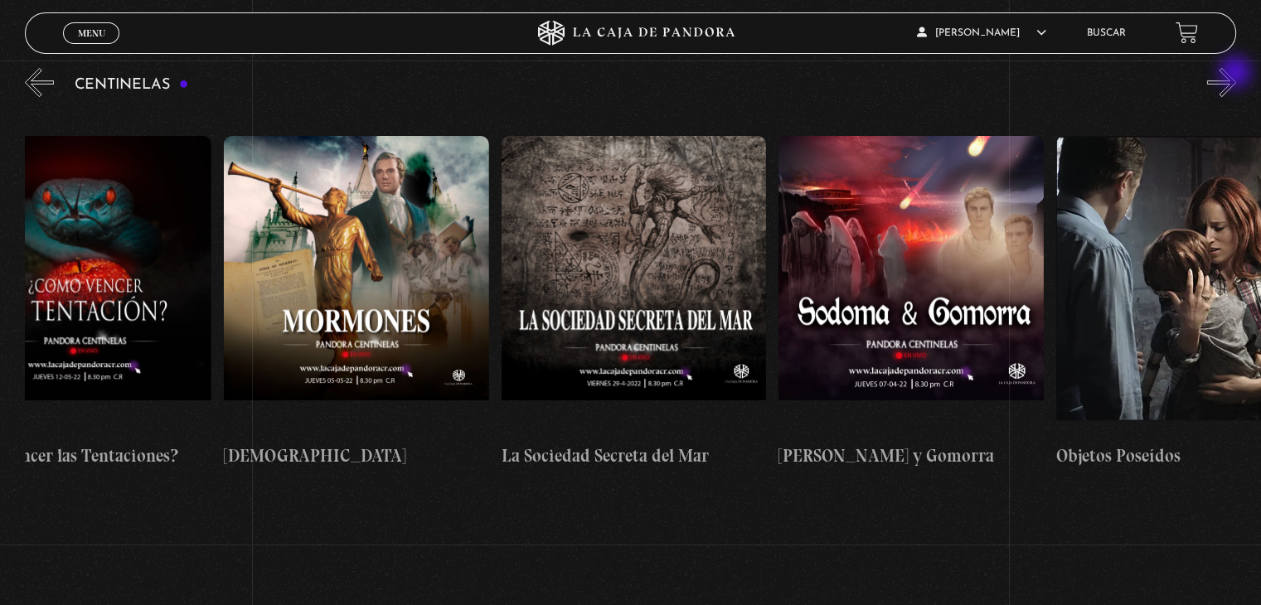
click at [1237, 74] on button "»" at bounding box center [1221, 82] width 29 height 29
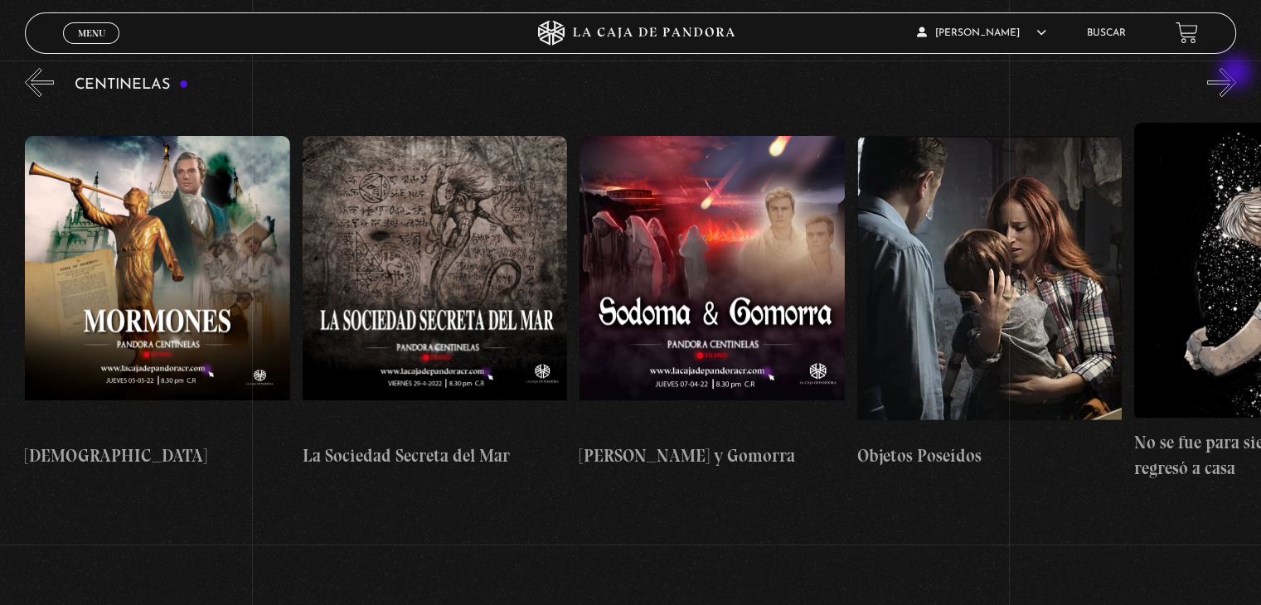
click at [1237, 74] on button "»" at bounding box center [1221, 82] width 29 height 29
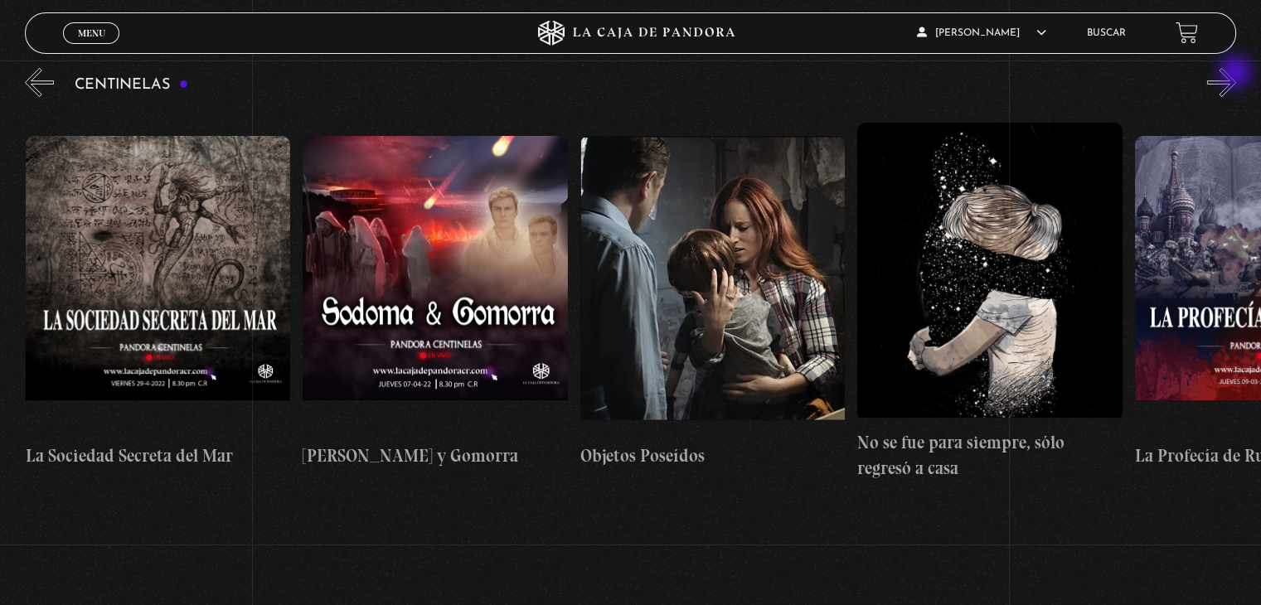
click at [1237, 74] on button "»" at bounding box center [1221, 82] width 29 height 29
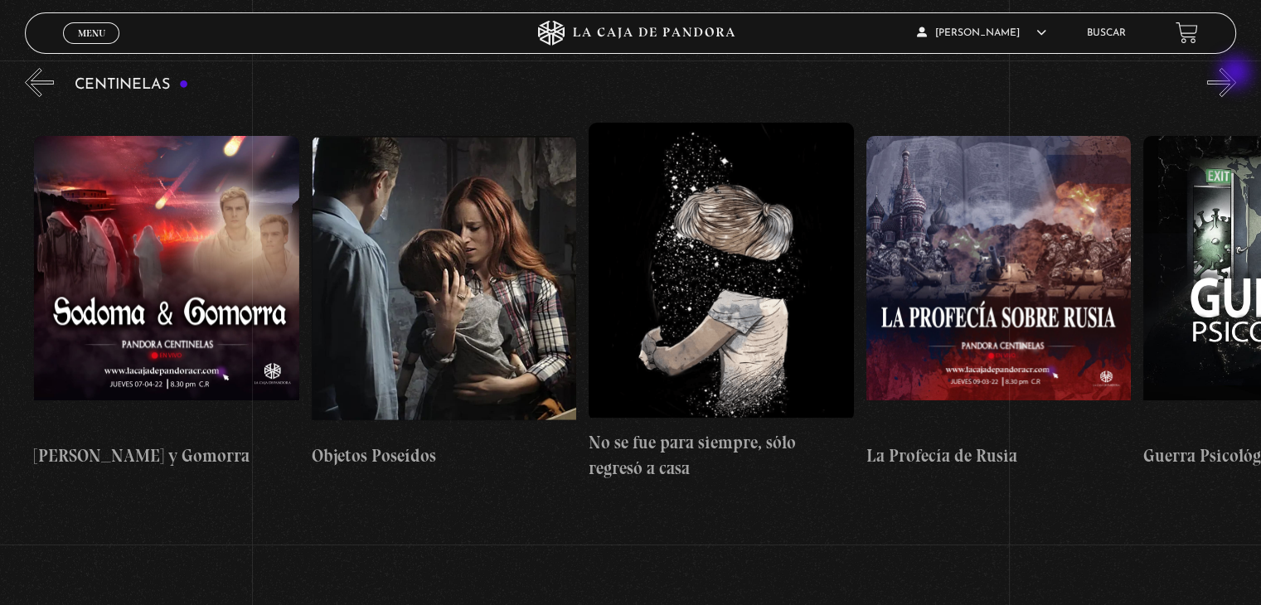
click at [1237, 74] on button "»" at bounding box center [1221, 82] width 29 height 29
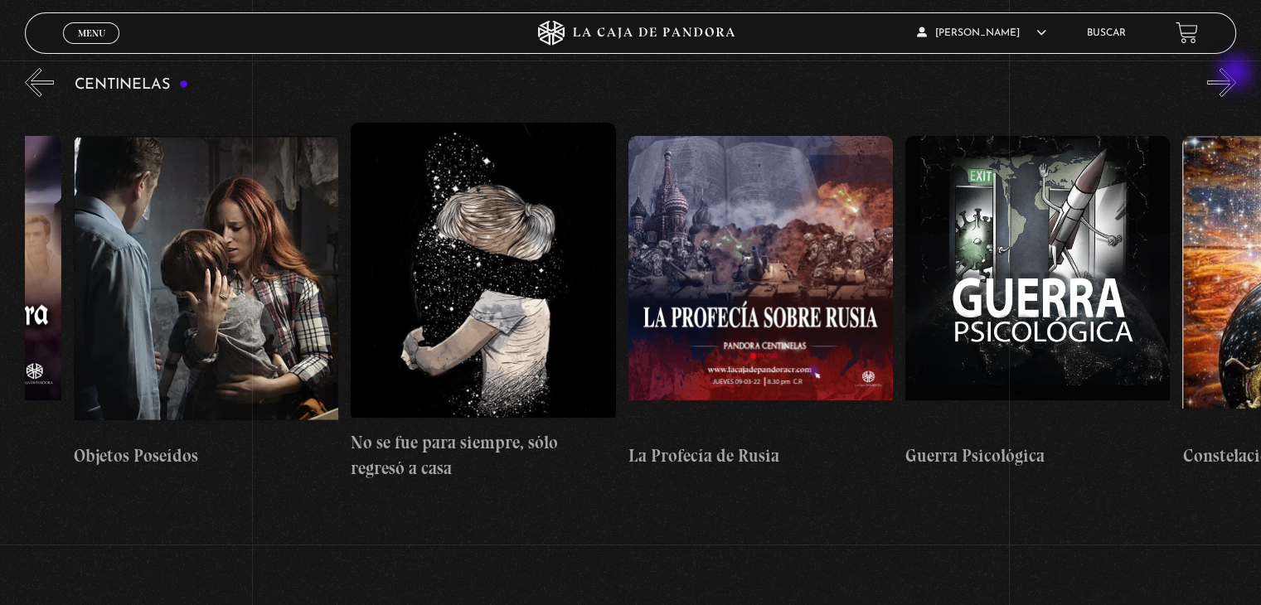
click at [1237, 74] on button "»" at bounding box center [1221, 82] width 29 height 29
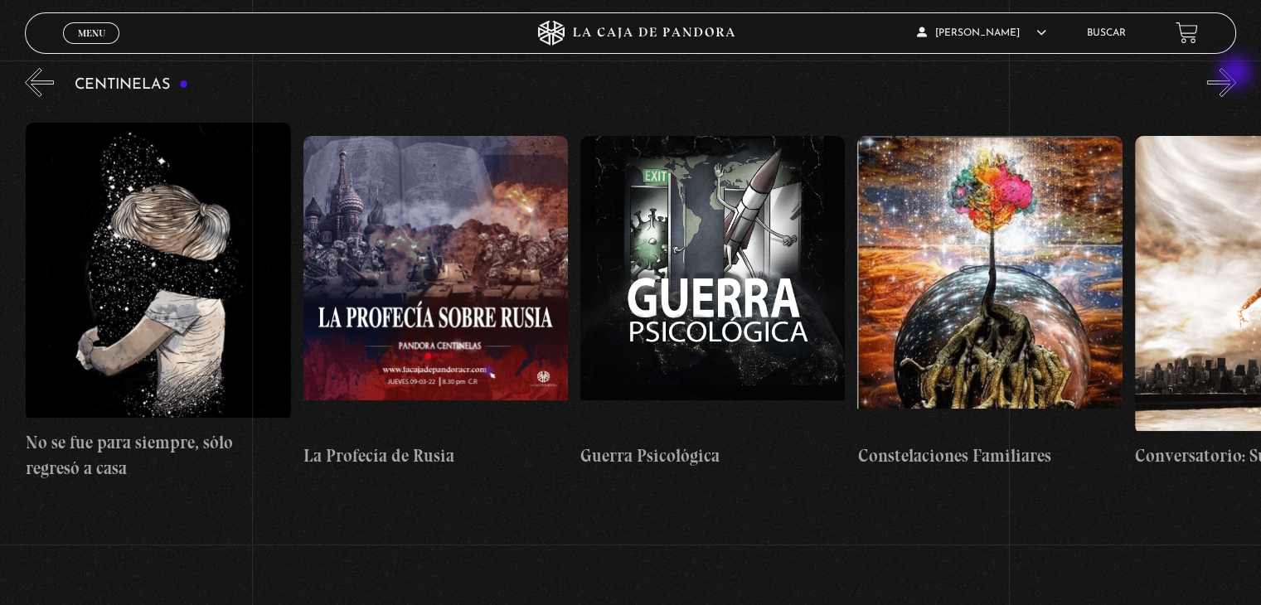
scroll to position [0, 18860]
click at [1237, 74] on button "»" at bounding box center [1221, 82] width 29 height 29
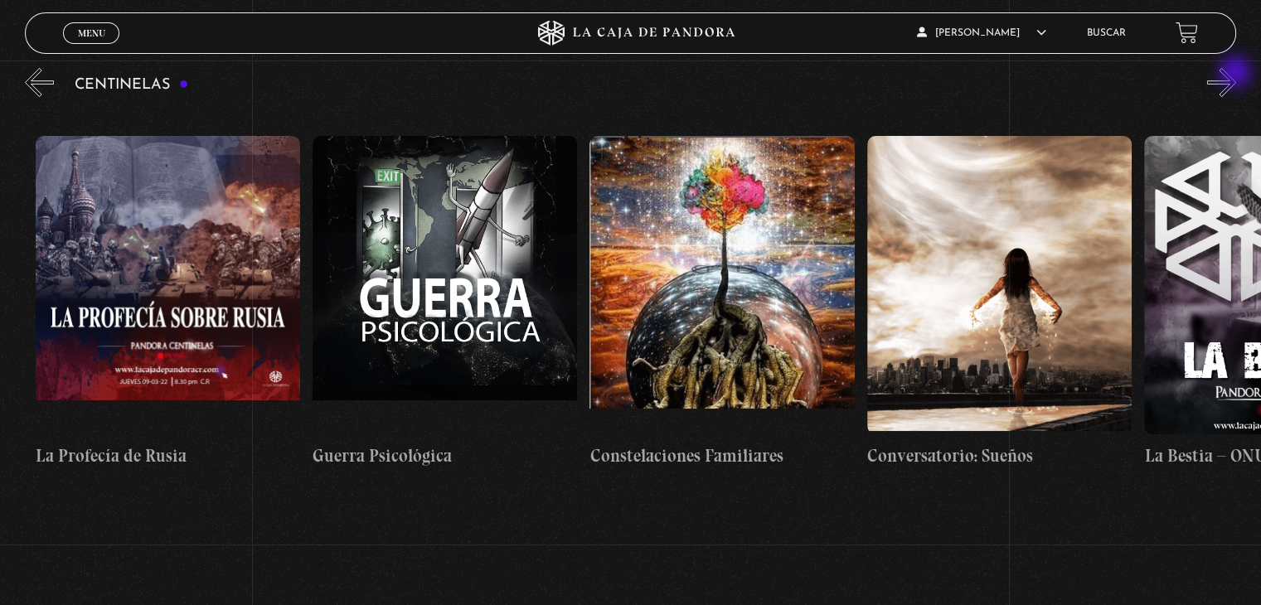
click at [1237, 74] on button "»" at bounding box center [1221, 82] width 29 height 29
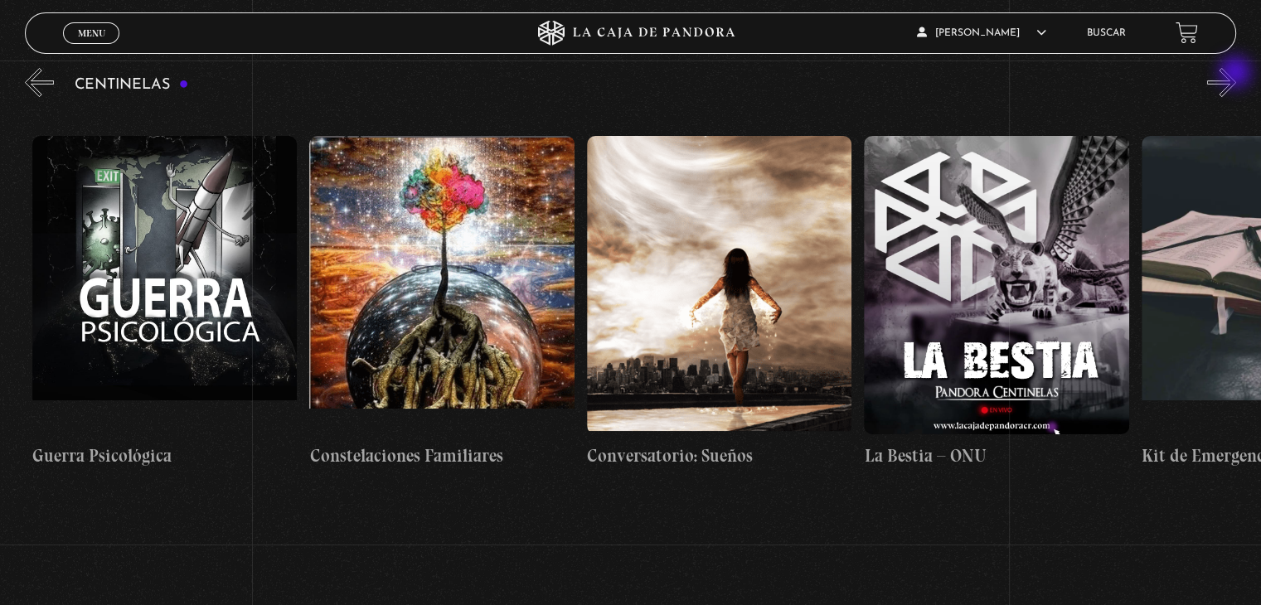
click at [1237, 74] on button "»" at bounding box center [1221, 82] width 29 height 29
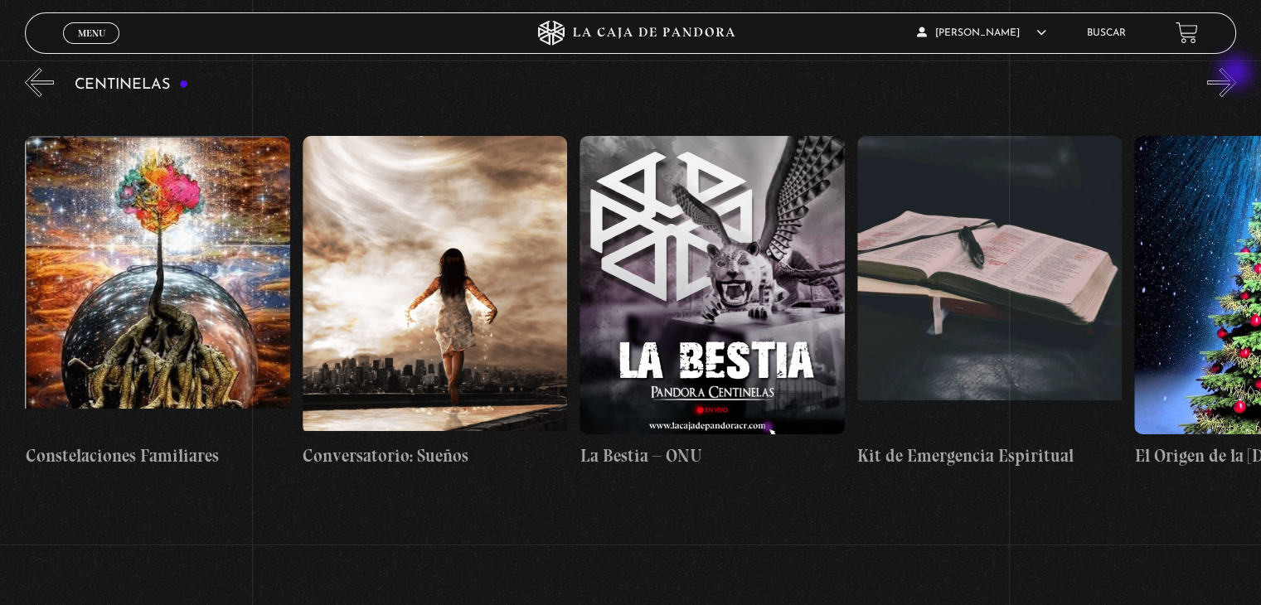
click at [1237, 74] on button "»" at bounding box center [1221, 82] width 29 height 29
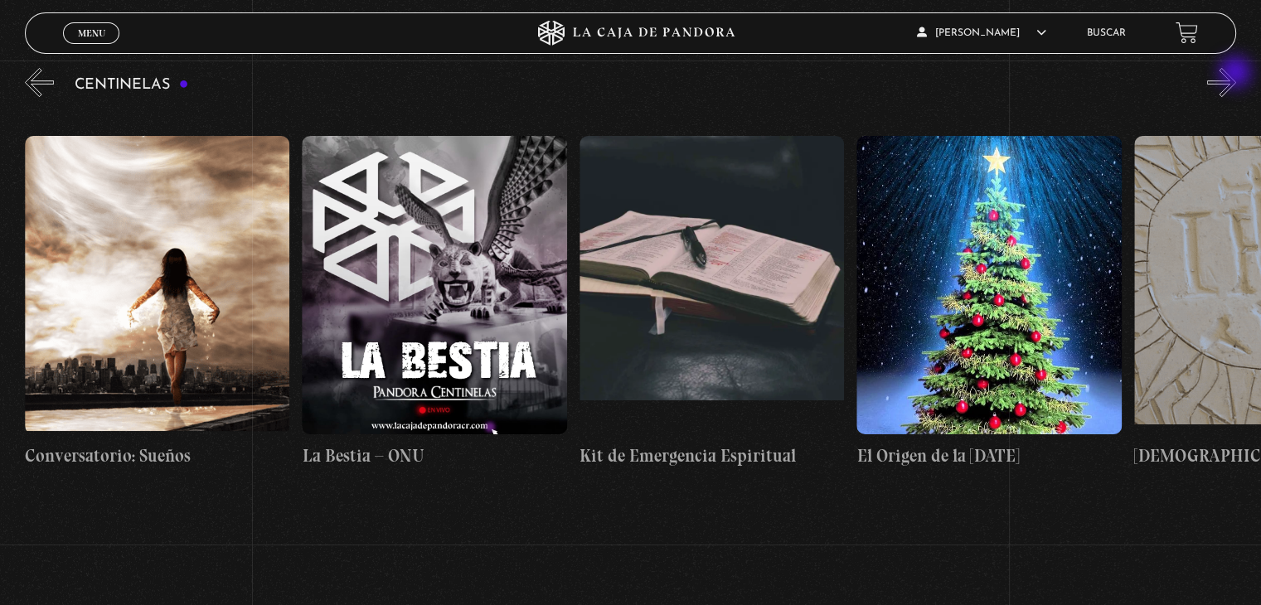
click at [1237, 74] on button "»" at bounding box center [1221, 82] width 29 height 29
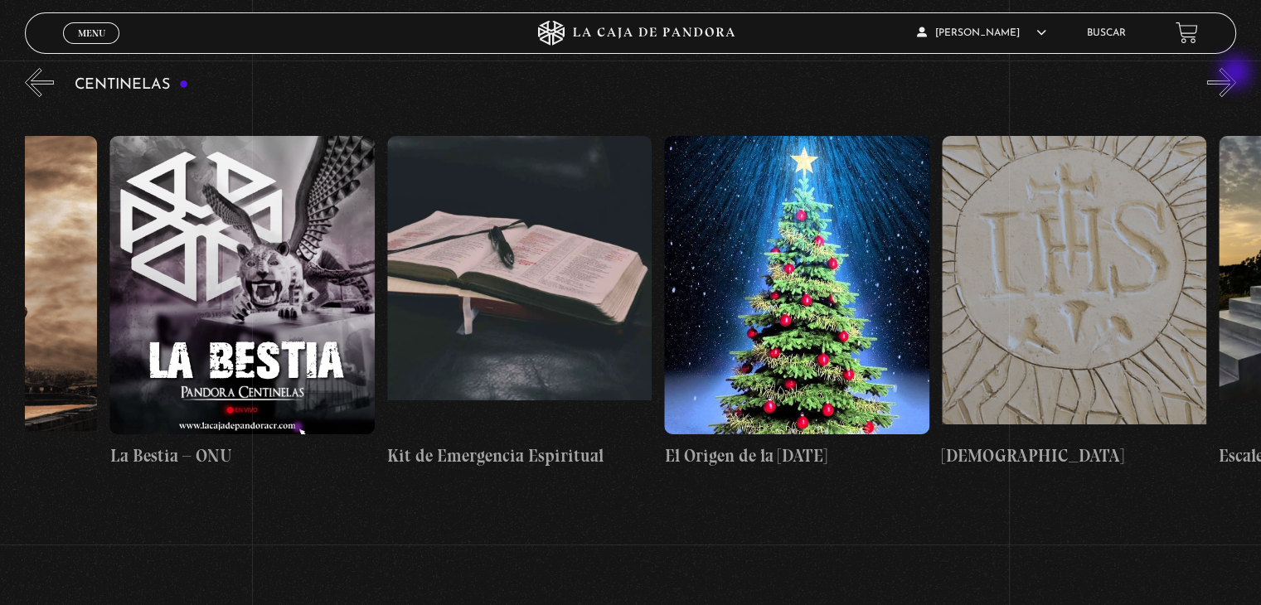
click at [1237, 74] on button "»" at bounding box center [1221, 82] width 29 height 29
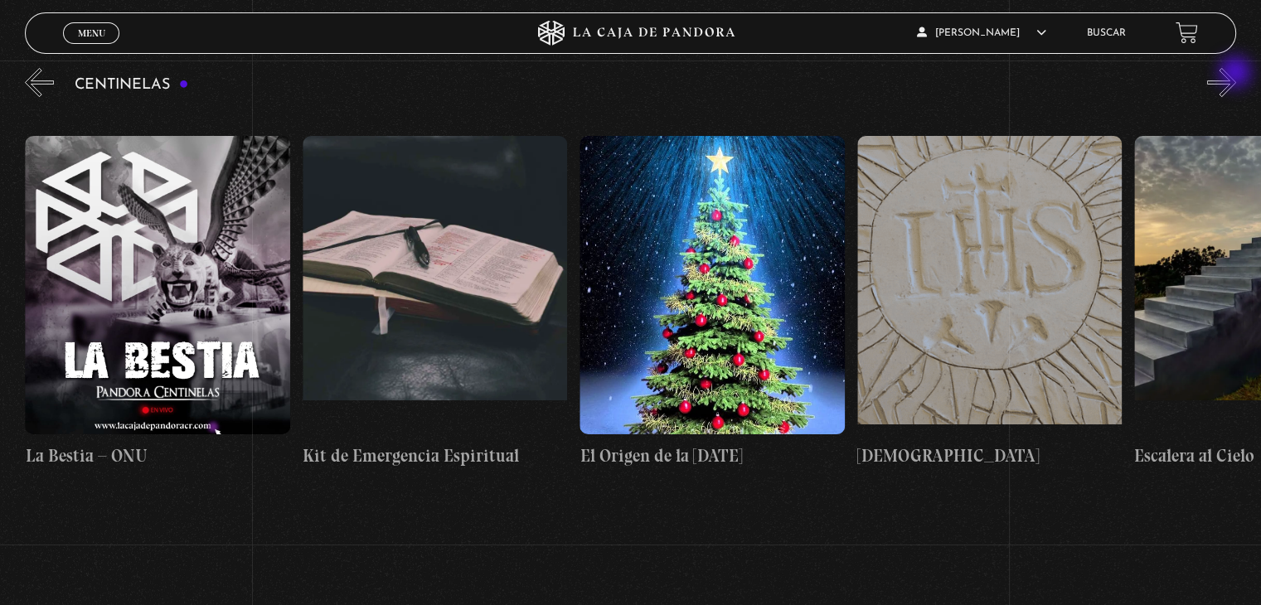
click at [1237, 74] on button "»" at bounding box center [1221, 82] width 29 height 29
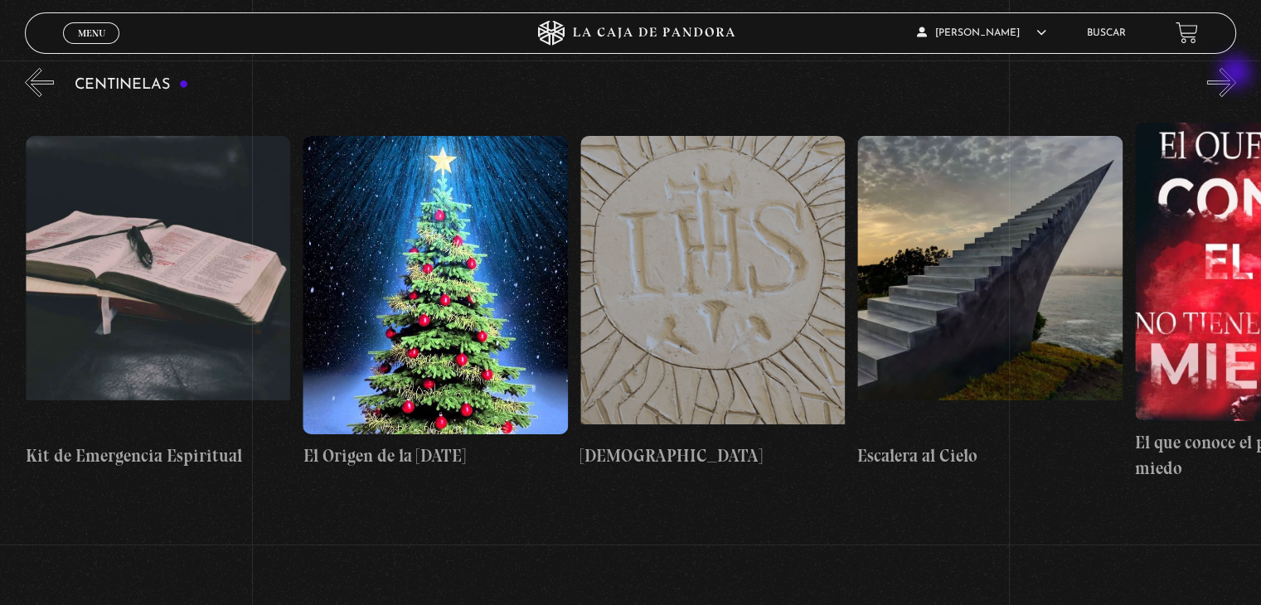
click at [1237, 74] on button "»" at bounding box center [1221, 82] width 29 height 29
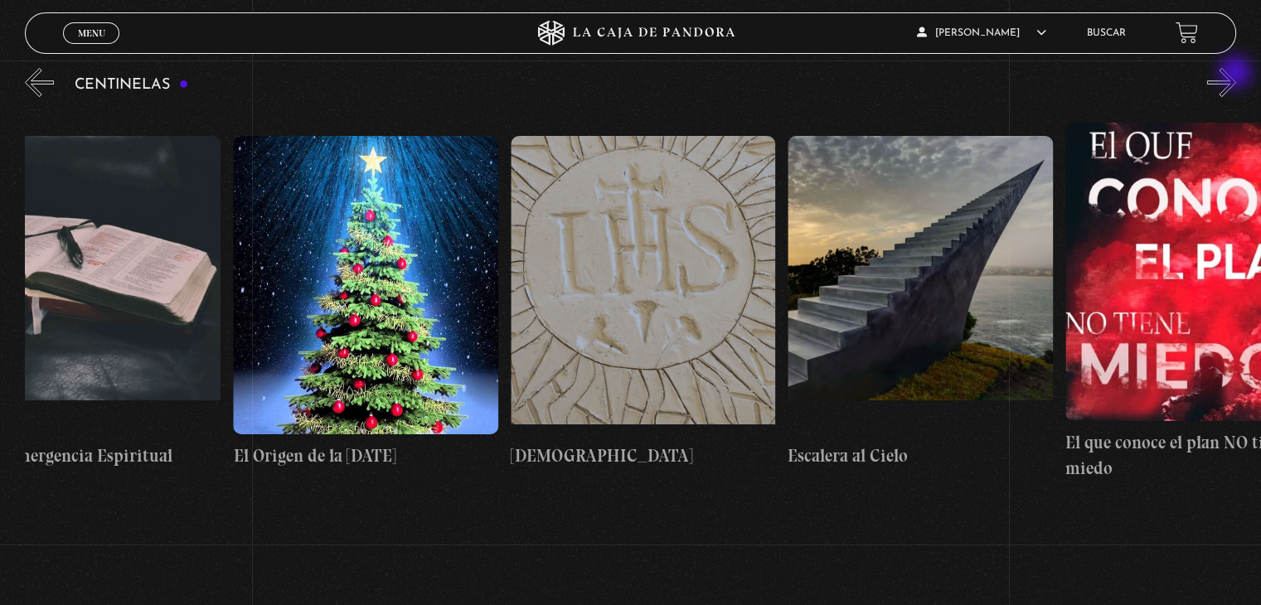
click at [1237, 74] on button "»" at bounding box center [1221, 82] width 29 height 29
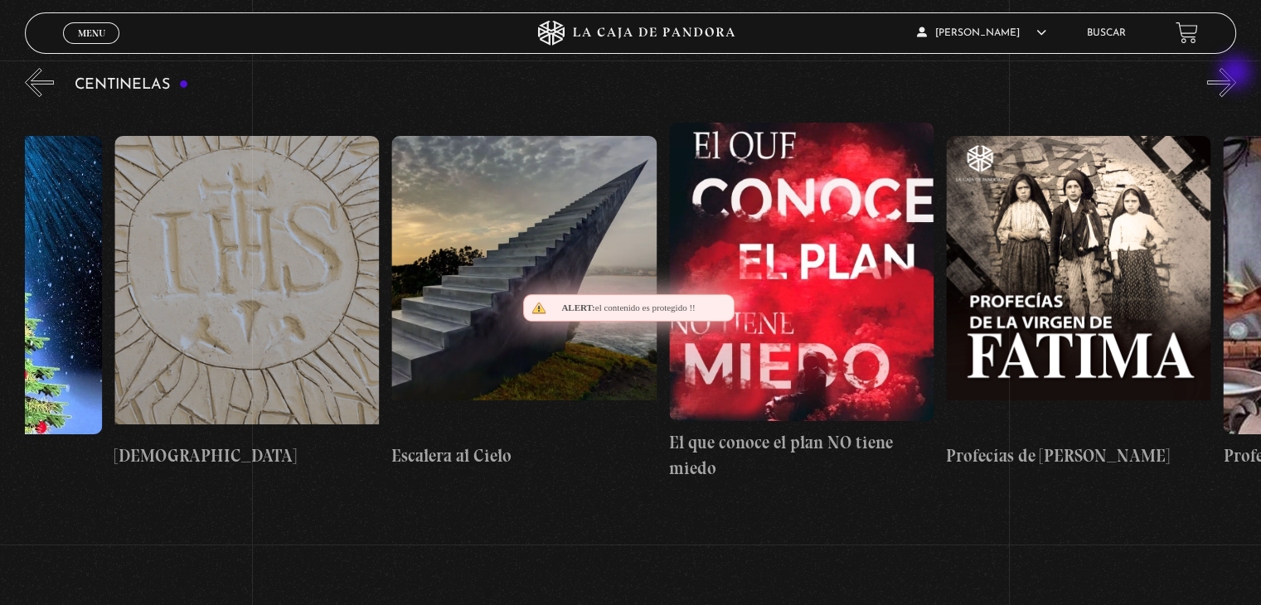
click at [1237, 74] on button "»" at bounding box center [1221, 82] width 29 height 29
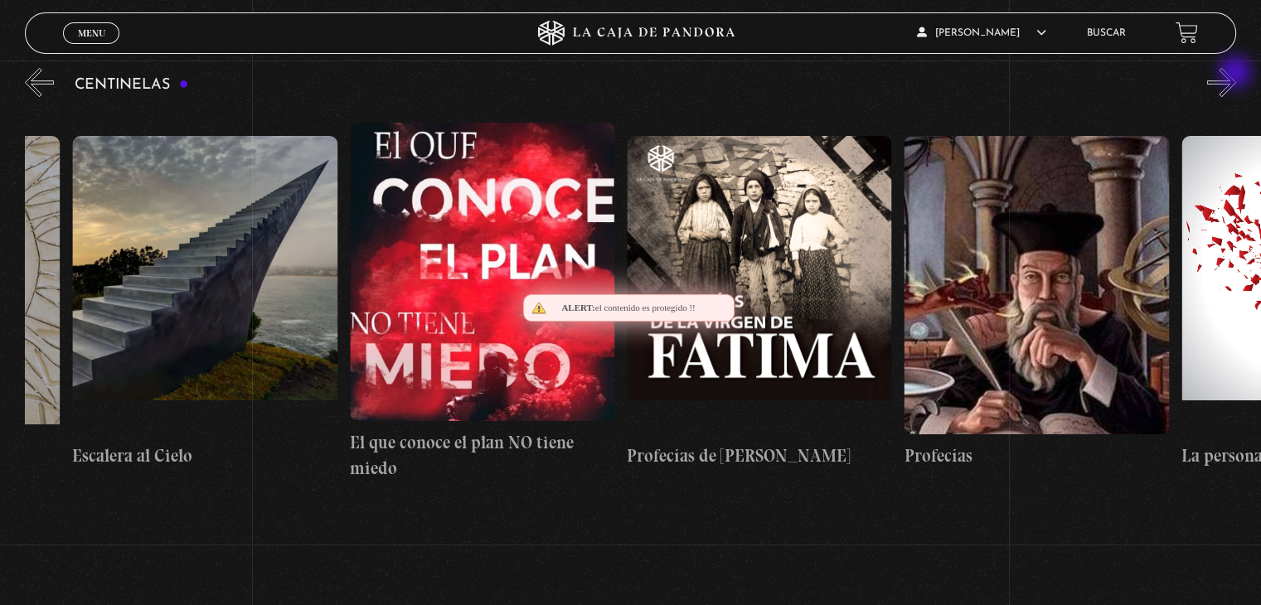
click at [1237, 74] on button "»" at bounding box center [1221, 82] width 29 height 29
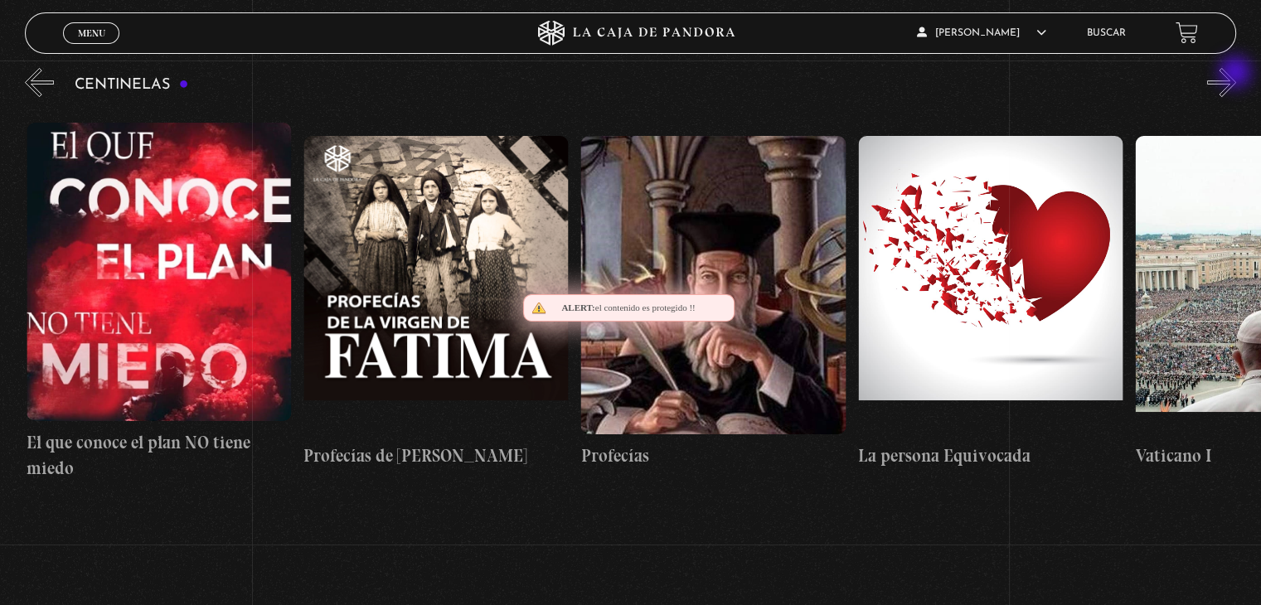
scroll to position [0, 21634]
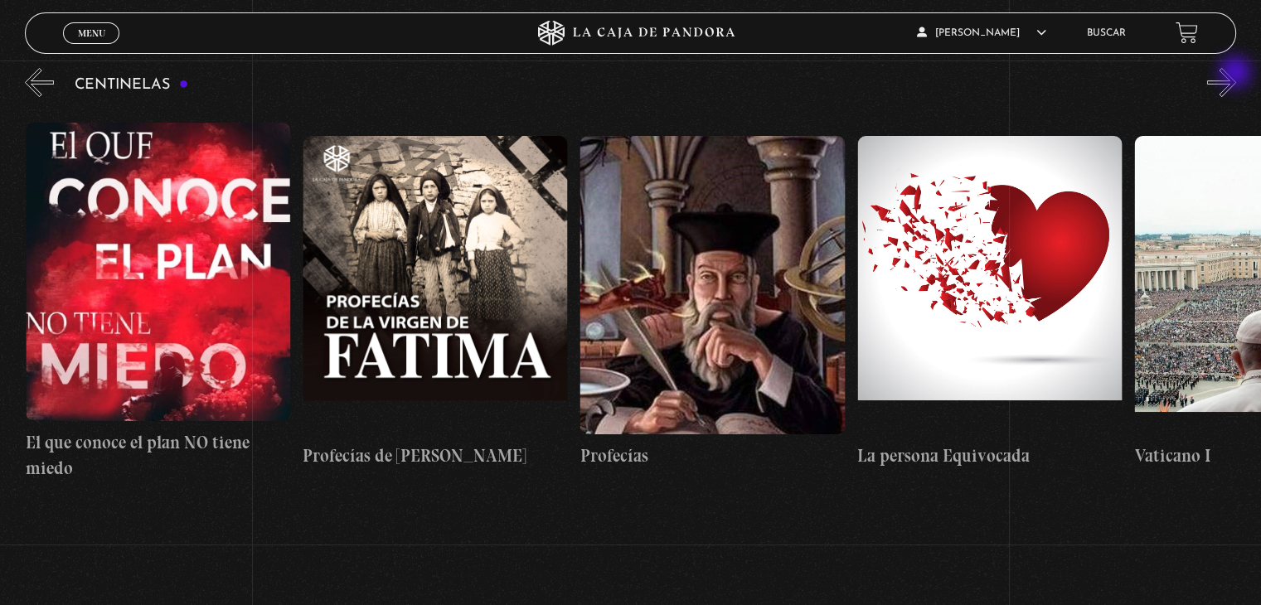
click at [1237, 74] on button "»" at bounding box center [1221, 82] width 29 height 29
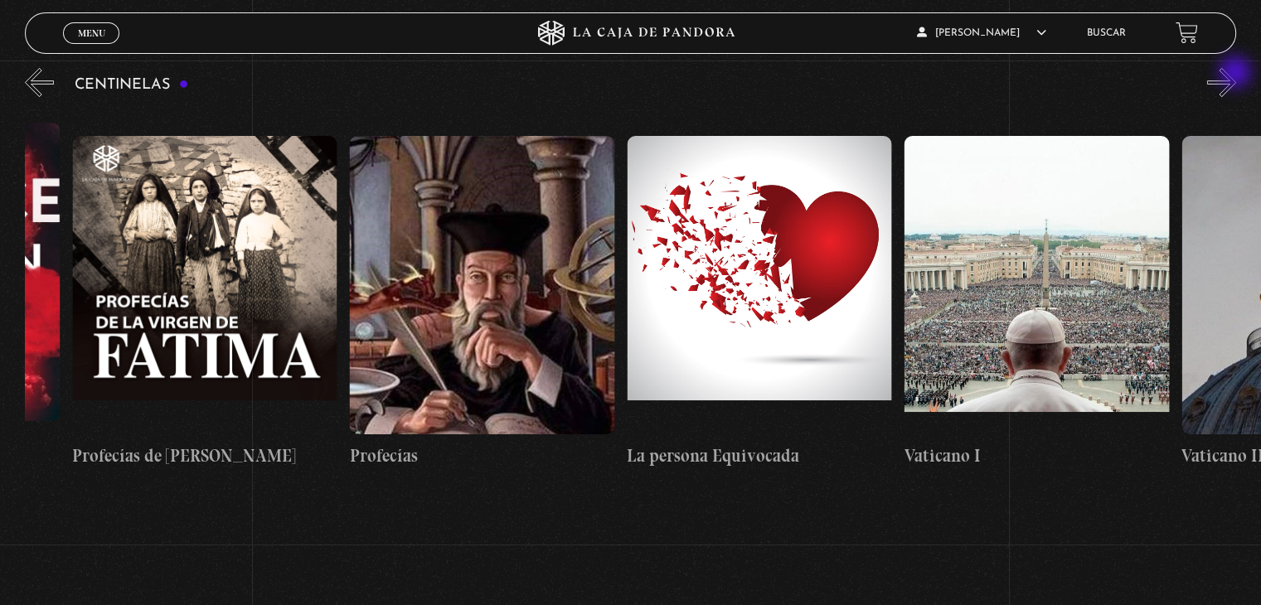
click at [1237, 74] on button "»" at bounding box center [1221, 82] width 29 height 29
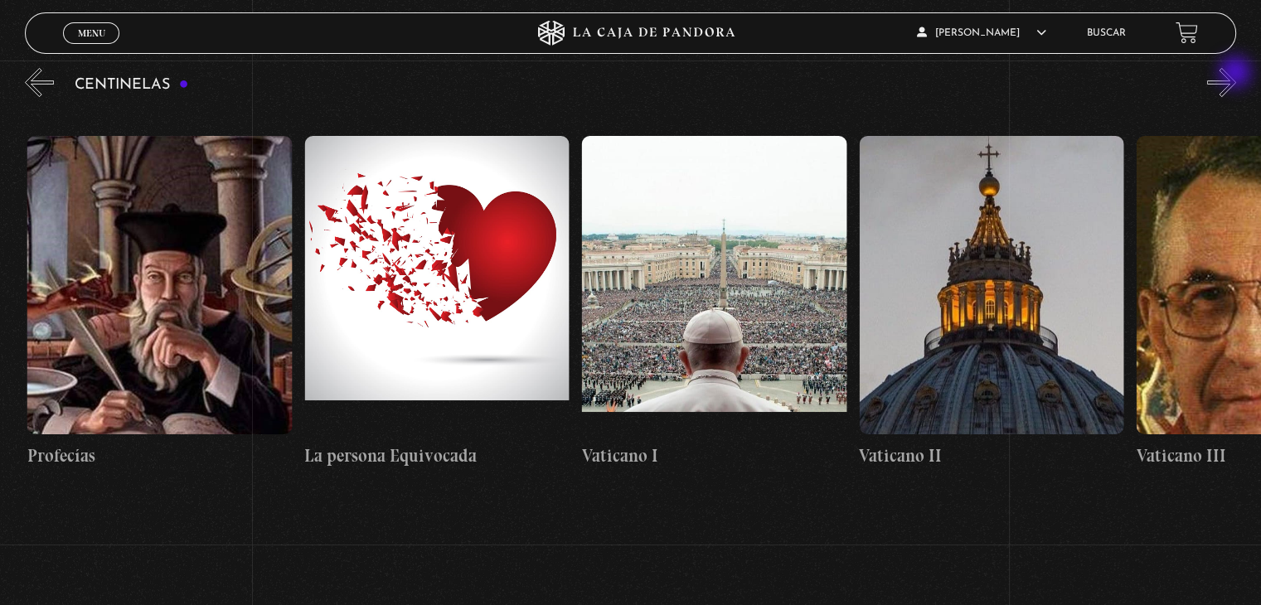
click at [1237, 74] on button "»" at bounding box center [1221, 82] width 29 height 29
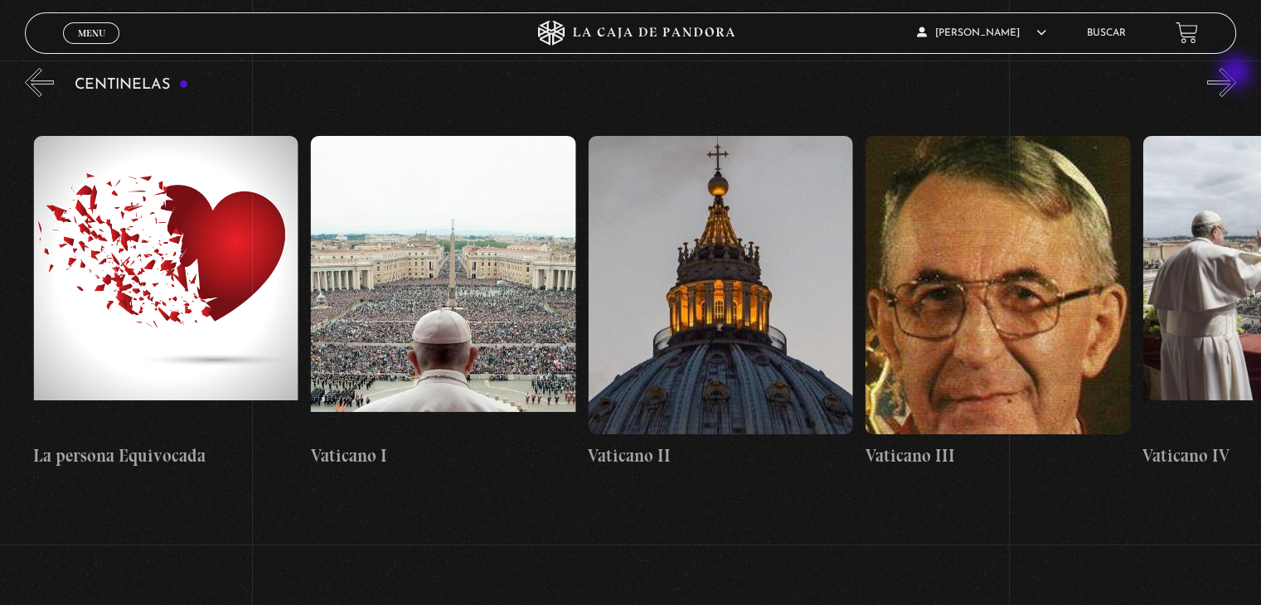
click at [1237, 74] on button "»" at bounding box center [1221, 82] width 29 height 29
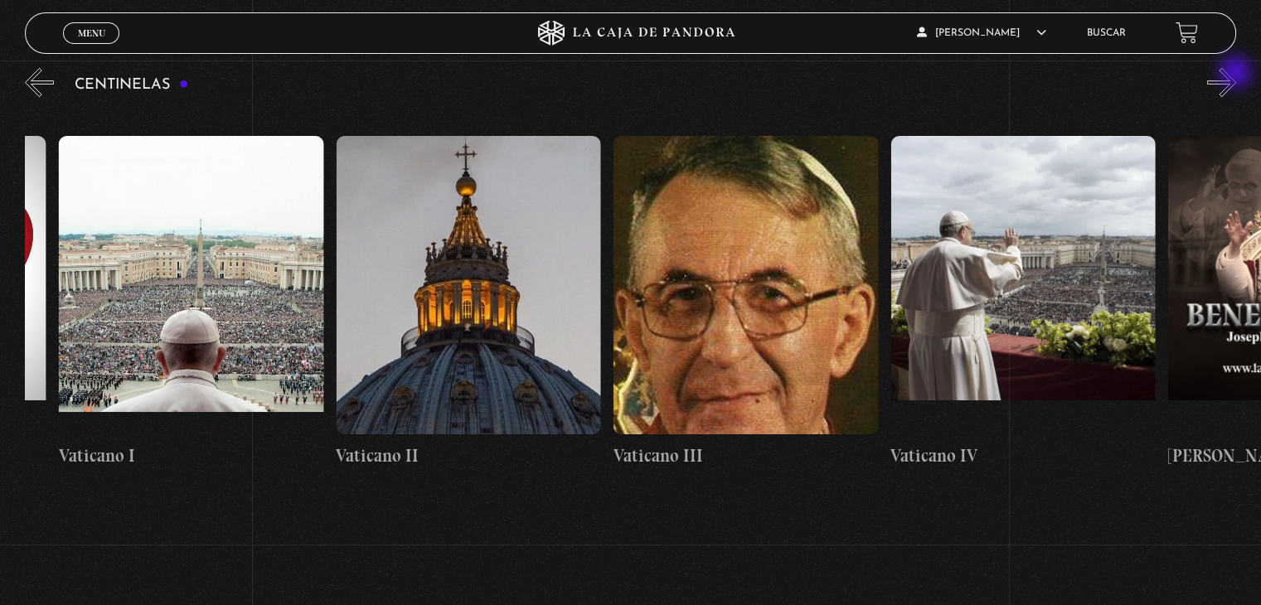
click at [1237, 74] on button "»" at bounding box center [1221, 82] width 29 height 29
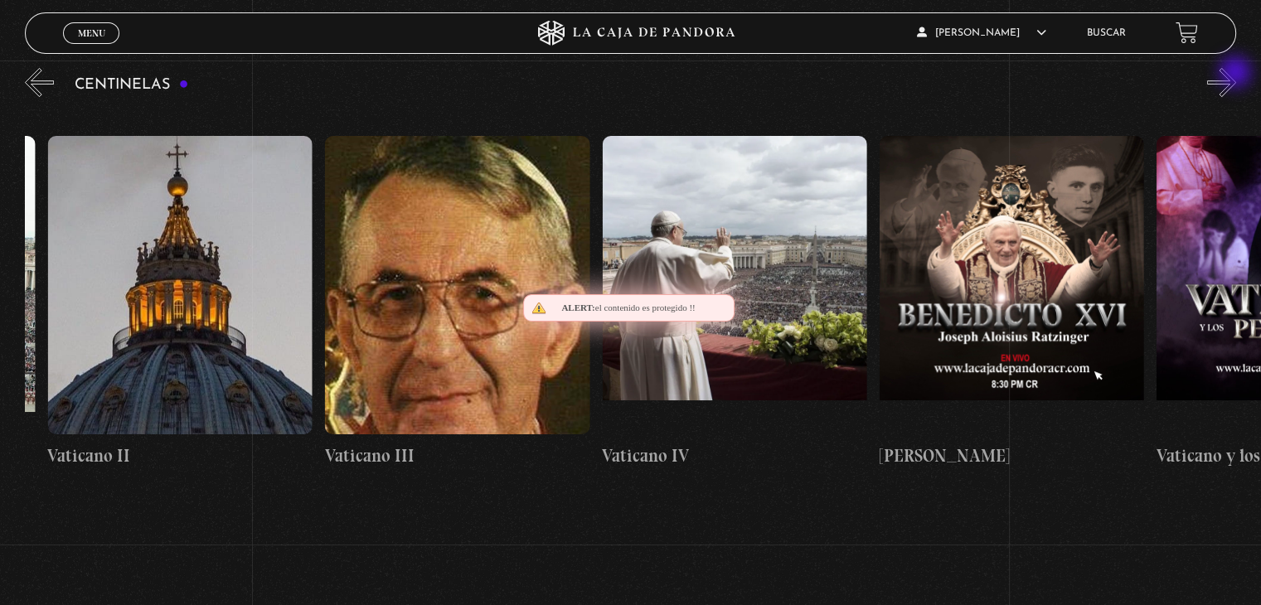
click at [1237, 74] on button "»" at bounding box center [1221, 82] width 29 height 29
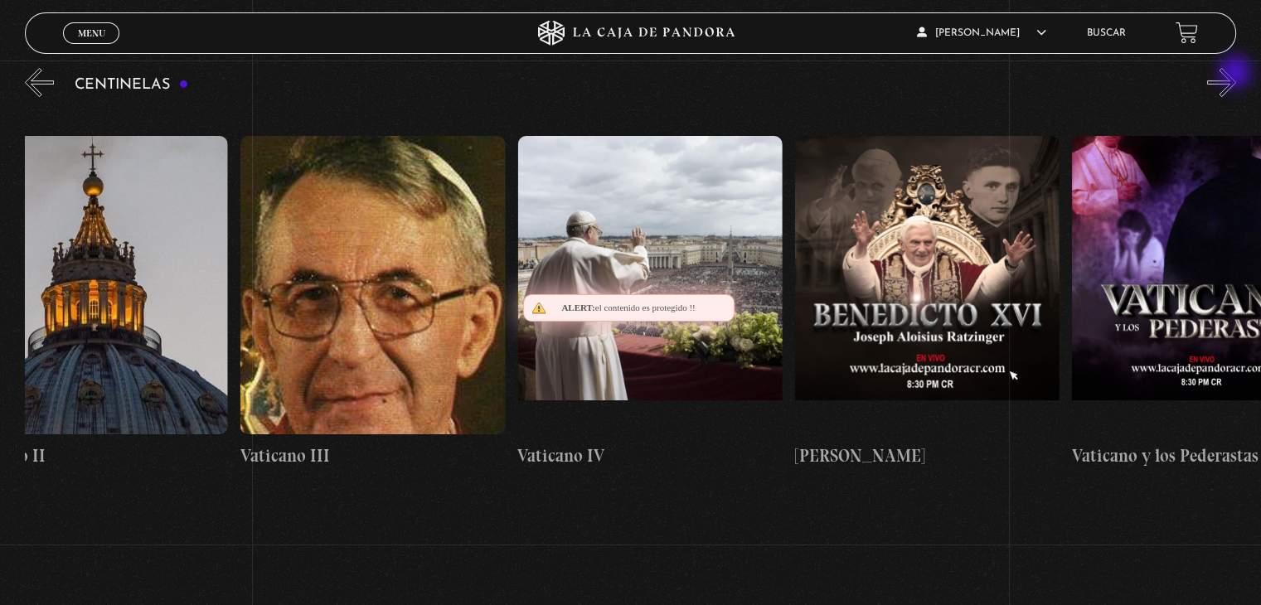
click at [1237, 74] on button "»" at bounding box center [1221, 82] width 29 height 29
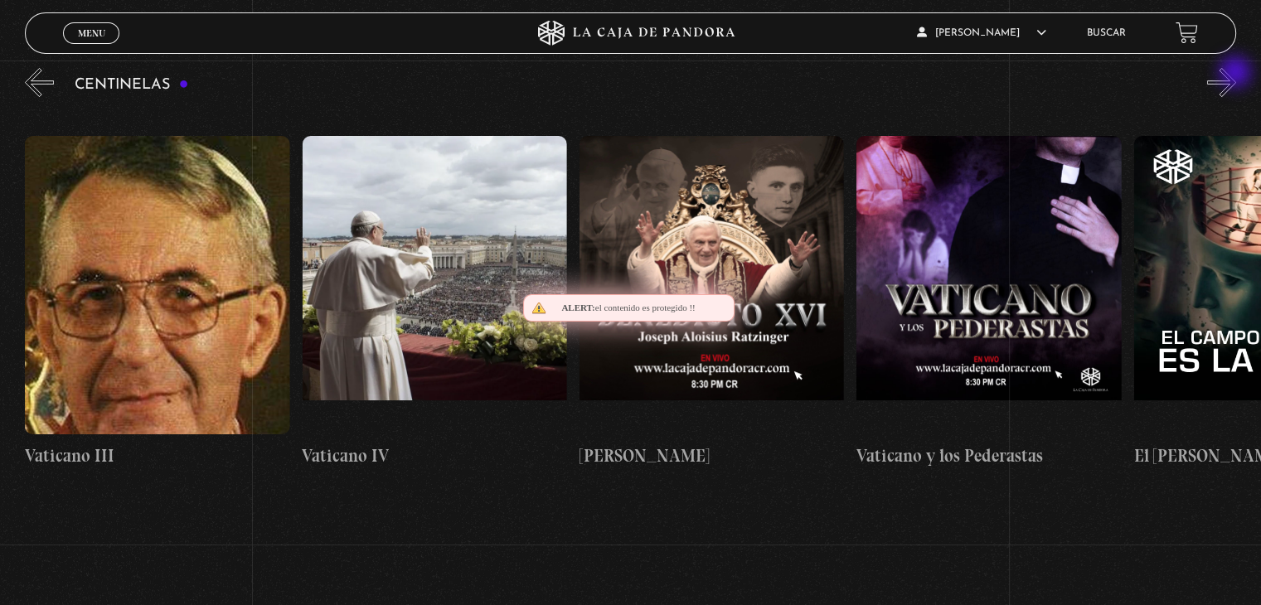
click at [1237, 74] on button "»" at bounding box center [1221, 82] width 29 height 29
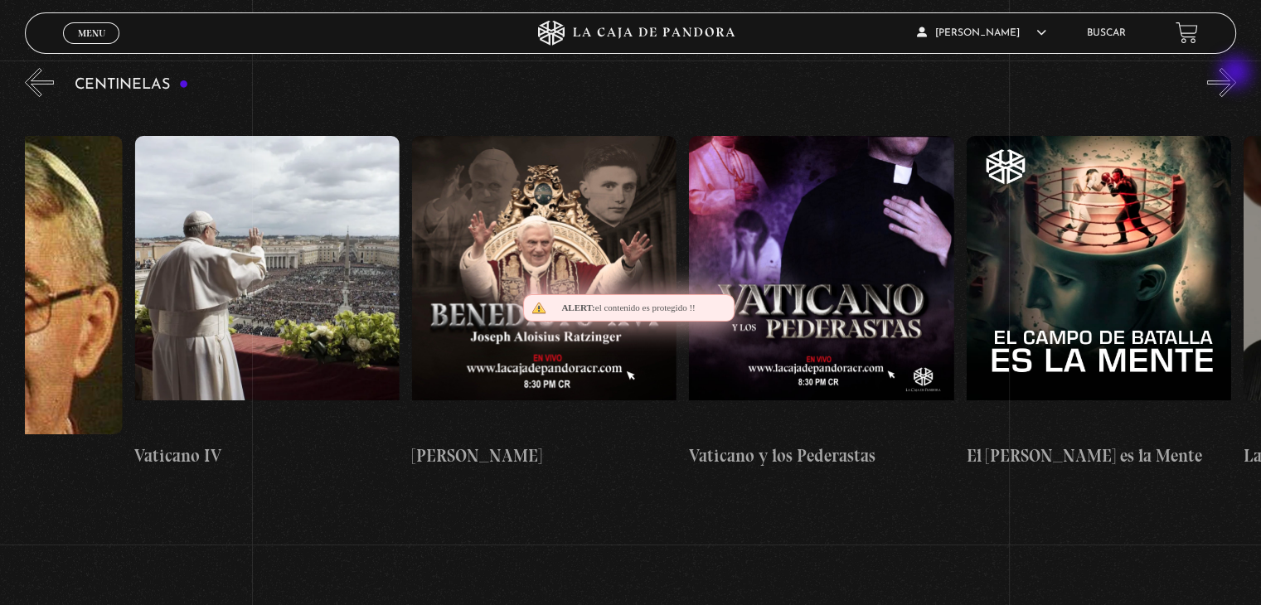
click at [1237, 74] on button "»" at bounding box center [1221, 82] width 29 height 29
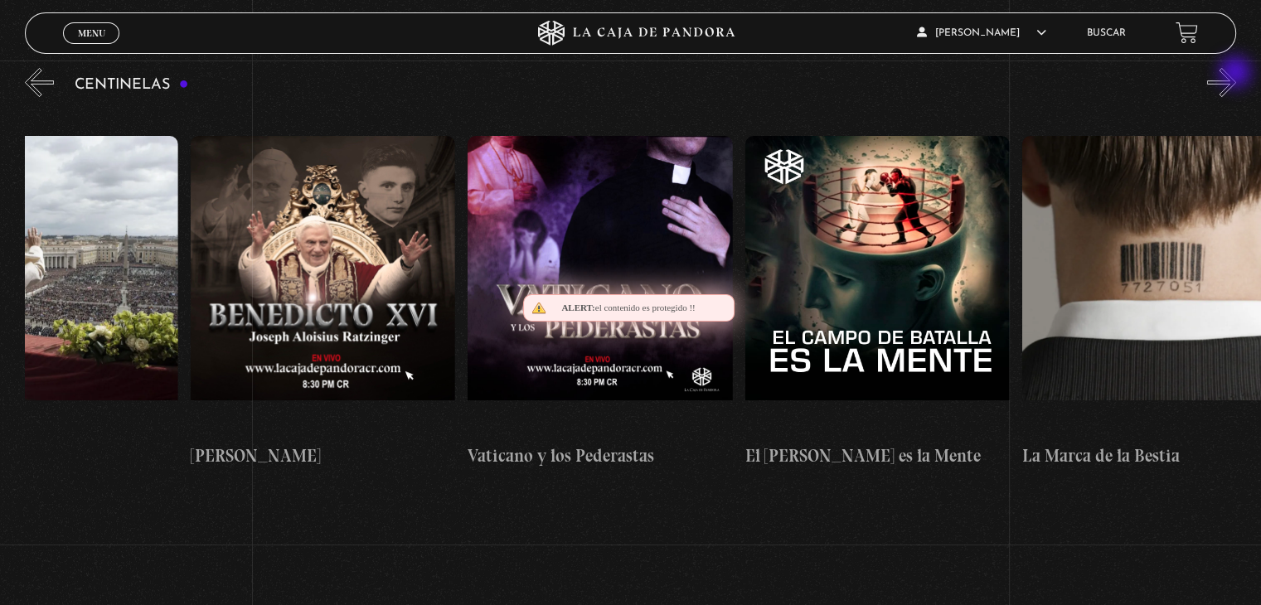
click at [1237, 74] on button "»" at bounding box center [1221, 82] width 29 height 29
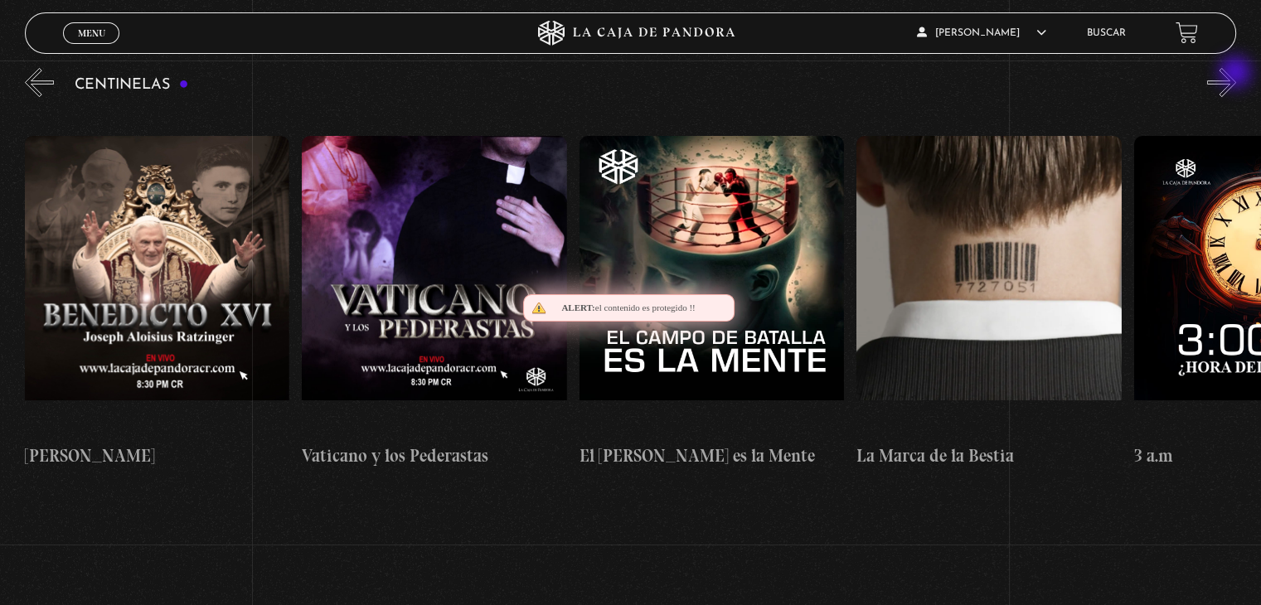
click at [1237, 74] on button "»" at bounding box center [1221, 82] width 29 height 29
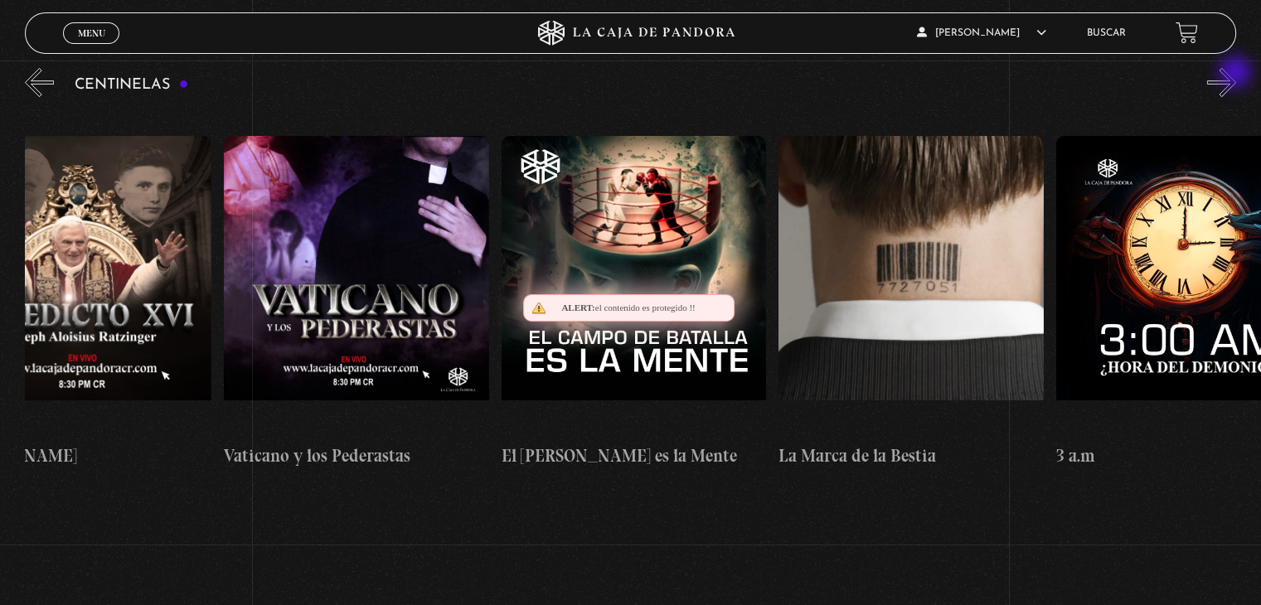
click at [1237, 74] on button "»" at bounding box center [1221, 82] width 29 height 29
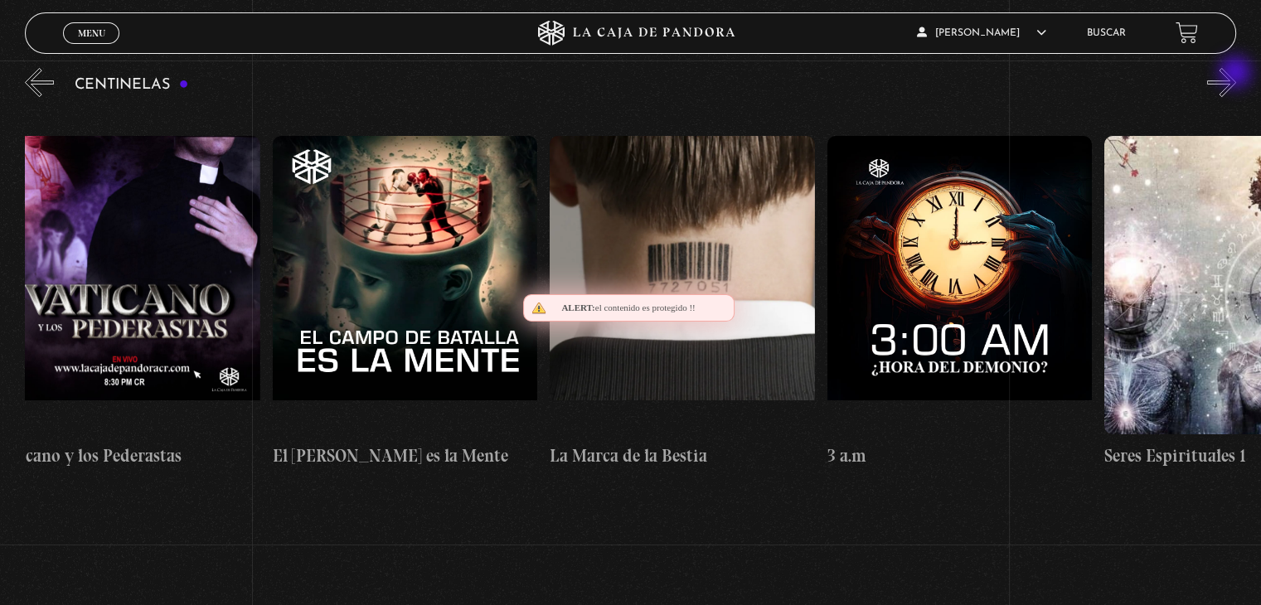
click at [1237, 74] on button "»" at bounding box center [1221, 82] width 29 height 29
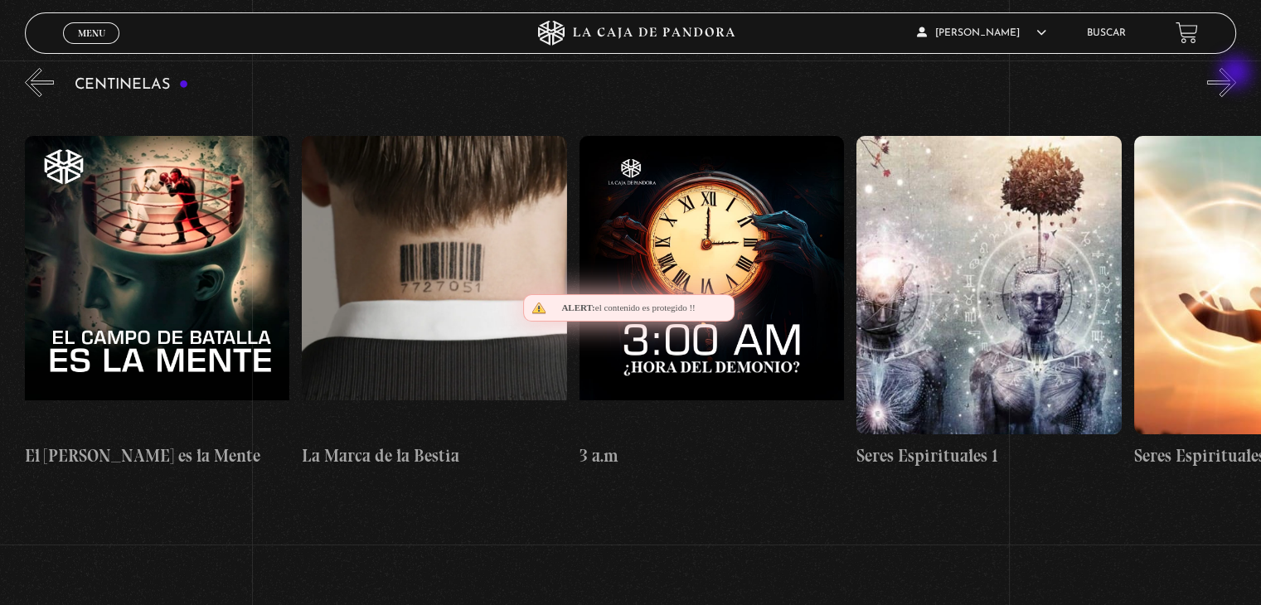
click at [1237, 74] on button "»" at bounding box center [1221, 82] width 29 height 29
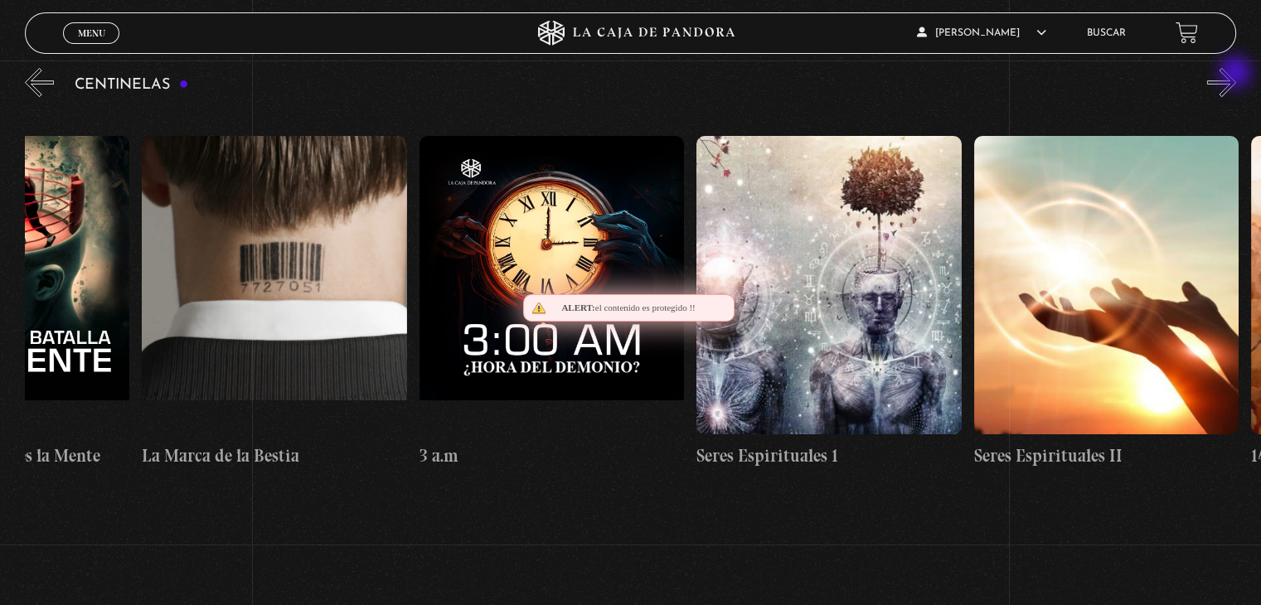
click at [1237, 74] on button "»" at bounding box center [1221, 82] width 29 height 29
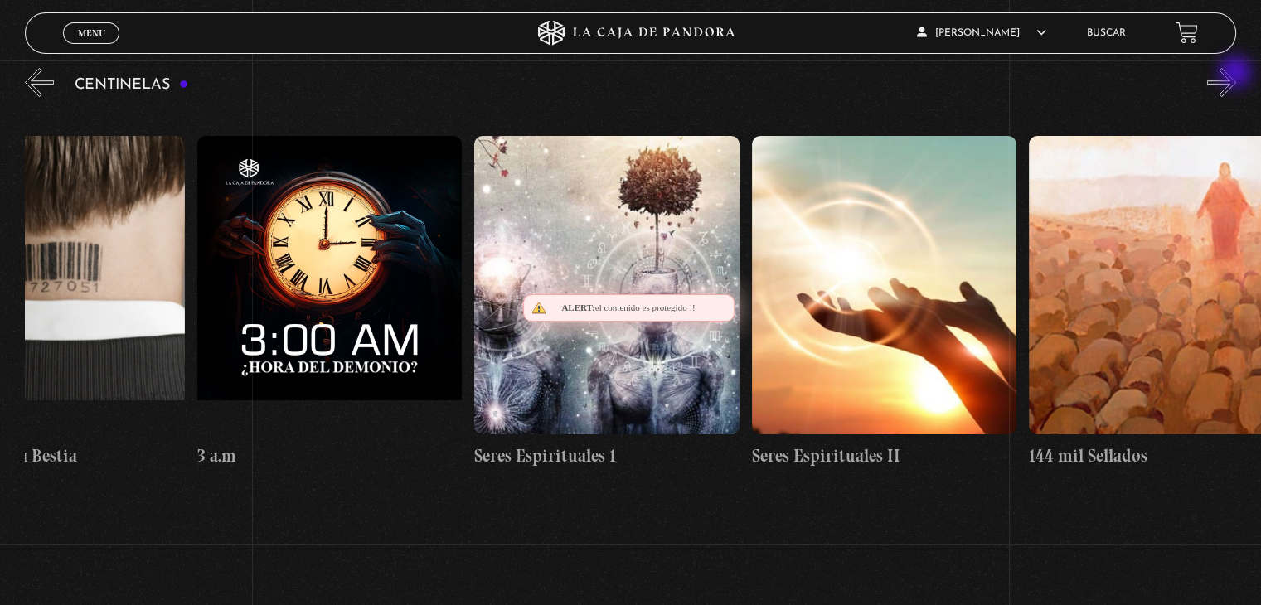
click at [1237, 74] on button "»" at bounding box center [1221, 82] width 29 height 29
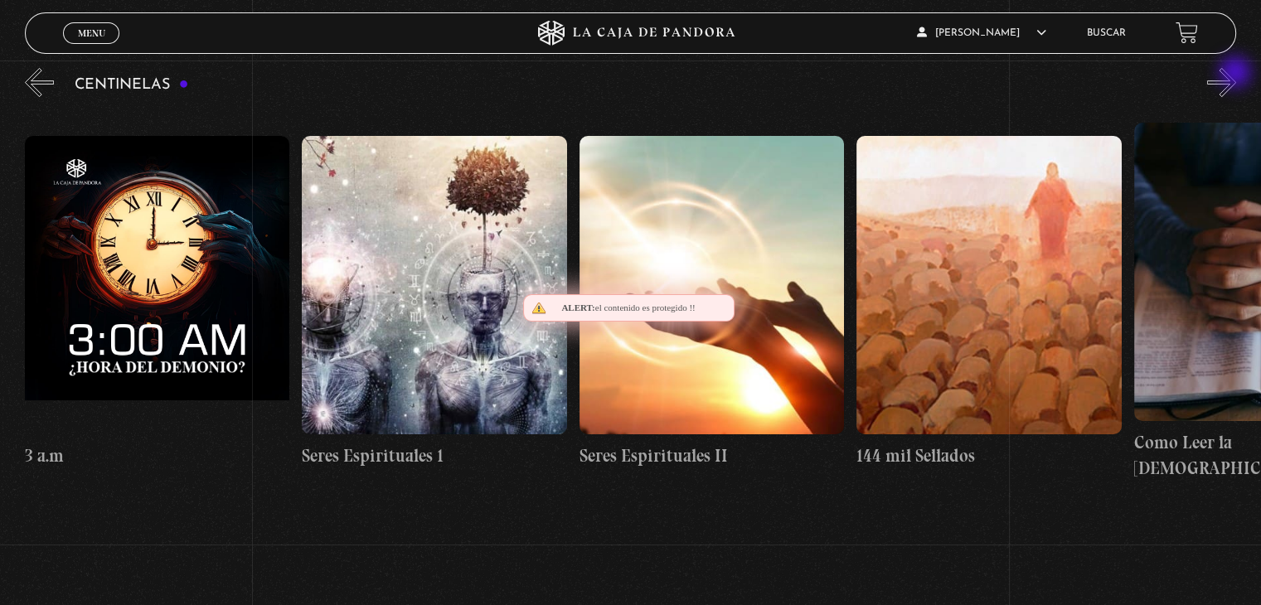
click at [1237, 74] on button "»" at bounding box center [1221, 82] width 29 height 29
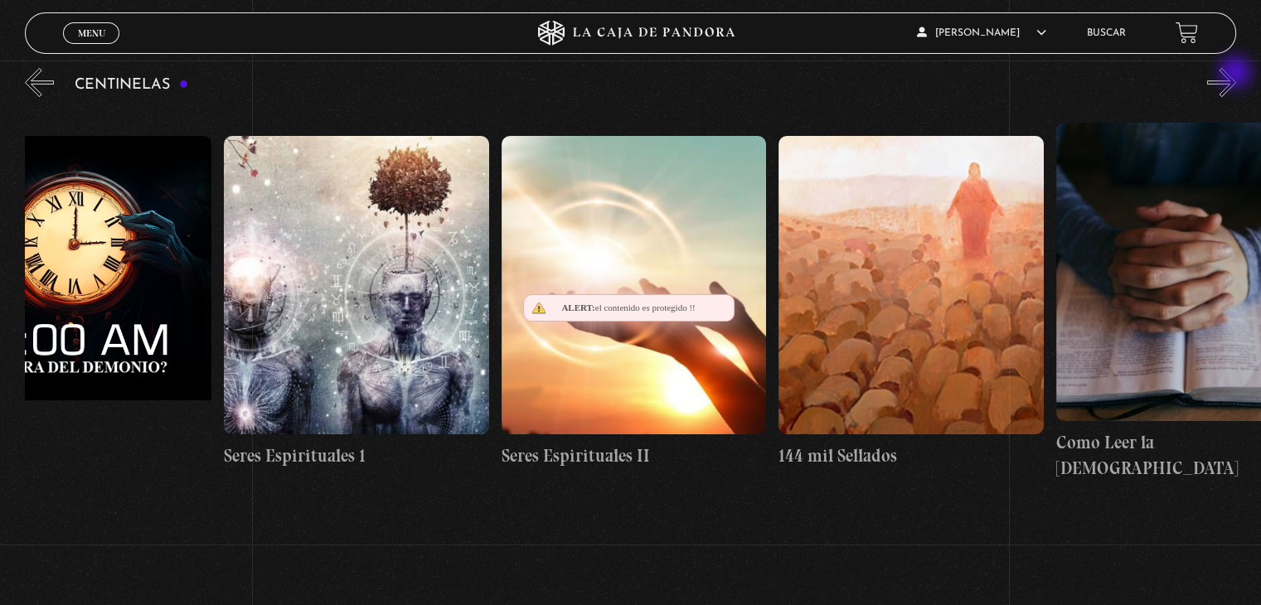
click at [1237, 74] on button "»" at bounding box center [1221, 82] width 29 height 29
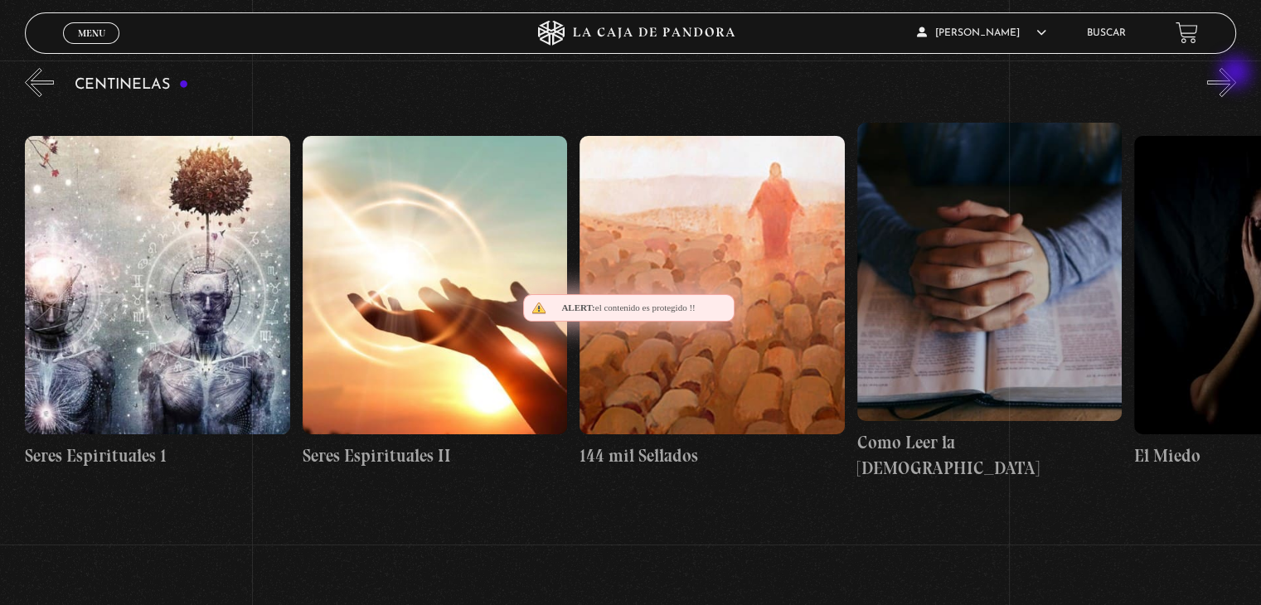
click at [1237, 74] on button "»" at bounding box center [1221, 82] width 29 height 29
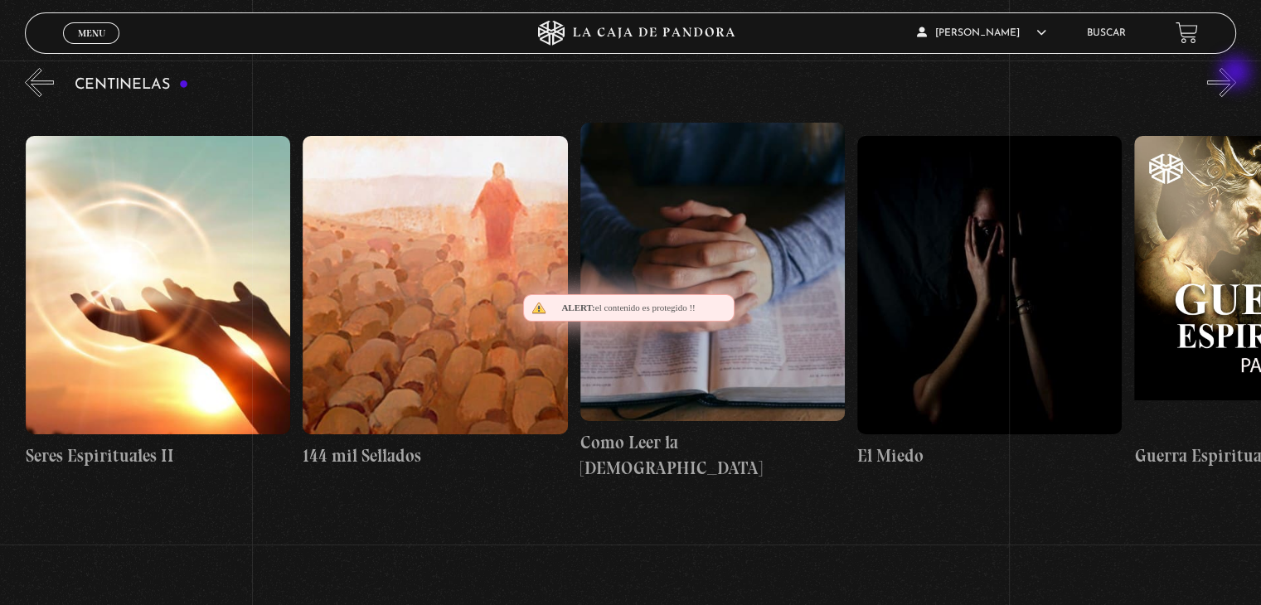
click at [1237, 74] on button "»" at bounding box center [1221, 82] width 29 height 29
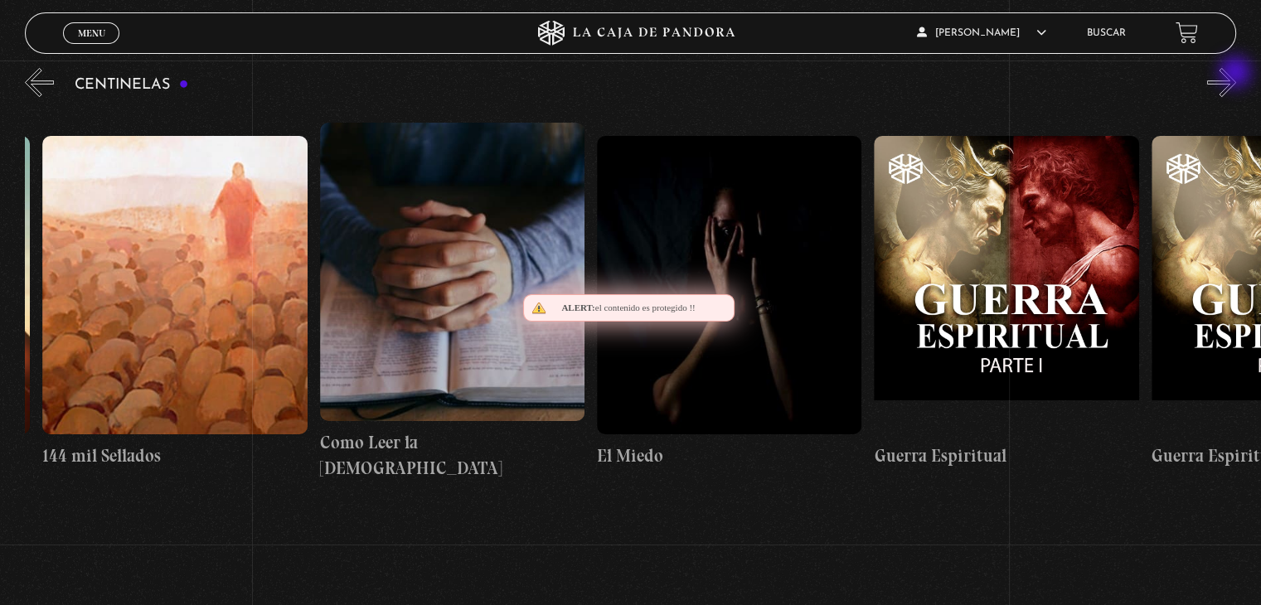
click at [1237, 74] on button "»" at bounding box center [1221, 82] width 29 height 29
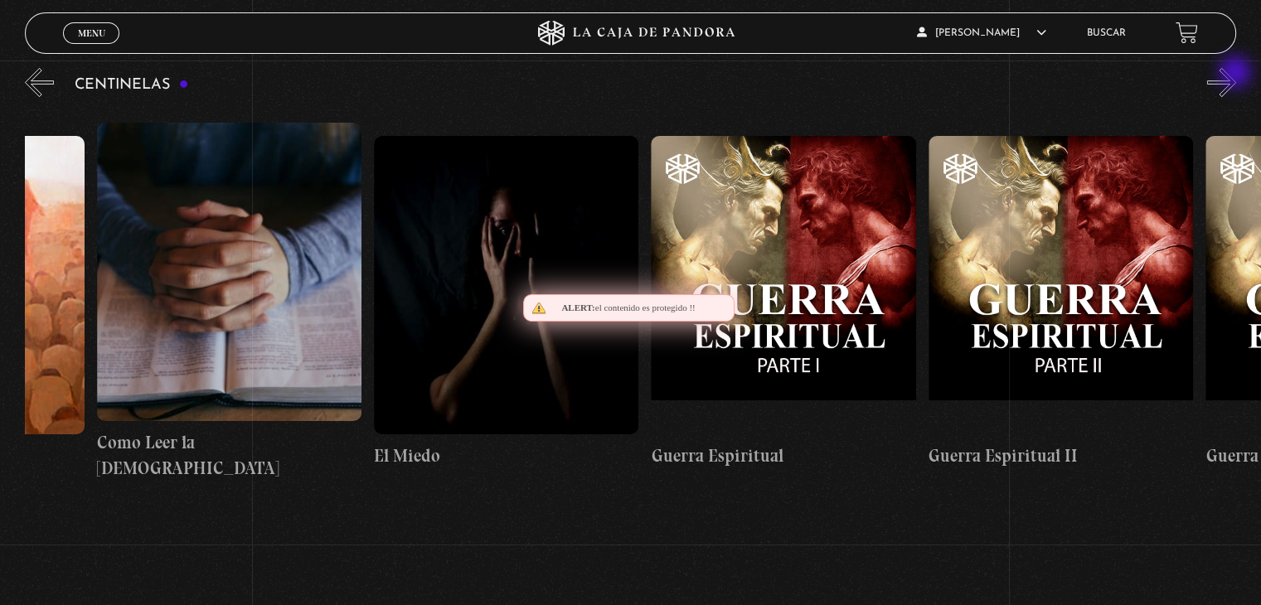
click at [1237, 74] on button "»" at bounding box center [1221, 82] width 29 height 29
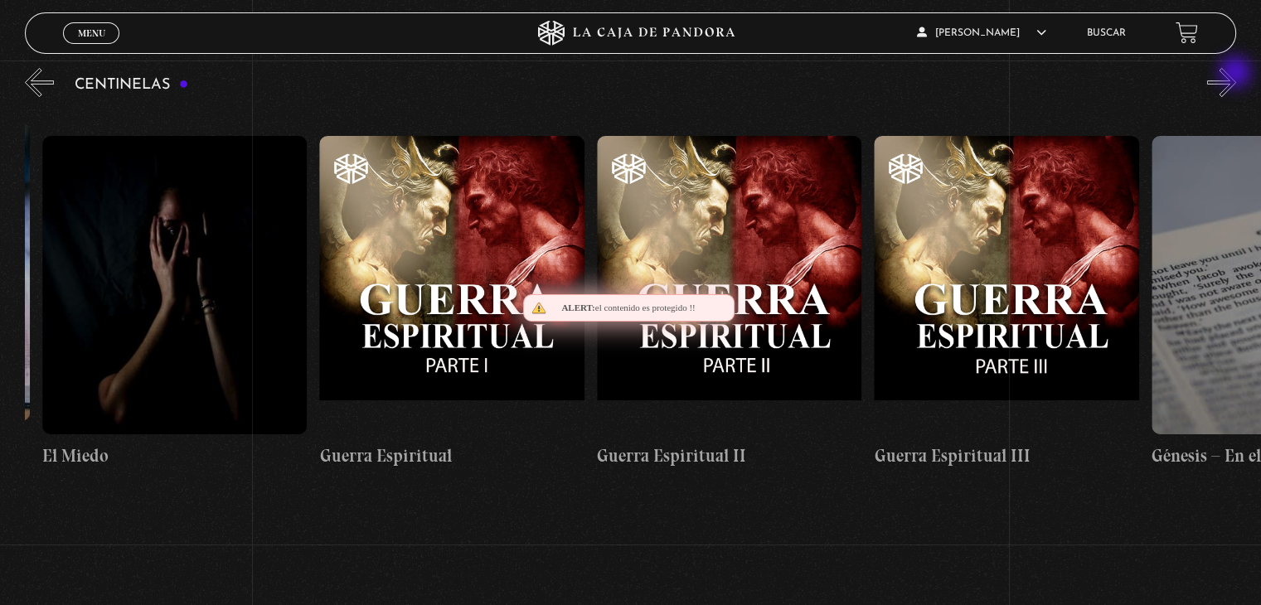
click at [1237, 74] on button "»" at bounding box center [1221, 82] width 29 height 29
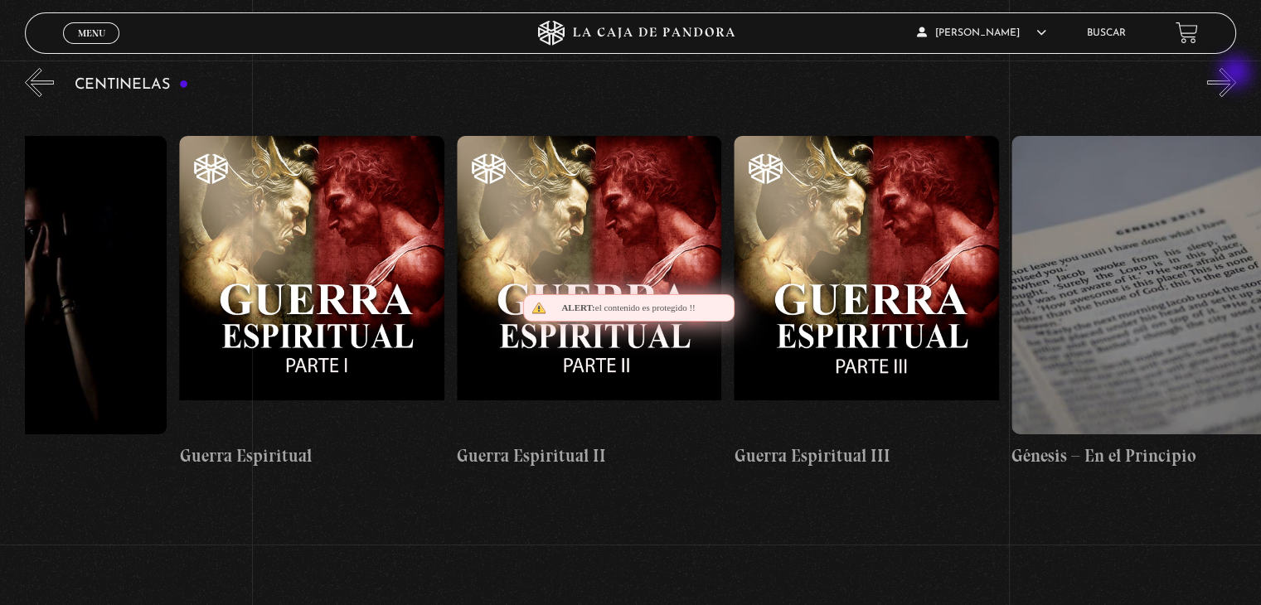
click at [1237, 74] on button "»" at bounding box center [1221, 82] width 29 height 29
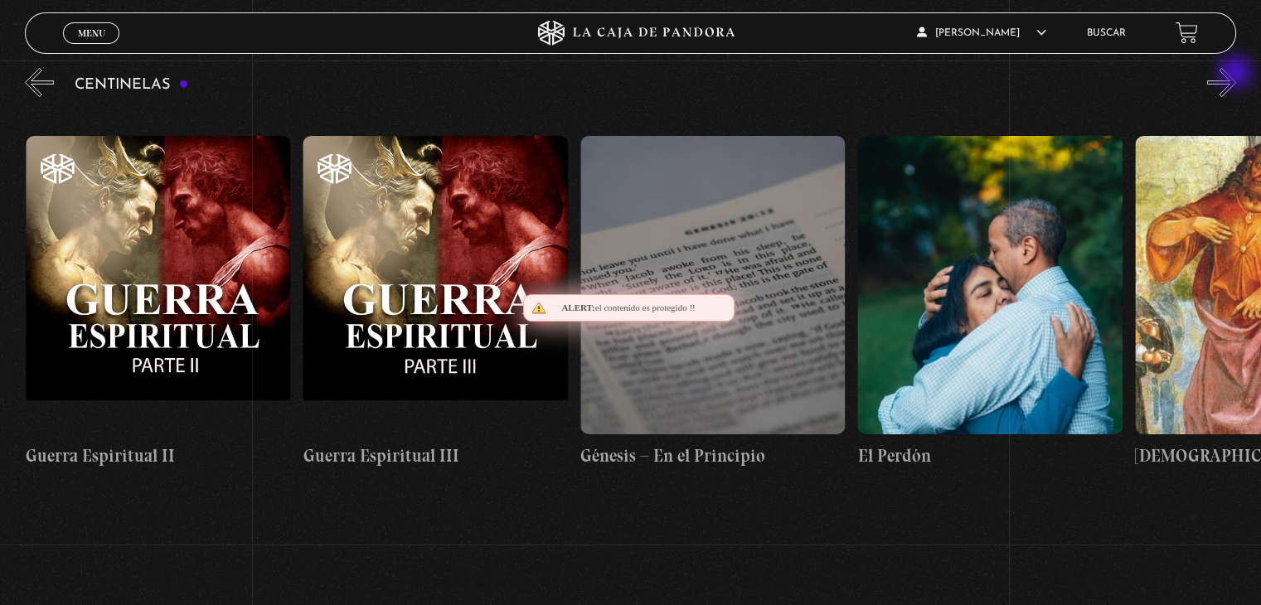
click at [1237, 74] on button "»" at bounding box center [1221, 82] width 29 height 29
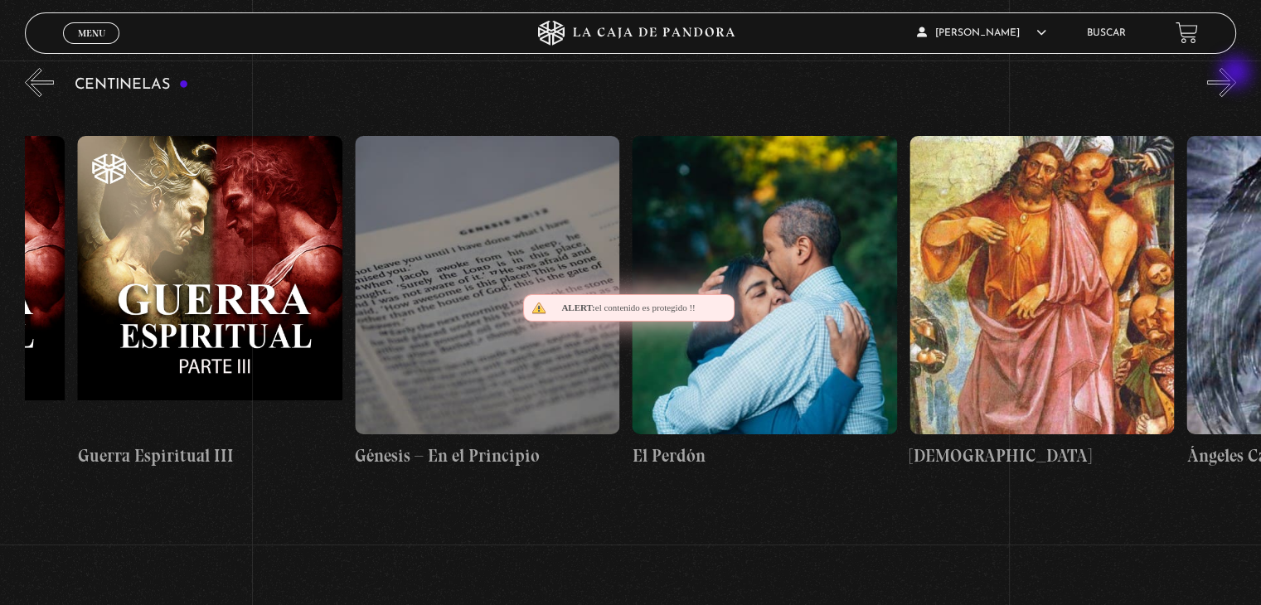
click at [1237, 74] on button "»" at bounding box center [1221, 82] width 29 height 29
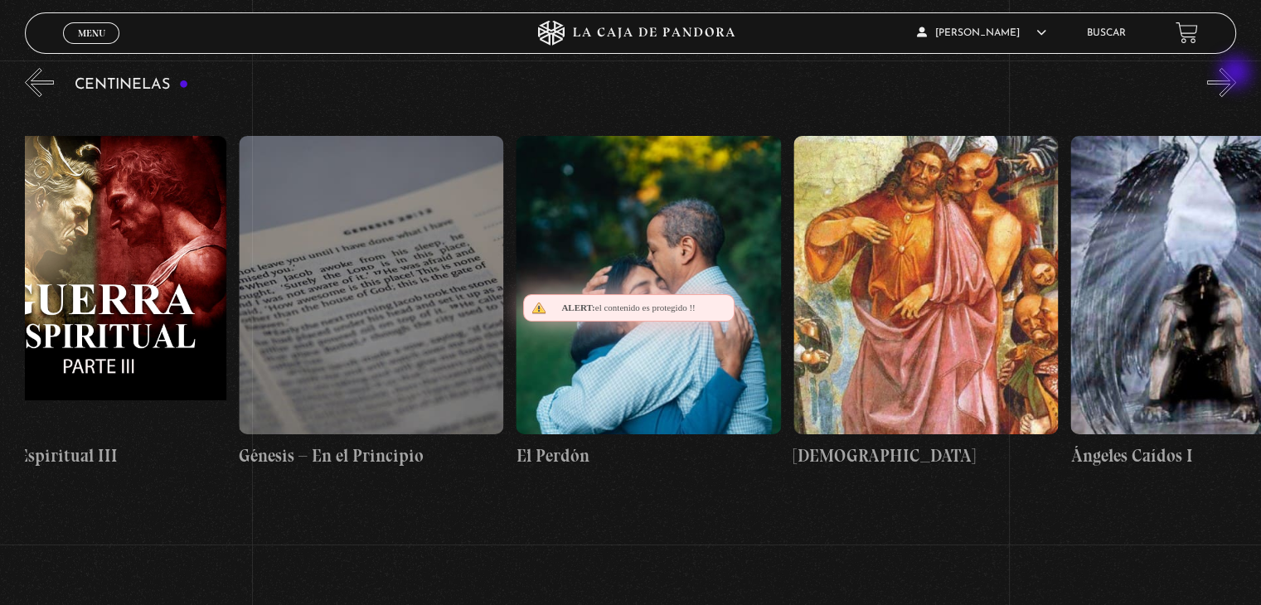
click at [1237, 74] on button "»" at bounding box center [1221, 82] width 29 height 29
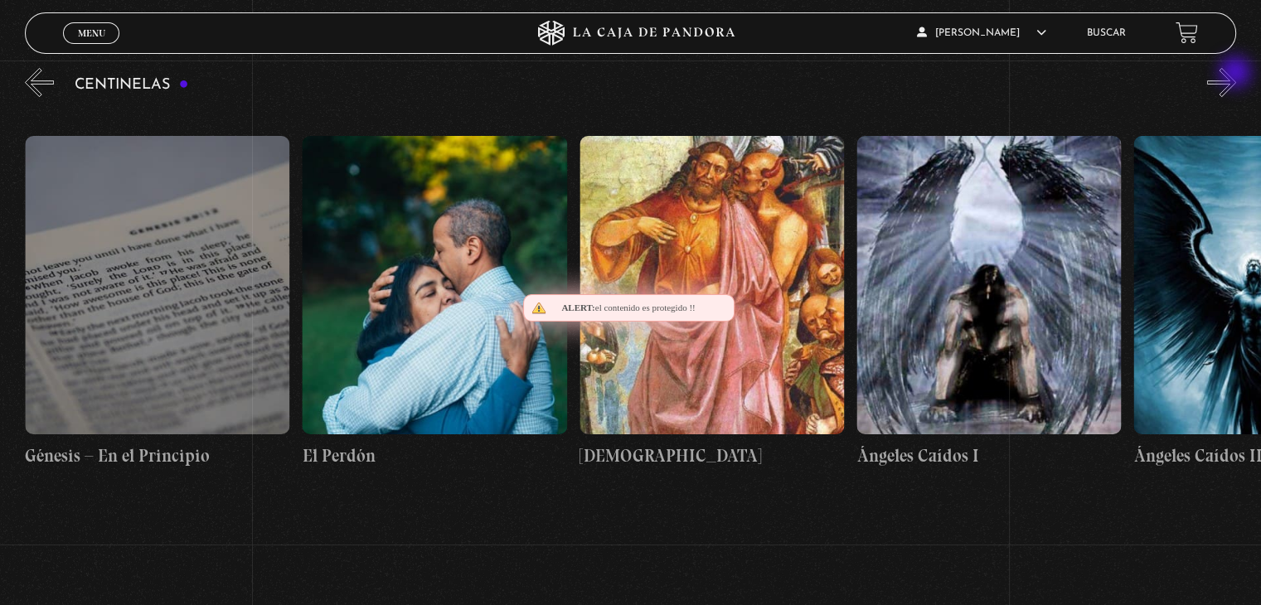
click at [1237, 74] on button "»" at bounding box center [1221, 82] width 29 height 29
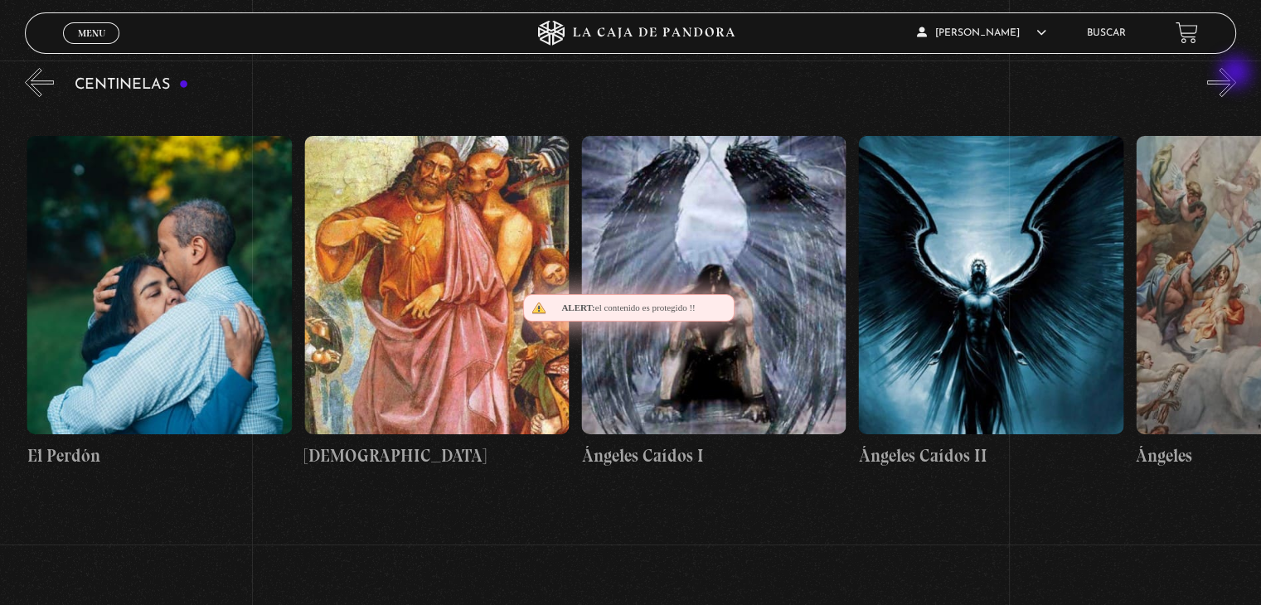
click at [1237, 74] on button "»" at bounding box center [1221, 82] width 29 height 29
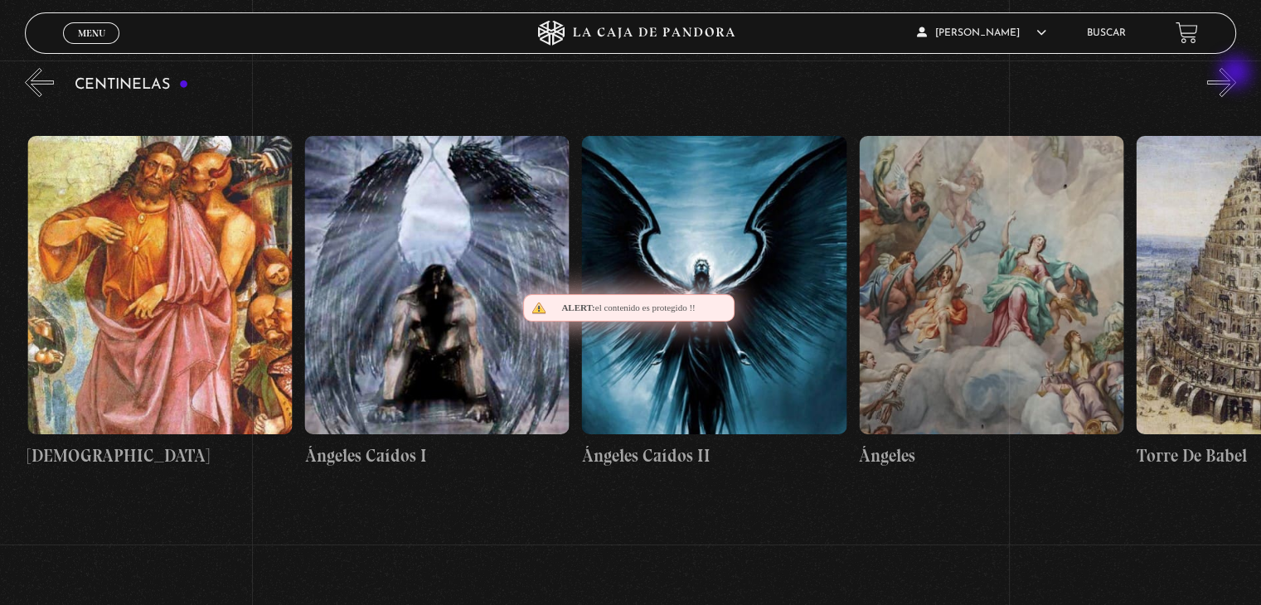
click at [1237, 74] on button "»" at bounding box center [1221, 82] width 29 height 29
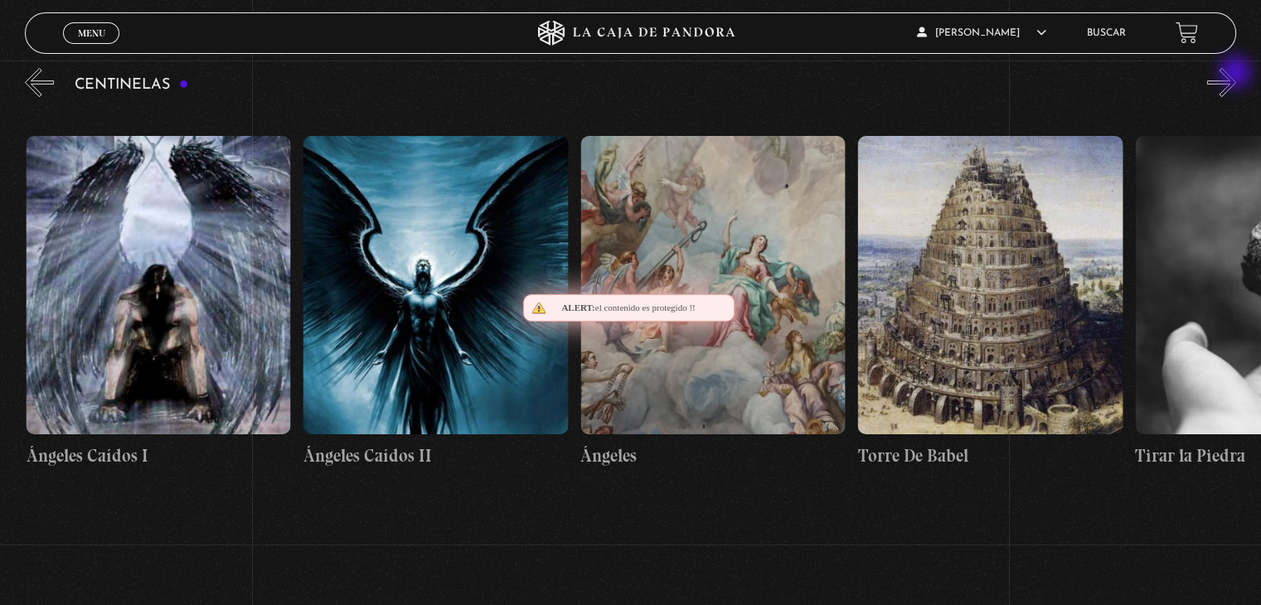
click at [1237, 74] on button "»" at bounding box center [1221, 82] width 29 height 29
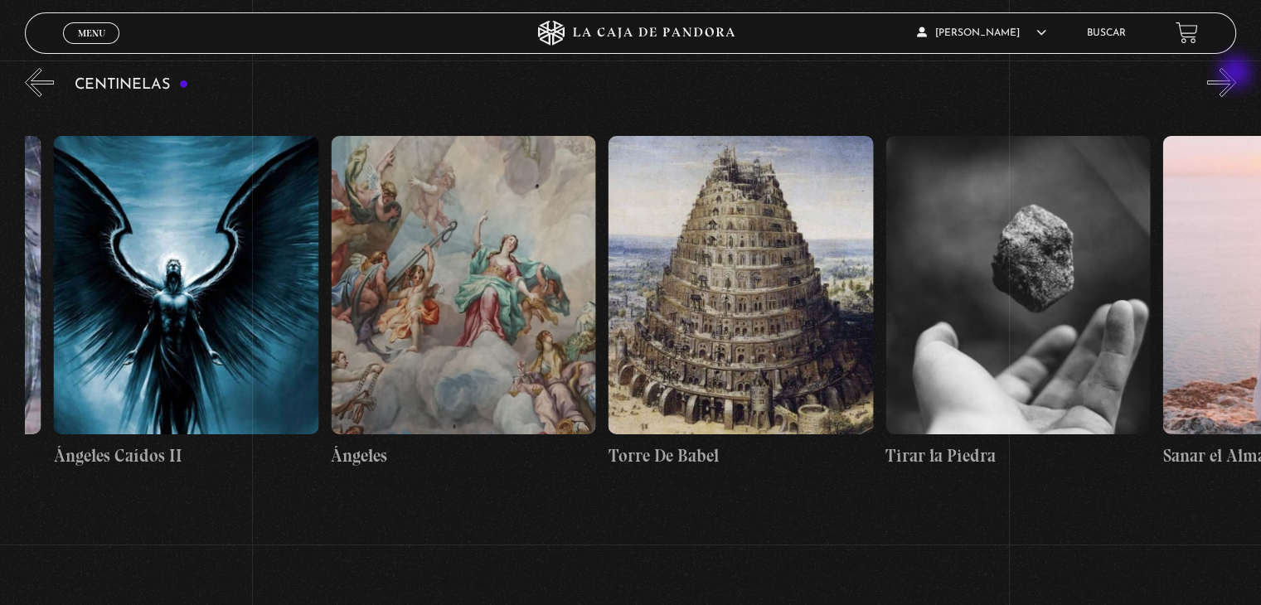
click at [1237, 74] on button "»" at bounding box center [1221, 82] width 29 height 29
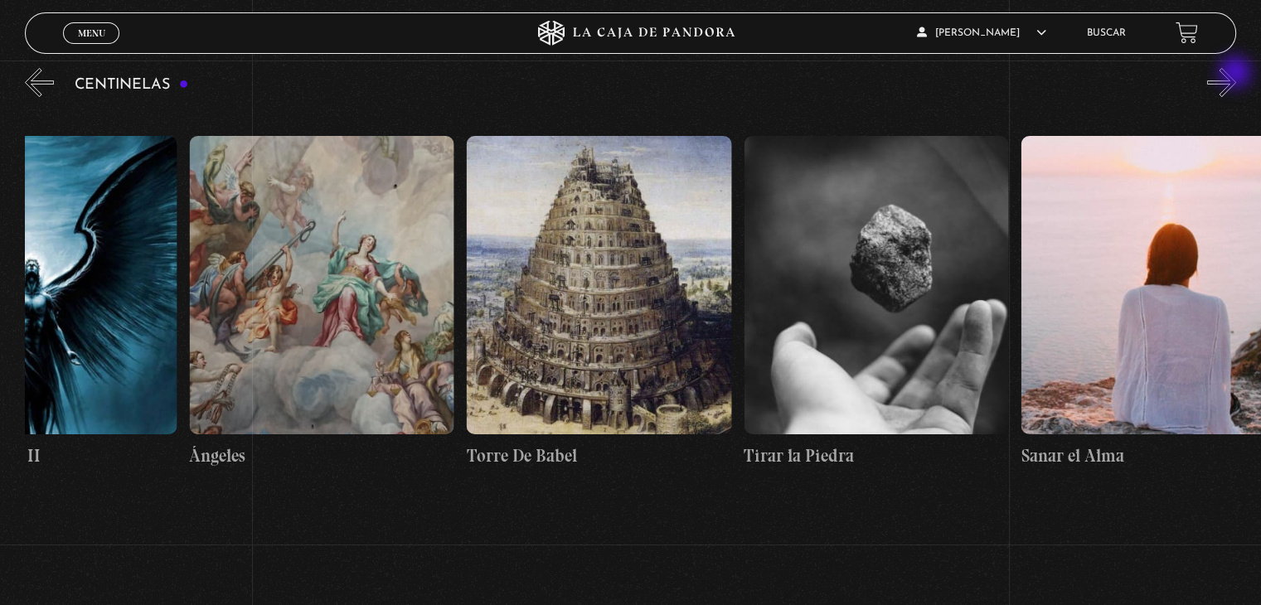
click at [1237, 74] on button "»" at bounding box center [1221, 82] width 29 height 29
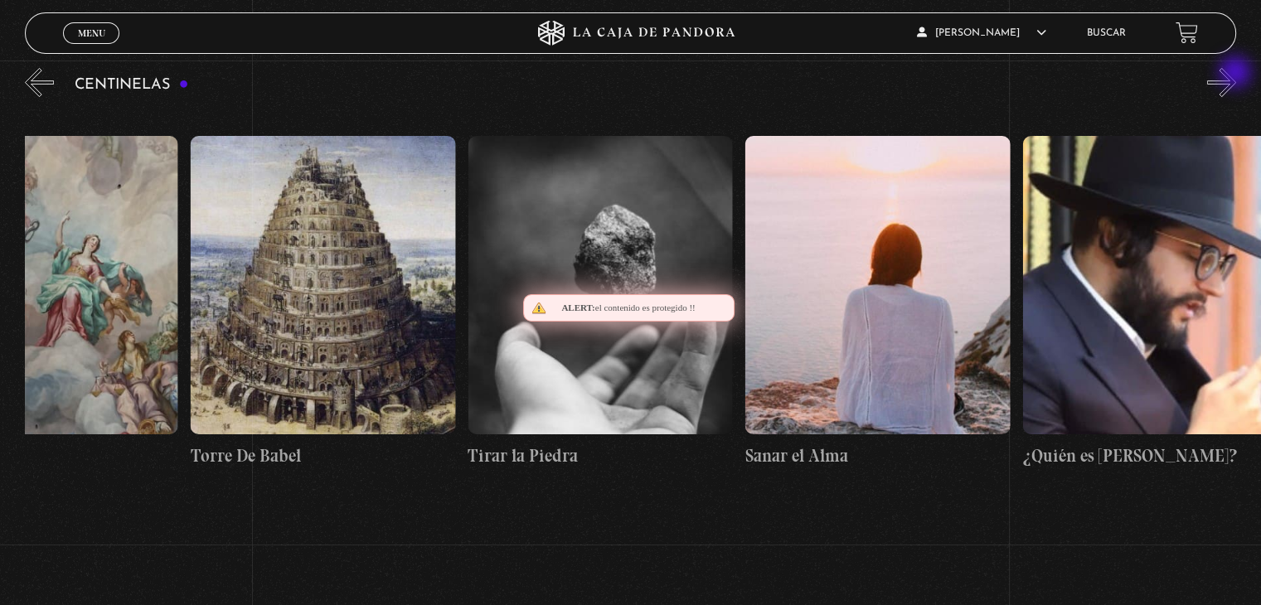
click at [1237, 74] on button "»" at bounding box center [1221, 82] width 29 height 29
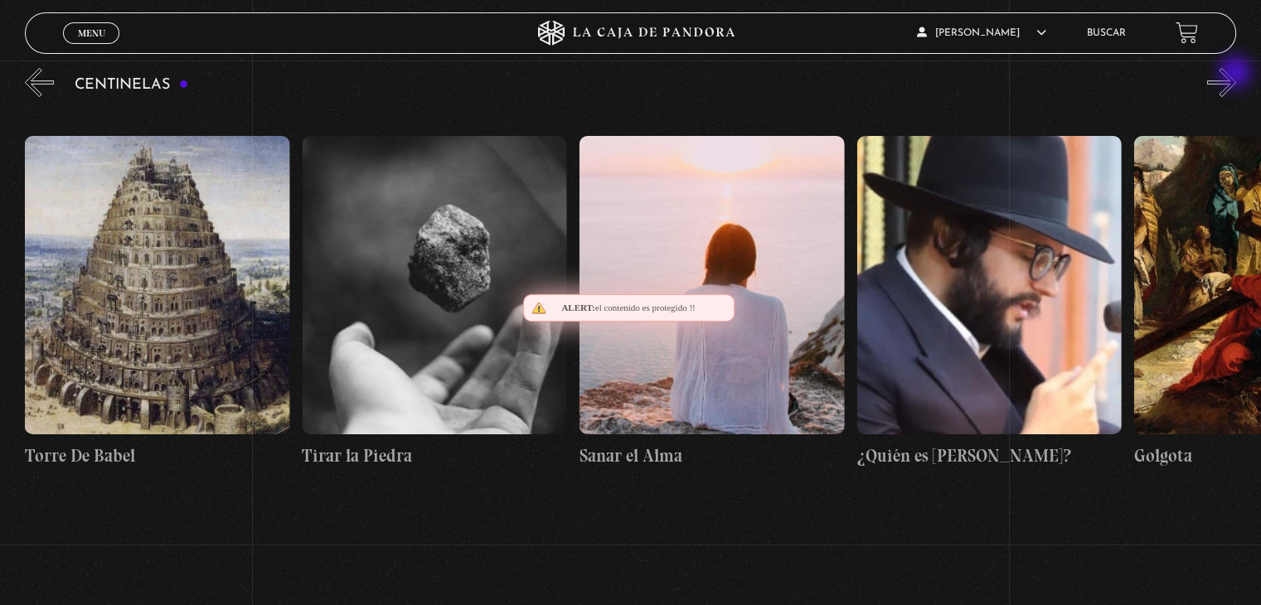
click at [1237, 74] on button "»" at bounding box center [1221, 82] width 29 height 29
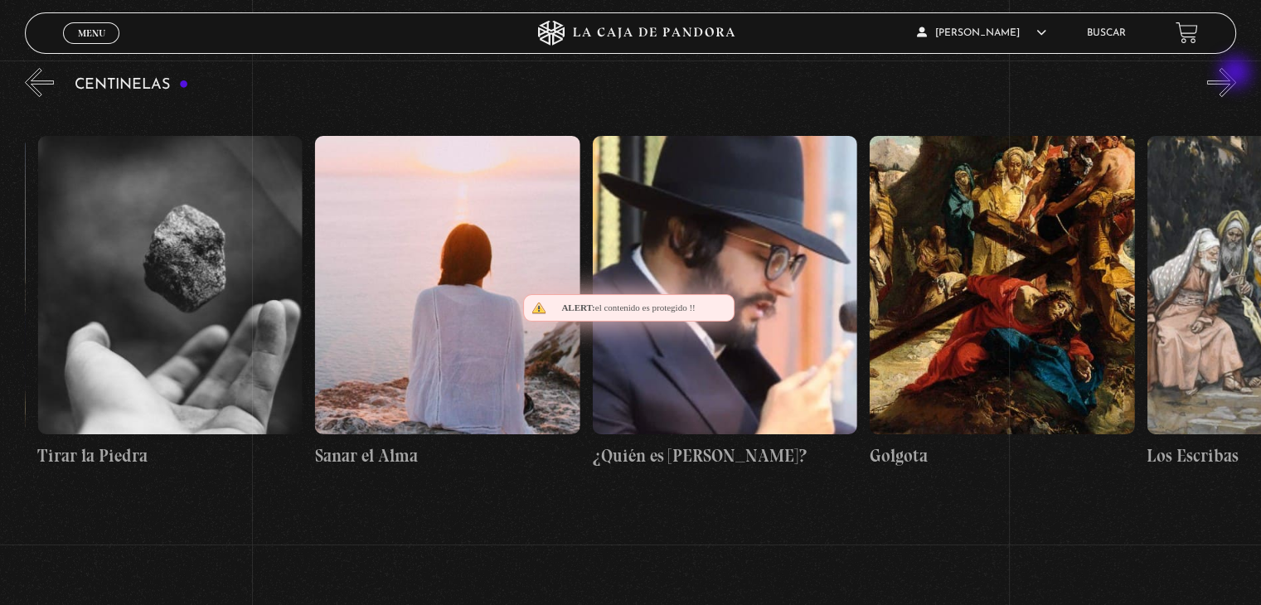
click at [1237, 74] on button "»" at bounding box center [1221, 82] width 29 height 29
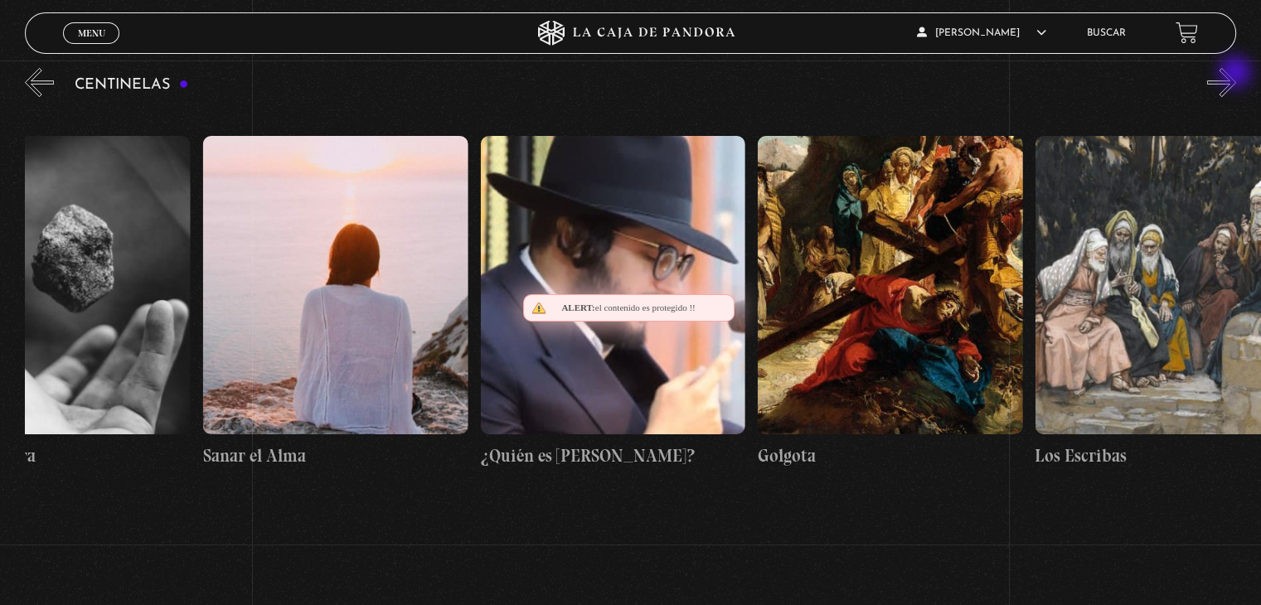
click at [1237, 74] on button "»" at bounding box center [1221, 82] width 29 height 29
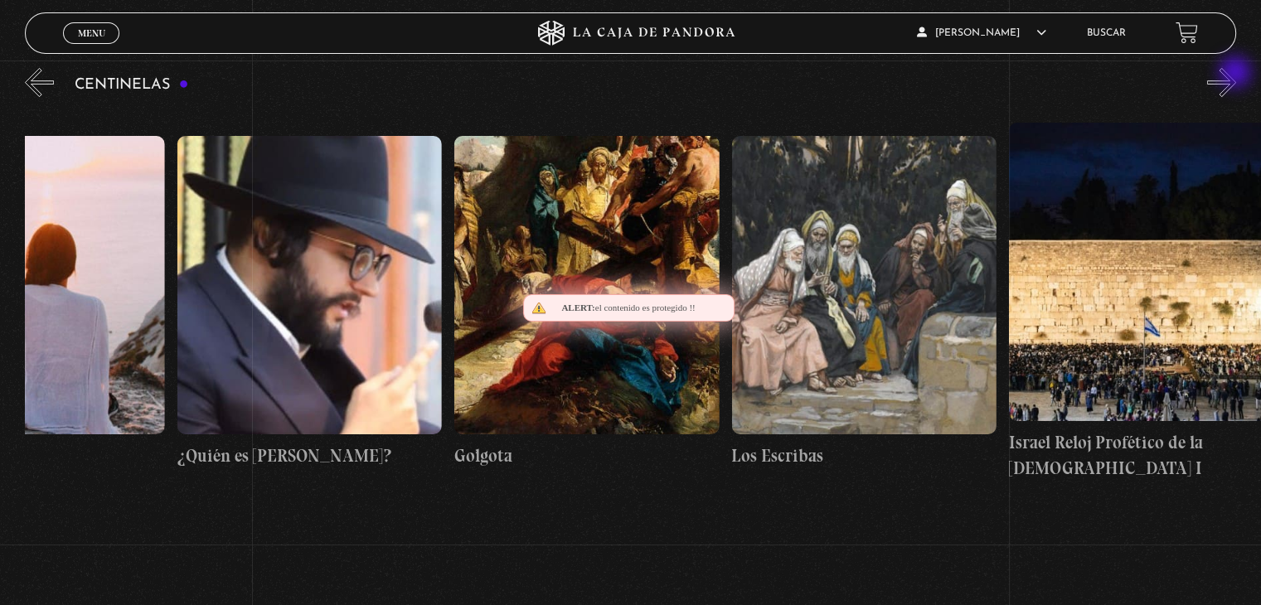
click at [1237, 74] on button "»" at bounding box center [1221, 82] width 29 height 29
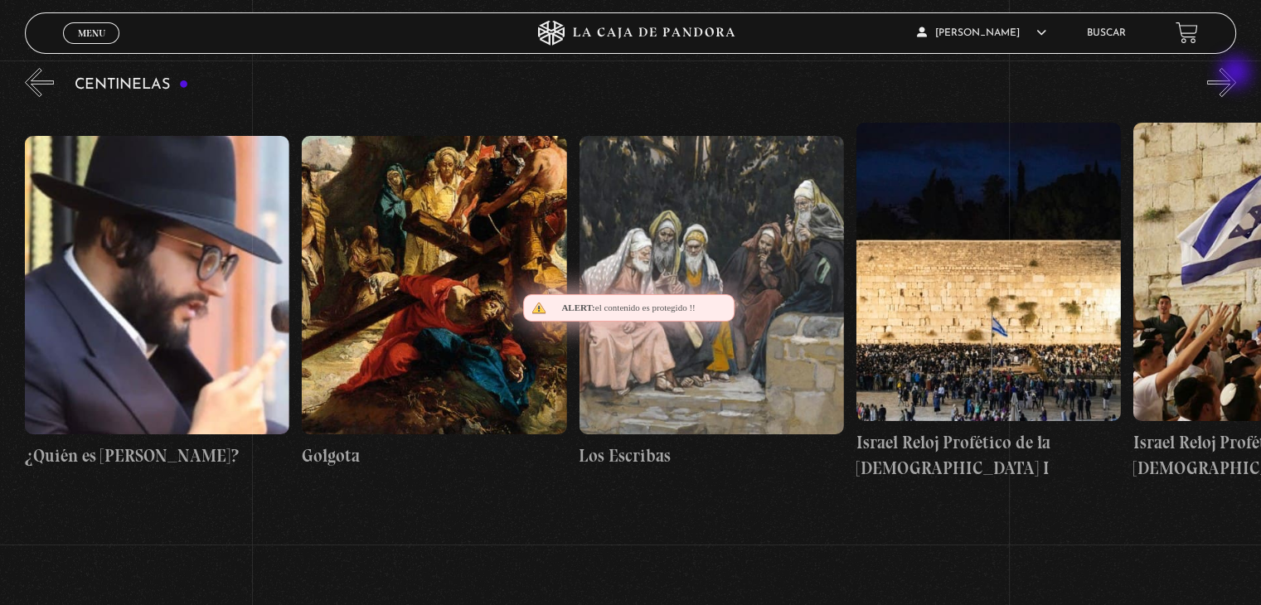
click at [1237, 74] on button "»" at bounding box center [1221, 82] width 29 height 29
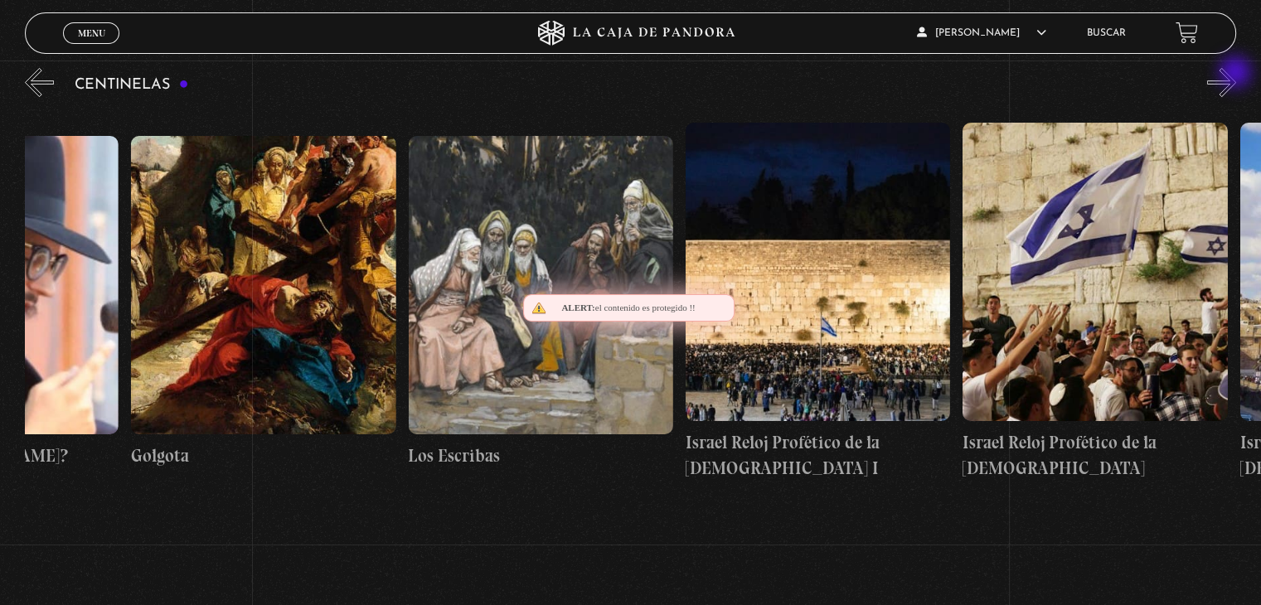
click at [1237, 74] on button "»" at bounding box center [1221, 82] width 29 height 29
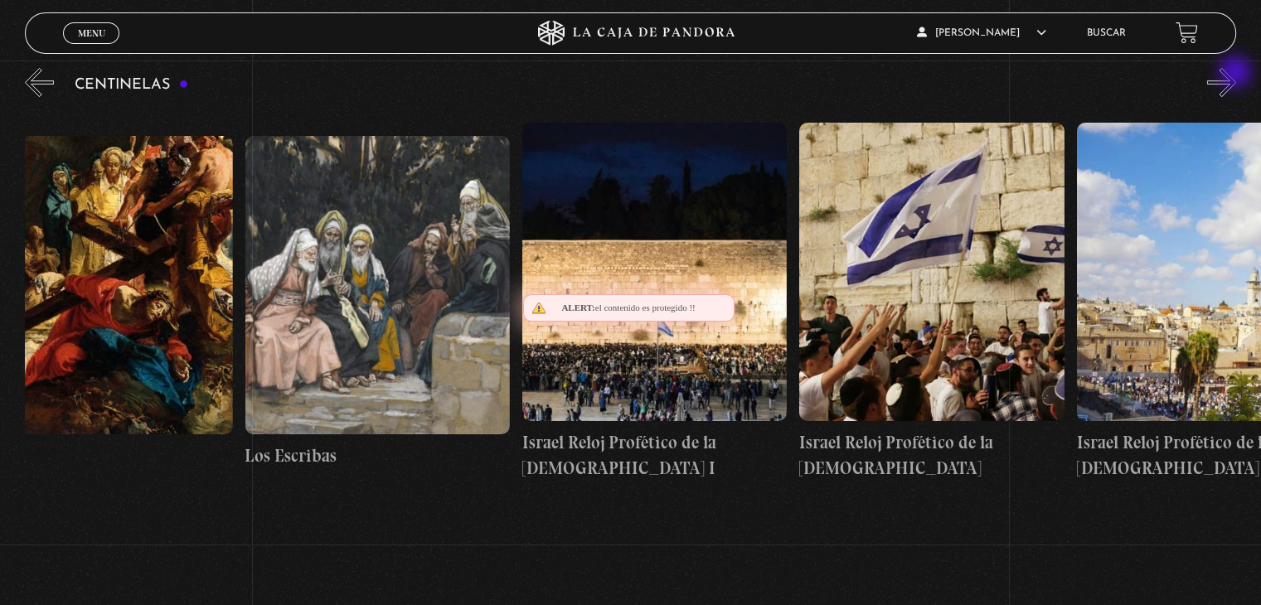
click at [1237, 74] on button "»" at bounding box center [1221, 82] width 29 height 29
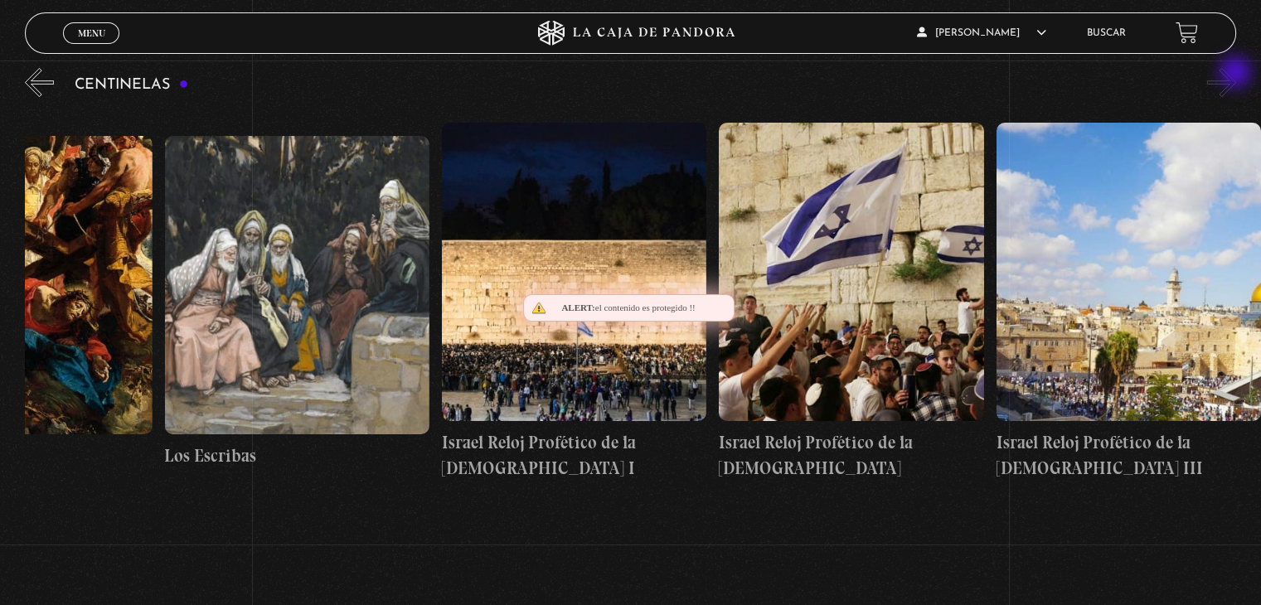
click at [1237, 74] on button "»" at bounding box center [1221, 82] width 29 height 29
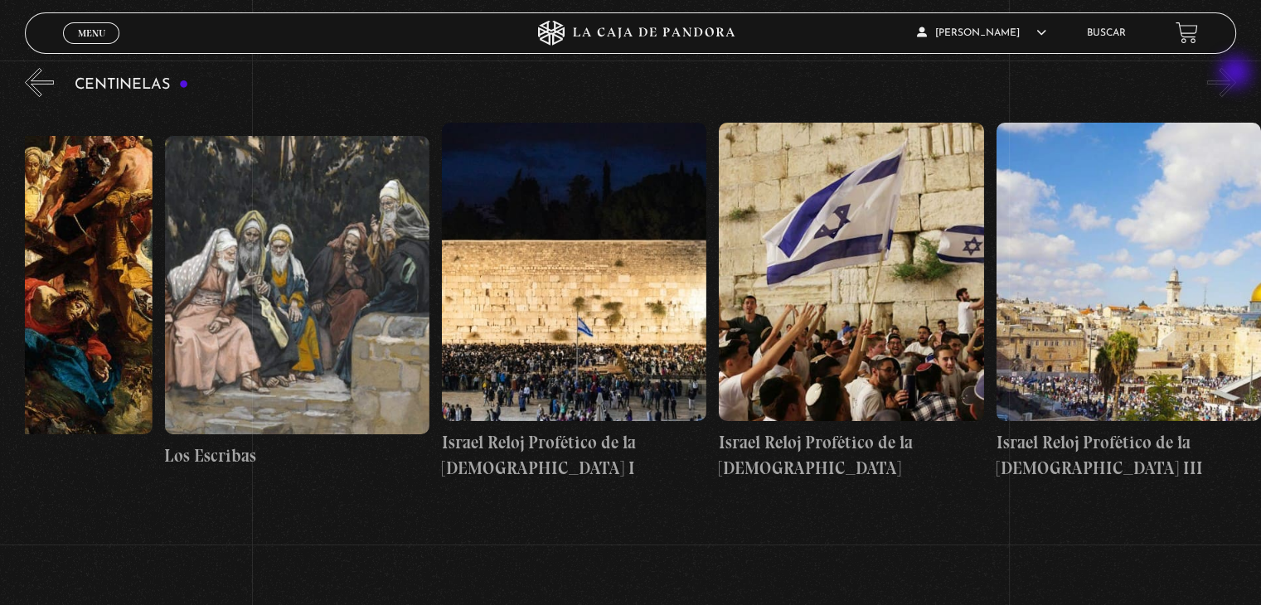
click at [1237, 74] on button "»" at bounding box center [1221, 82] width 29 height 29
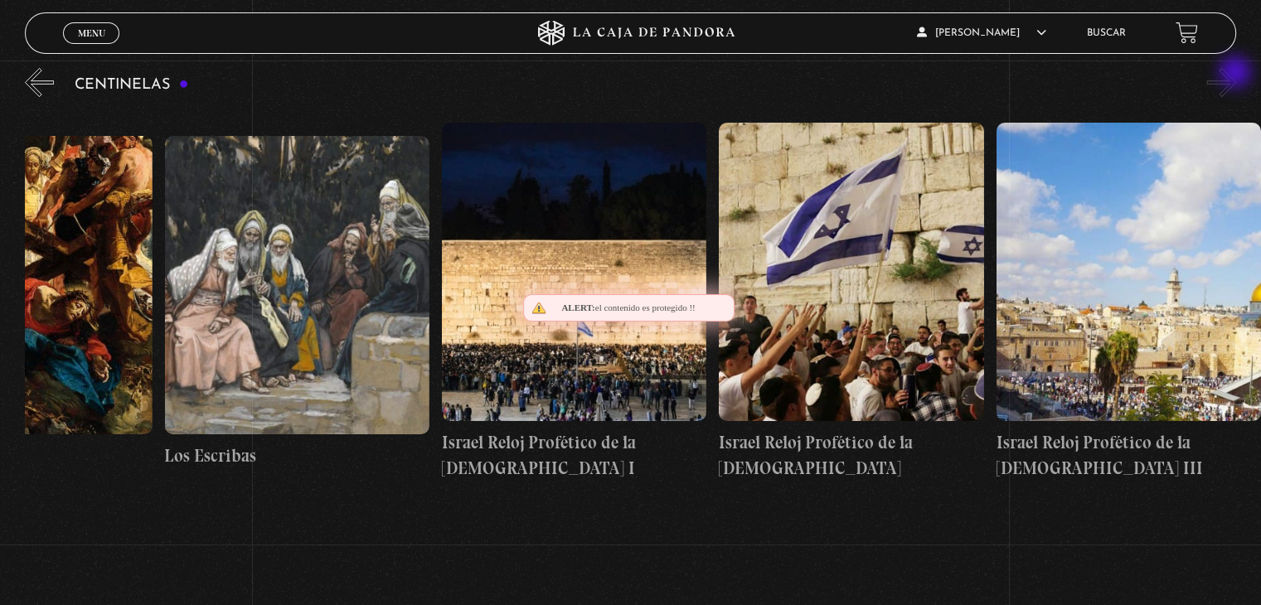
click at [1237, 74] on button "»" at bounding box center [1221, 82] width 29 height 29
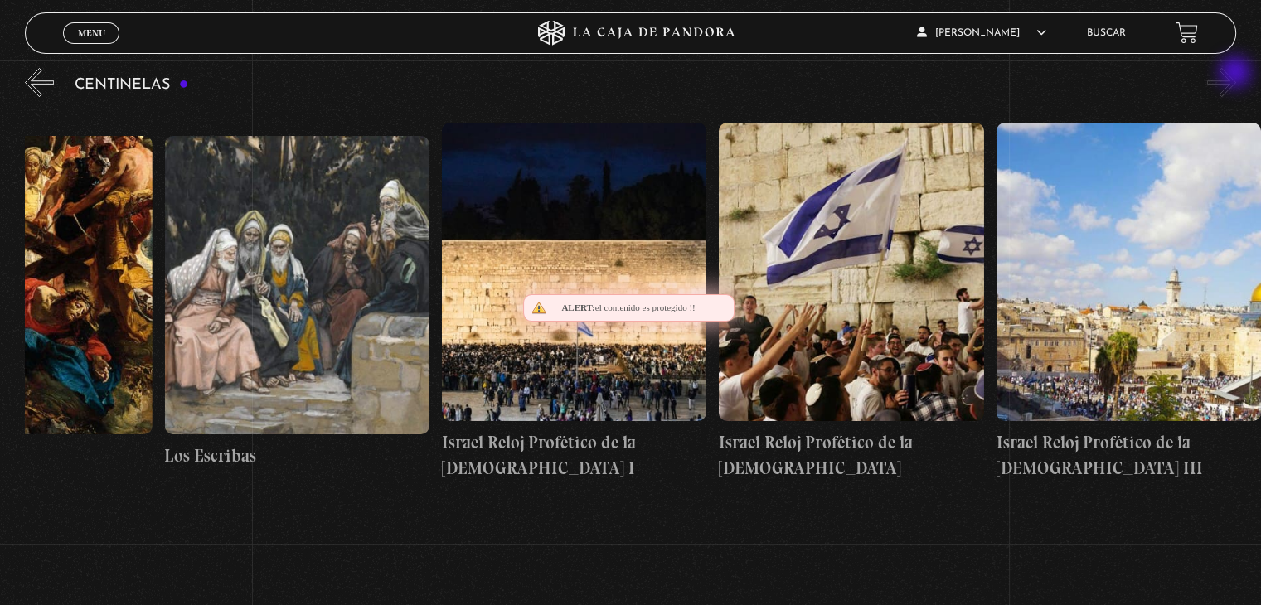
click at [1237, 74] on button "»" at bounding box center [1221, 82] width 29 height 29
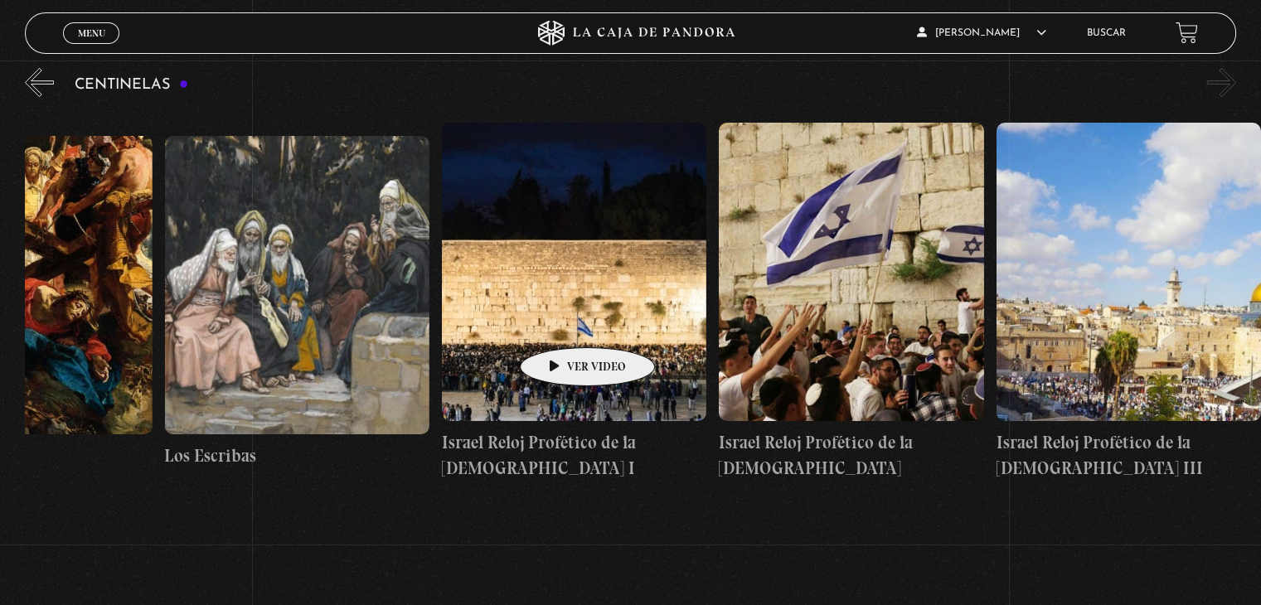
click at [561, 323] on figure at bounding box center [574, 272] width 265 height 299
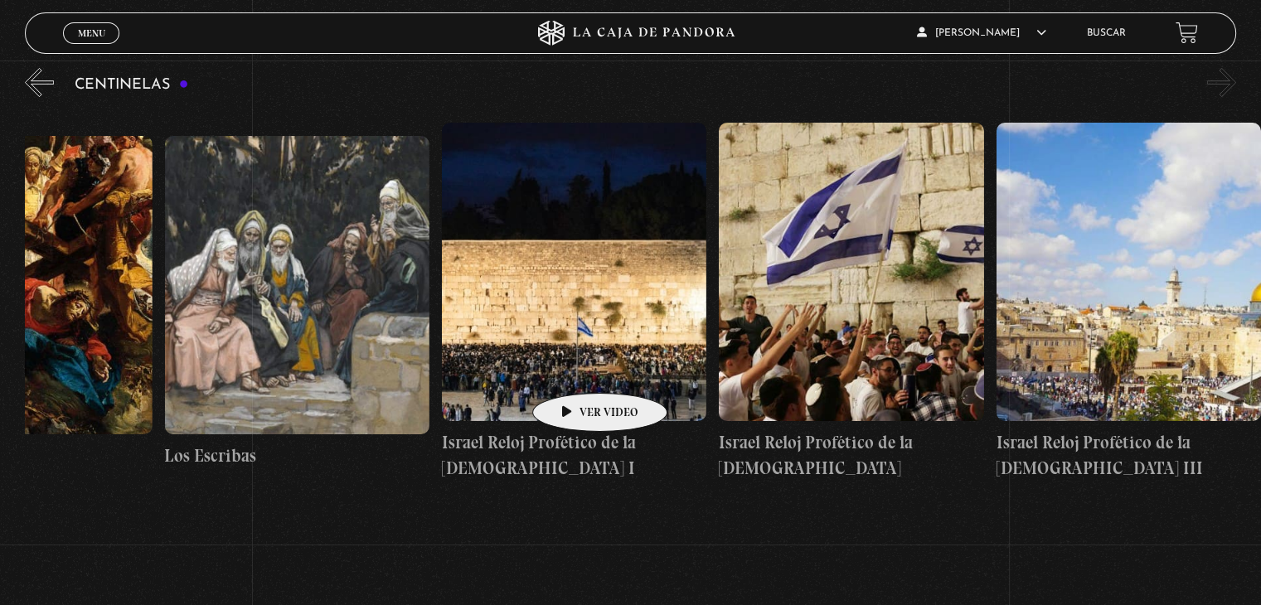
click at [574, 368] on figure at bounding box center [574, 272] width 265 height 299
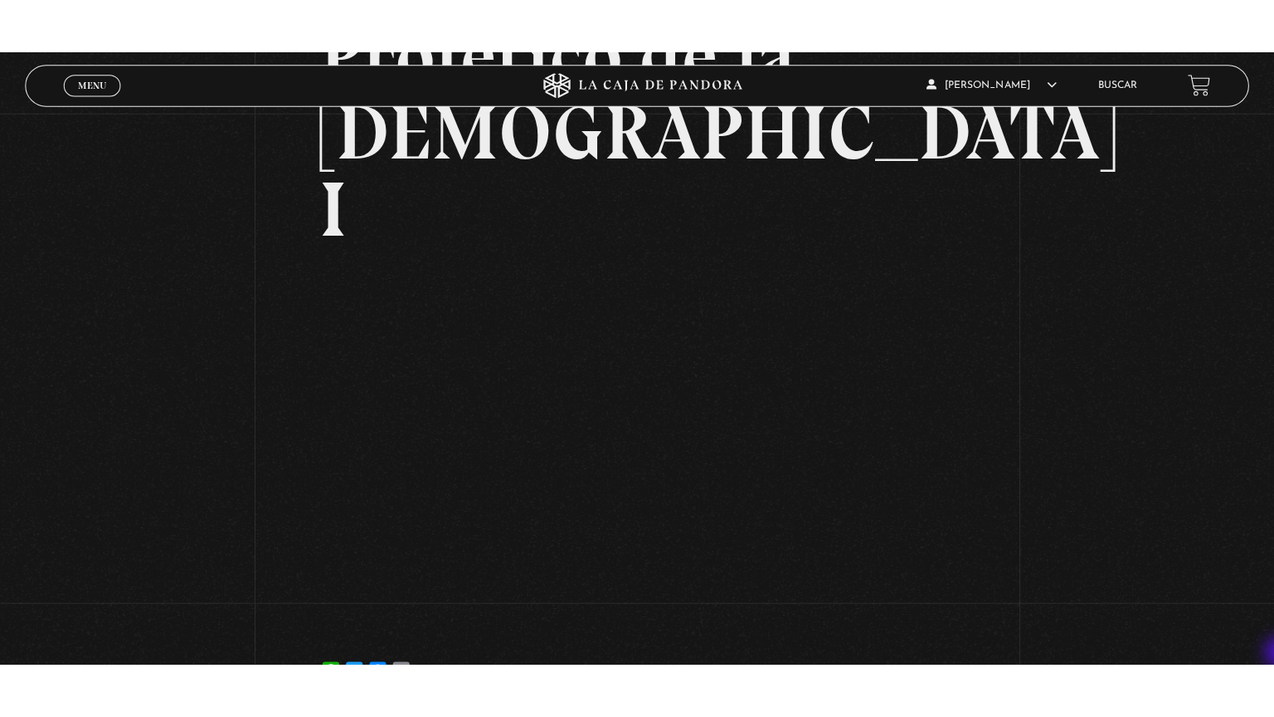
scroll to position [299, 0]
